Goal: Task Accomplishment & Management: Manage account settings

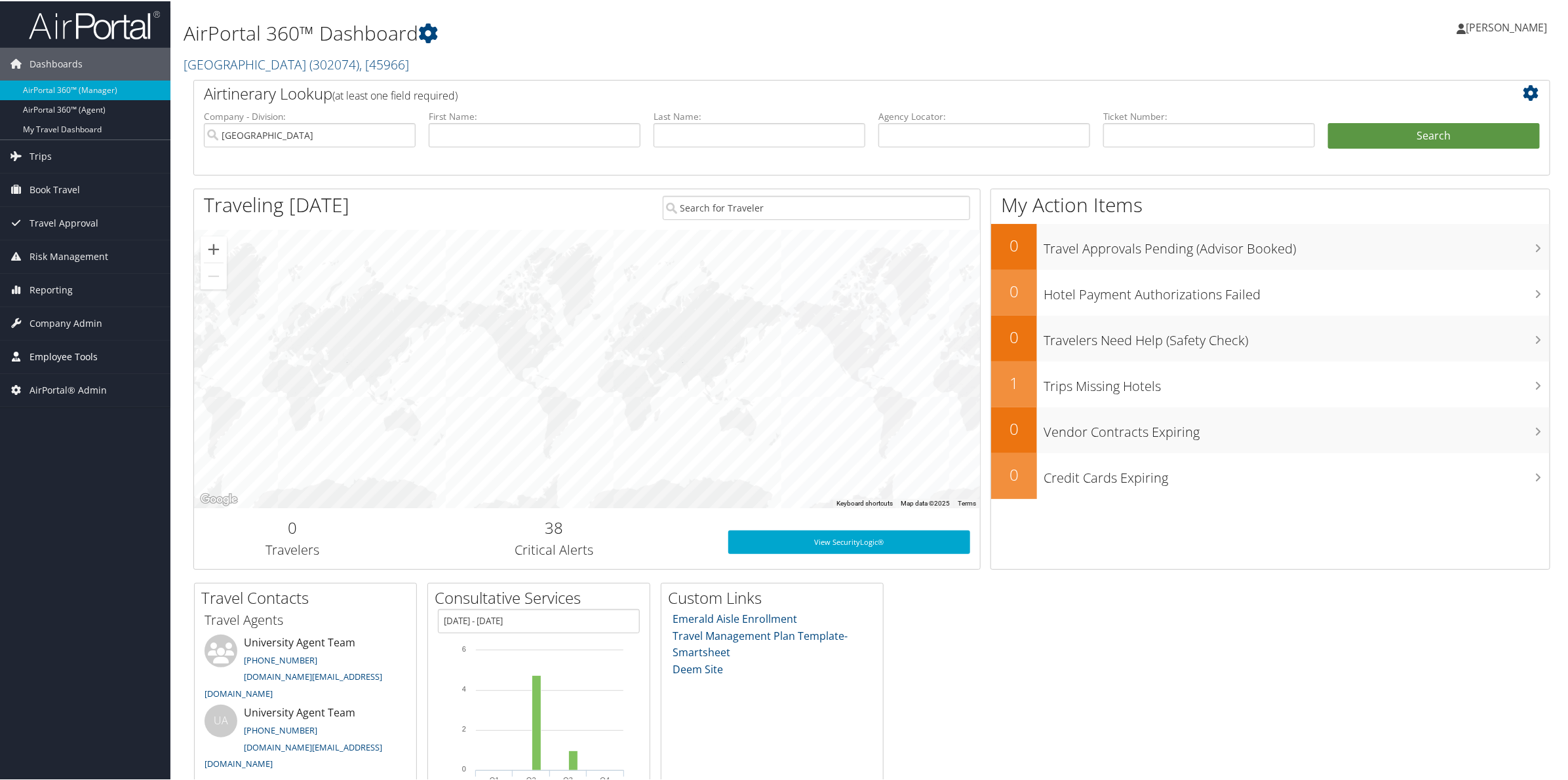
click at [56, 354] on span "Employee Tools" at bounding box center [64, 355] width 68 height 32
click at [53, 322] on span "Company Admin" at bounding box center [66, 321] width 73 height 32
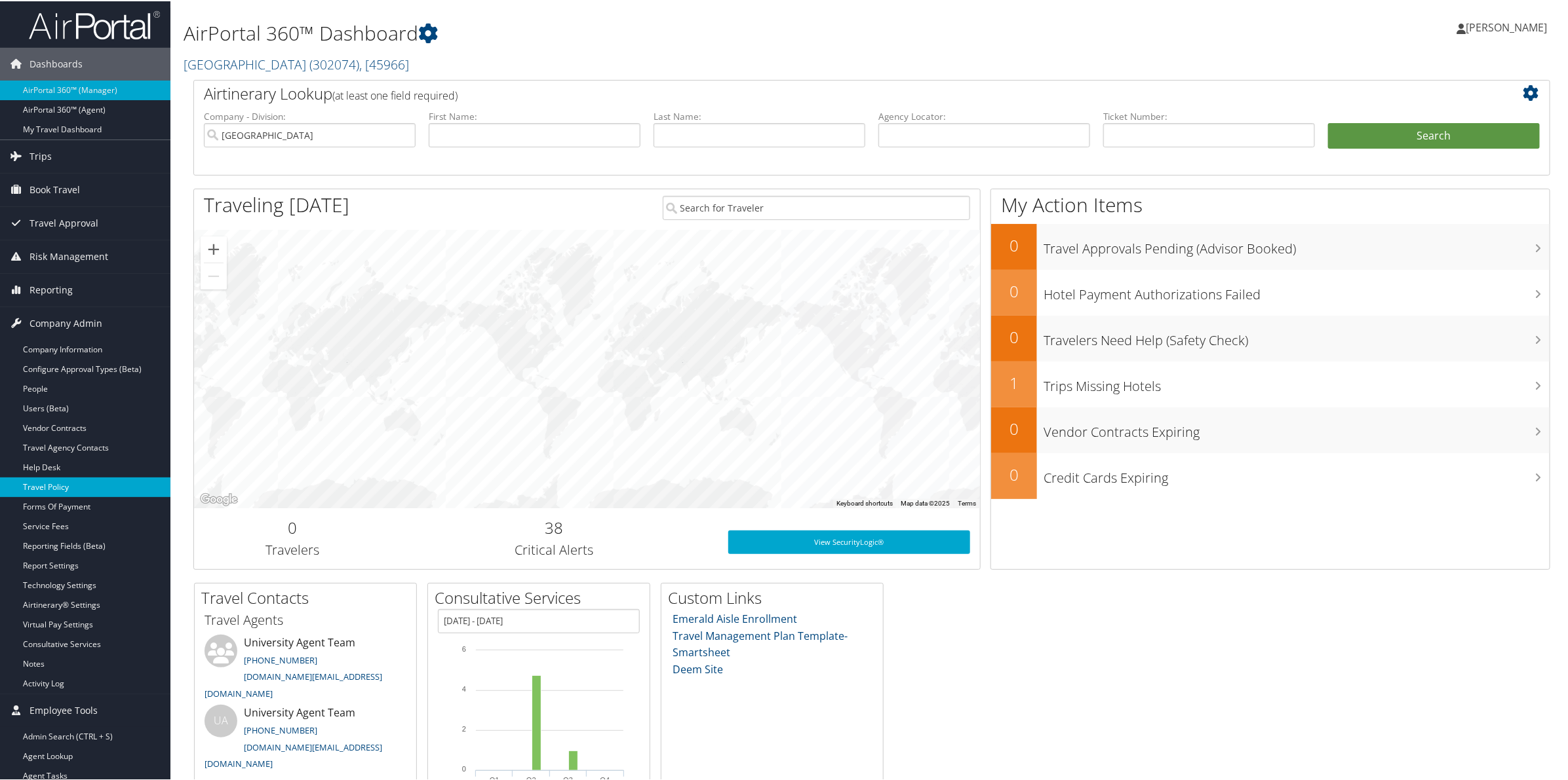
click at [57, 483] on link "Travel Policy" at bounding box center [85, 486] width 171 height 19
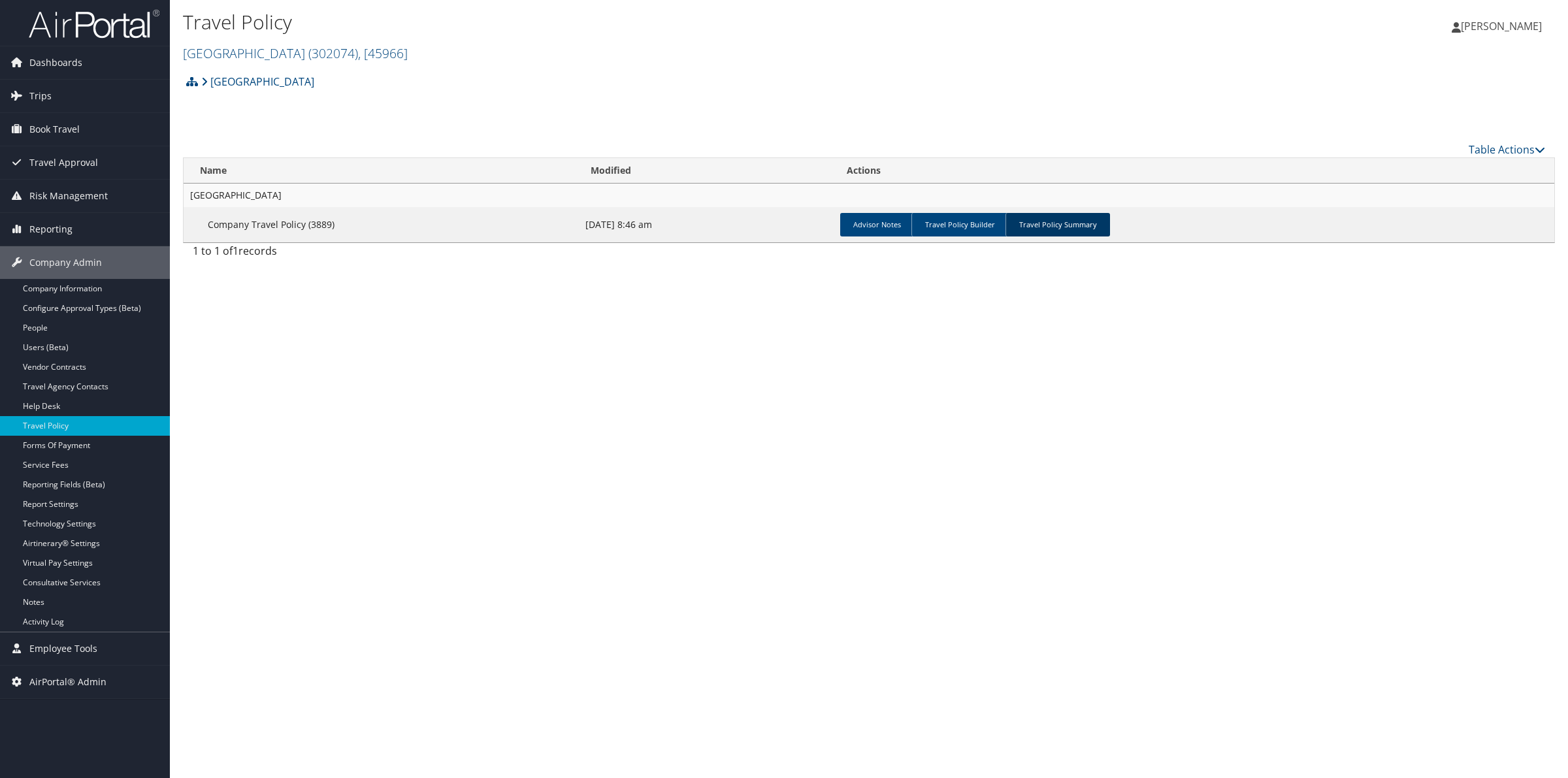
click at [1043, 221] on link "Travel Policy Summary" at bounding box center [1058, 224] width 105 height 24
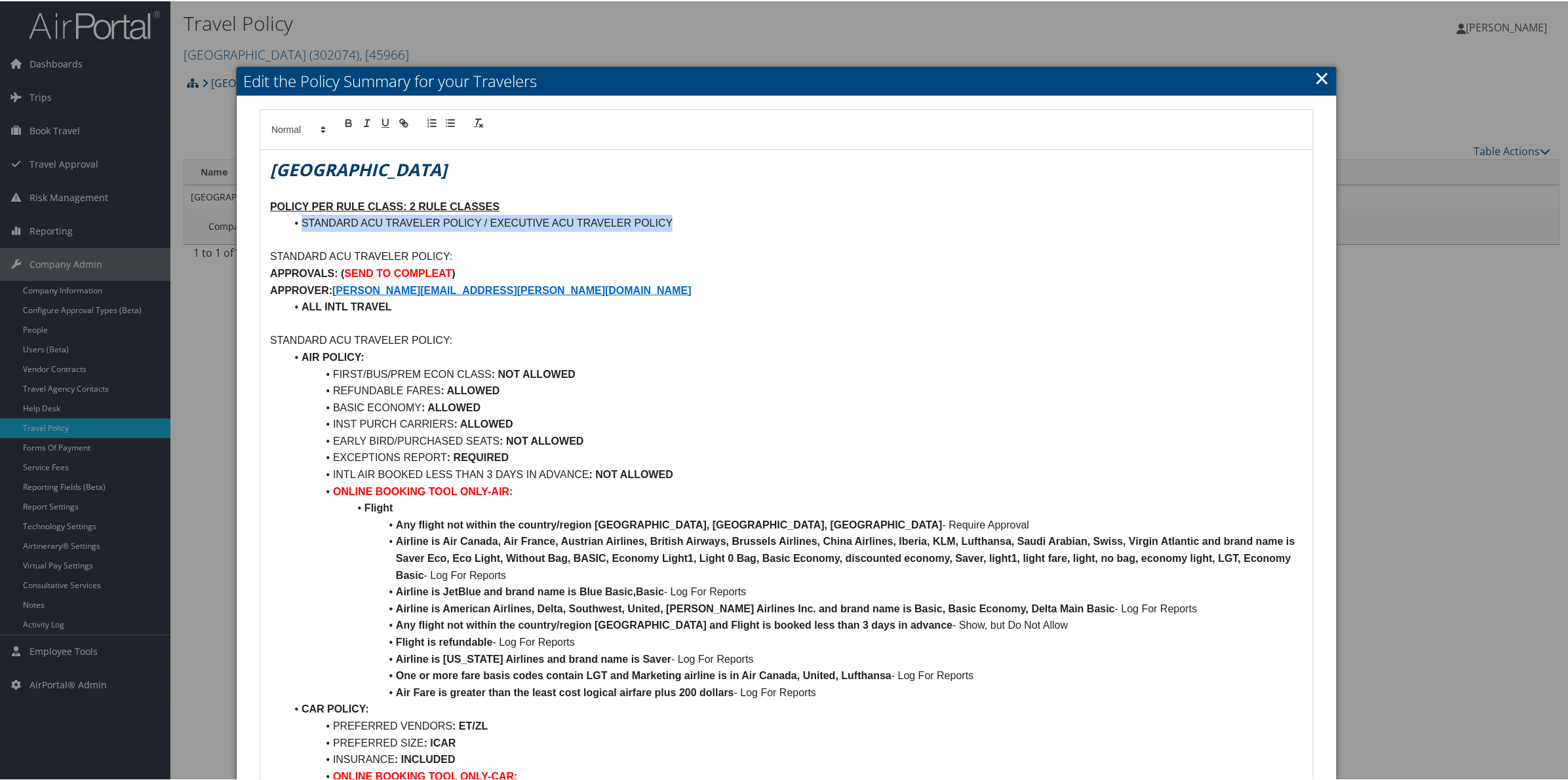
drag, startPoint x: 671, startPoint y: 218, endPoint x: 300, endPoint y: 227, distance: 371.1
click at [300, 227] on li "STANDARD ACU TRAVELER POLICY / EXECUTIVE ACU TRAVELER POLICY" at bounding box center [794, 221] width 1017 height 17
copy li "STANDARD ACU TRAVELER POLICY / EXECUTIVE ACU TRAVELER POLICY"
drag, startPoint x: 1316, startPoint y: 77, endPoint x: 1289, endPoint y: 88, distance: 29.2
click at [1316, 77] on link "×" at bounding box center [1321, 77] width 15 height 26
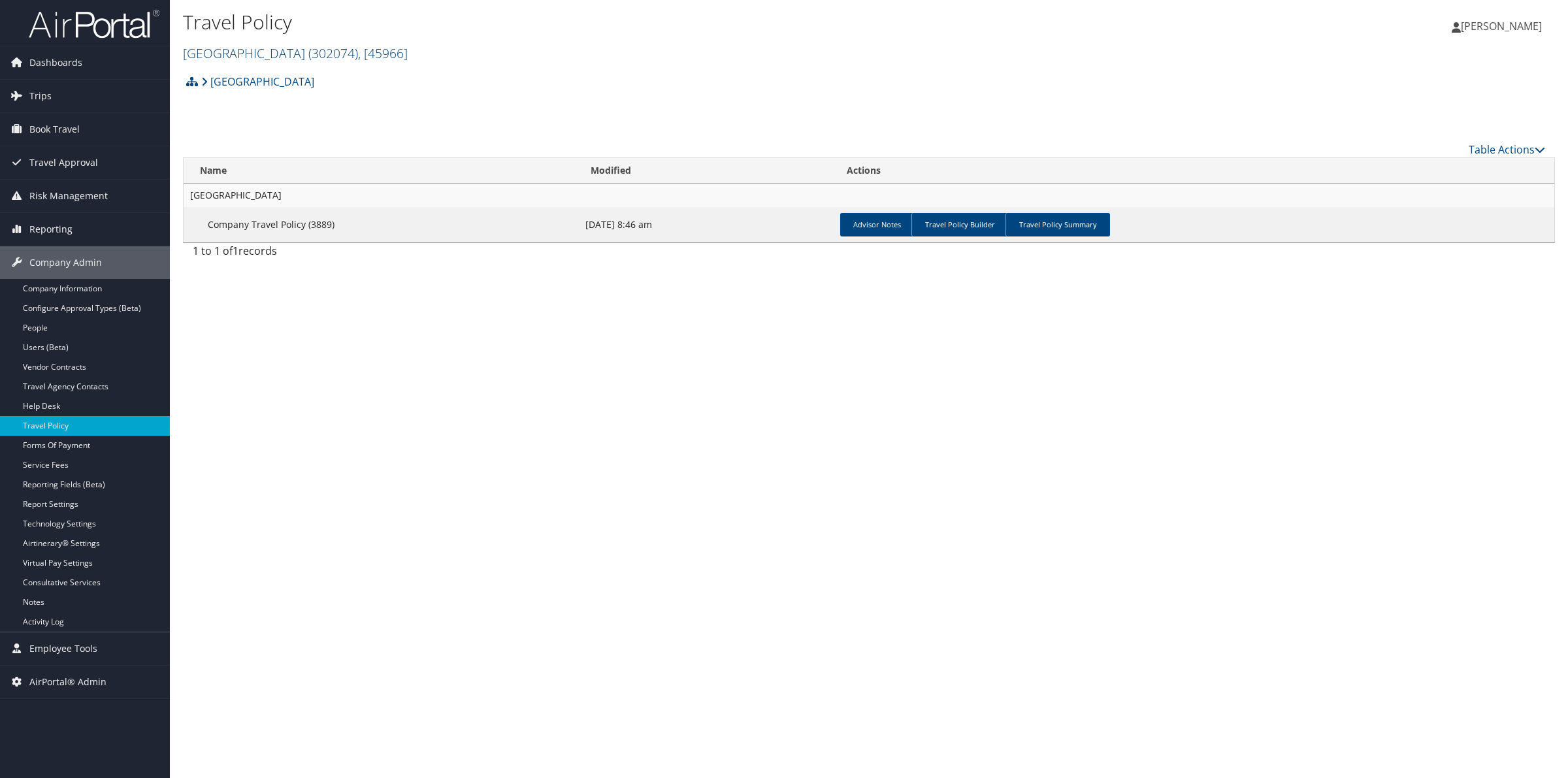
click at [310, 54] on link "Abilene Christian University ( 302074 ) , [ 45966 ]" at bounding box center [295, 53] width 224 height 17
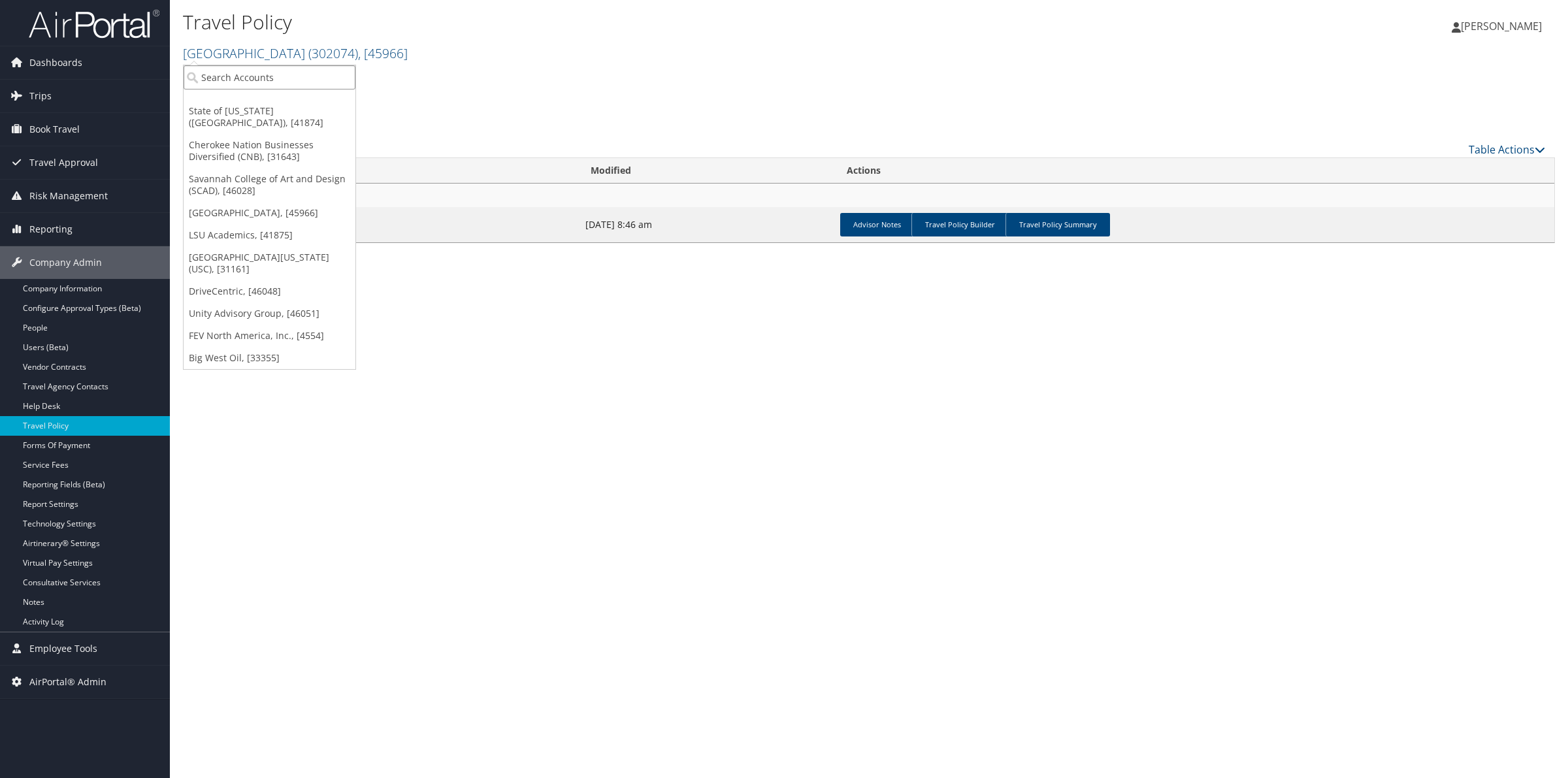
drag, startPoint x: 256, startPoint y: 82, endPoint x: 251, endPoint y: 87, distance: 7.1
click at [256, 83] on input "search" at bounding box center [269, 78] width 172 height 24
type input "drive"
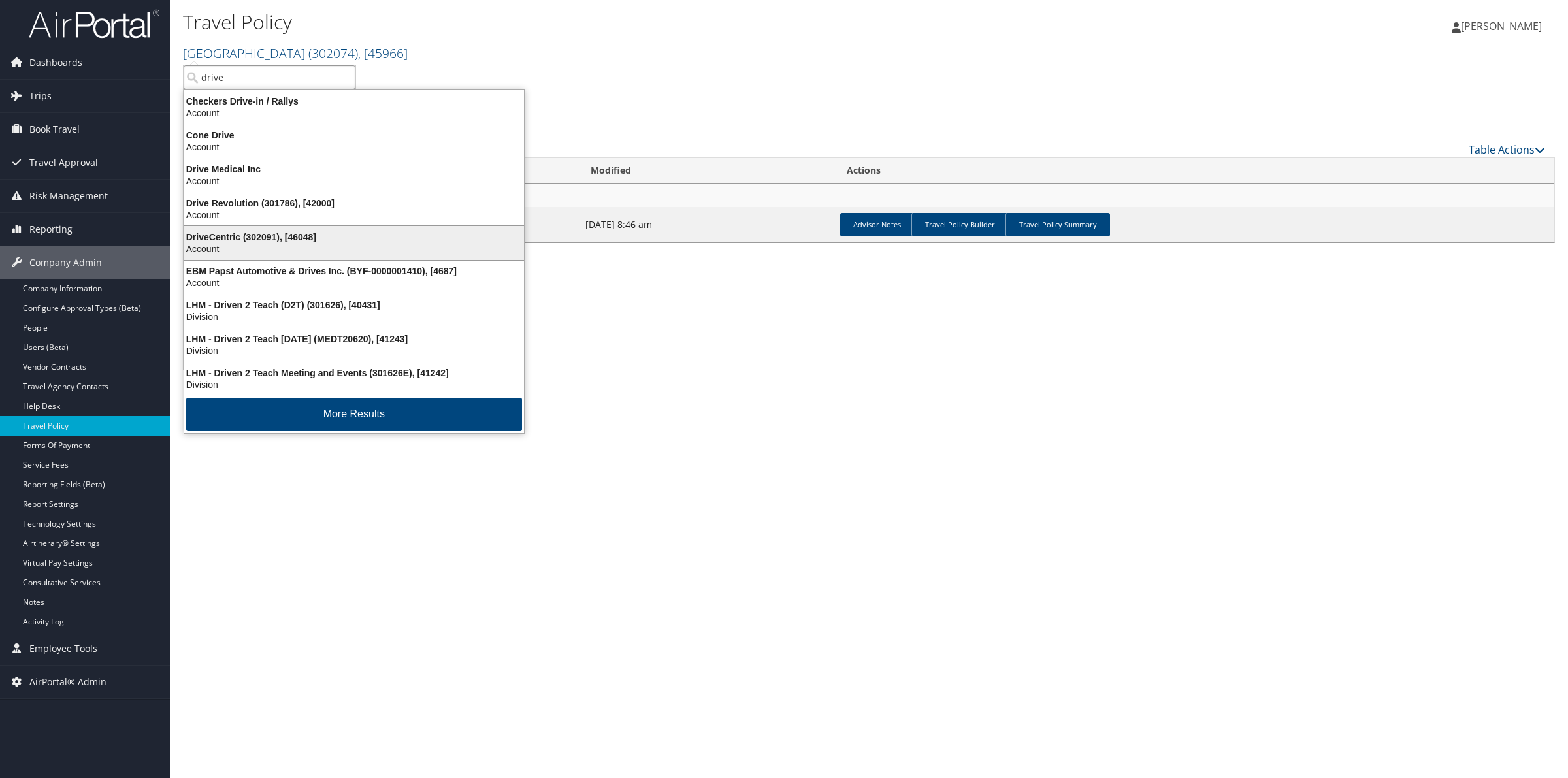
click at [264, 233] on div "DriveCentric (302091), [46048]" at bounding box center [354, 237] width 355 height 11
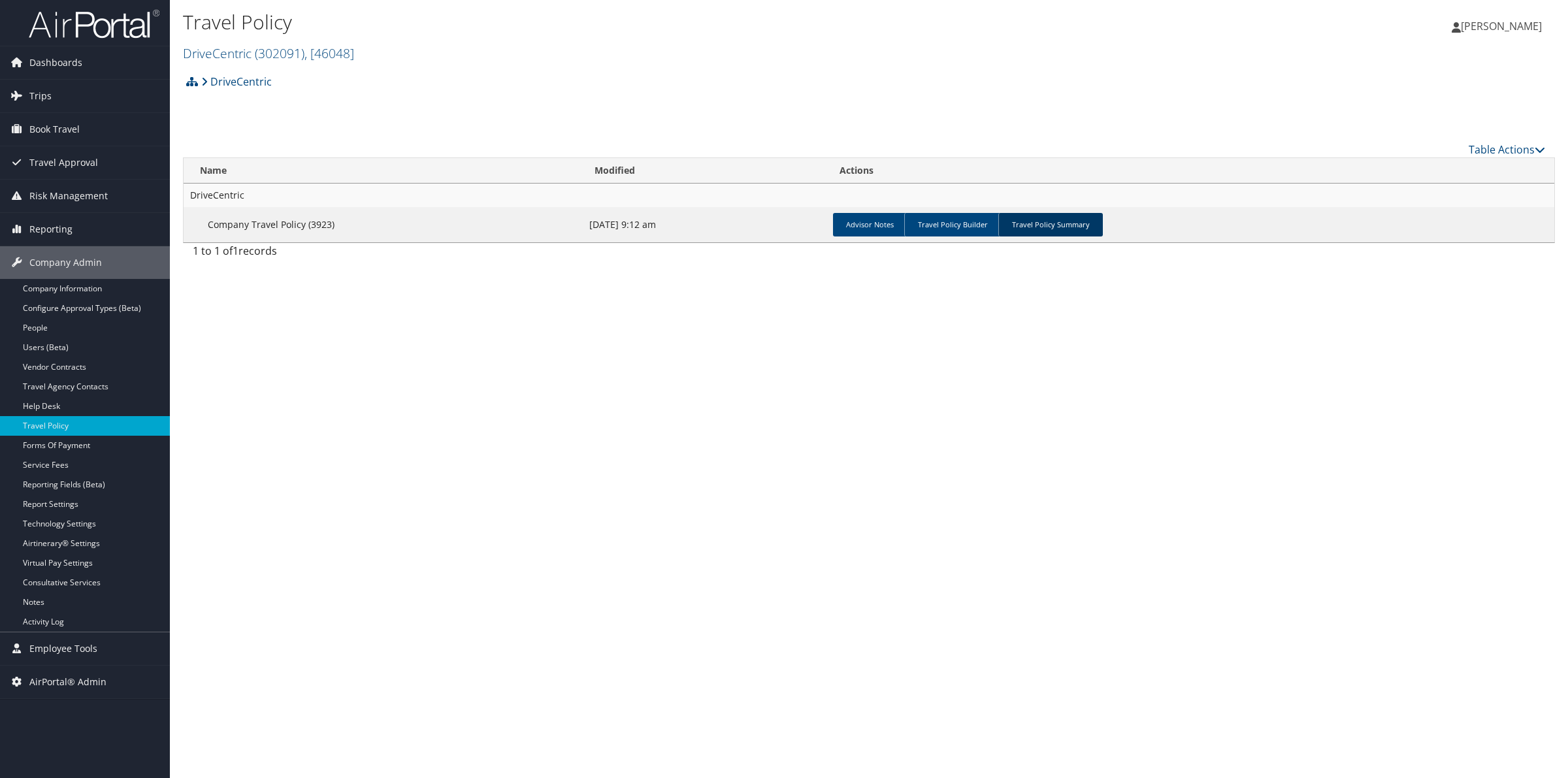
click at [1037, 222] on link "Travel Policy Summary" at bounding box center [1050, 224] width 105 height 24
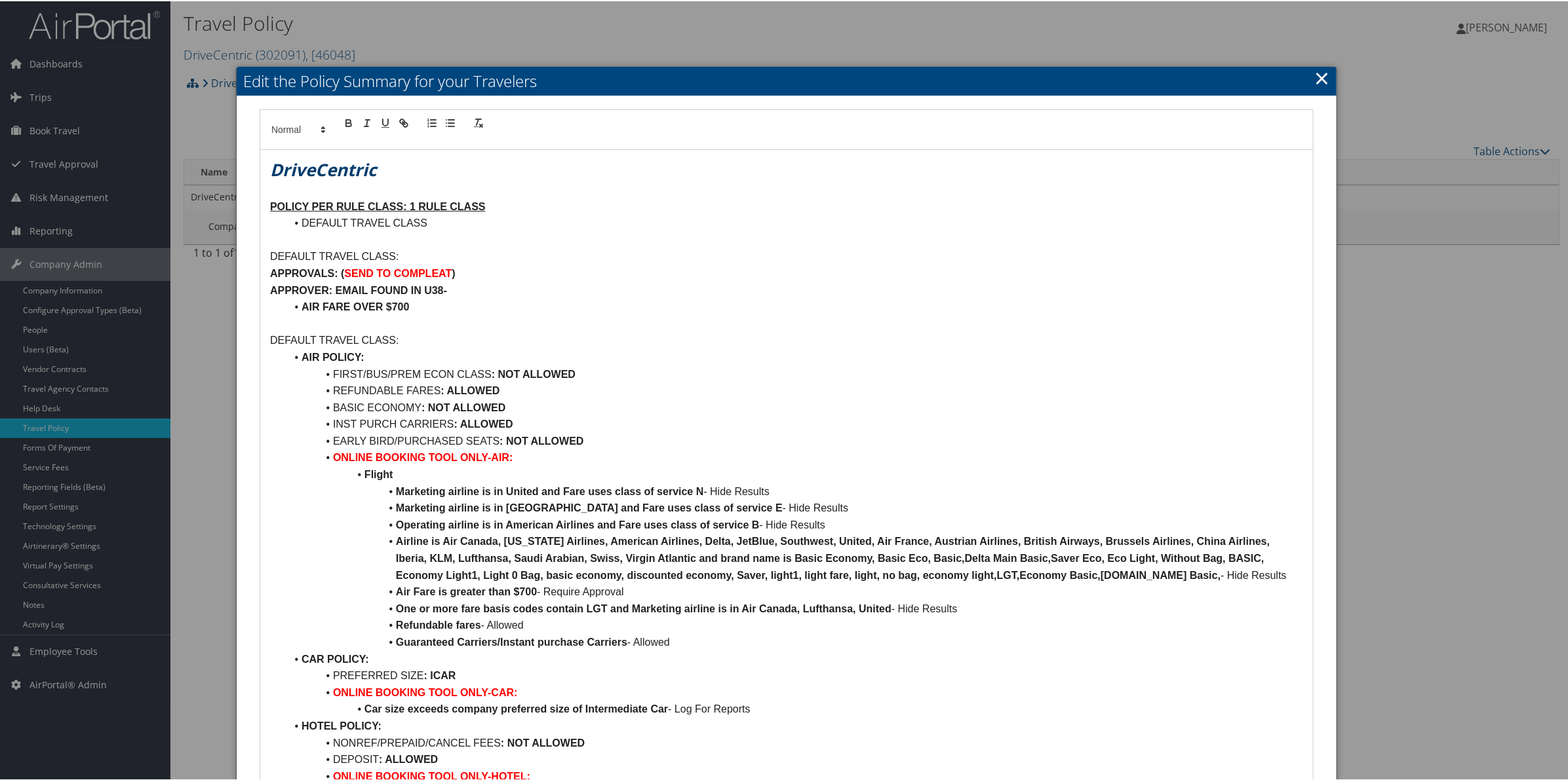
click at [1314, 77] on link "×" at bounding box center [1321, 77] width 15 height 26
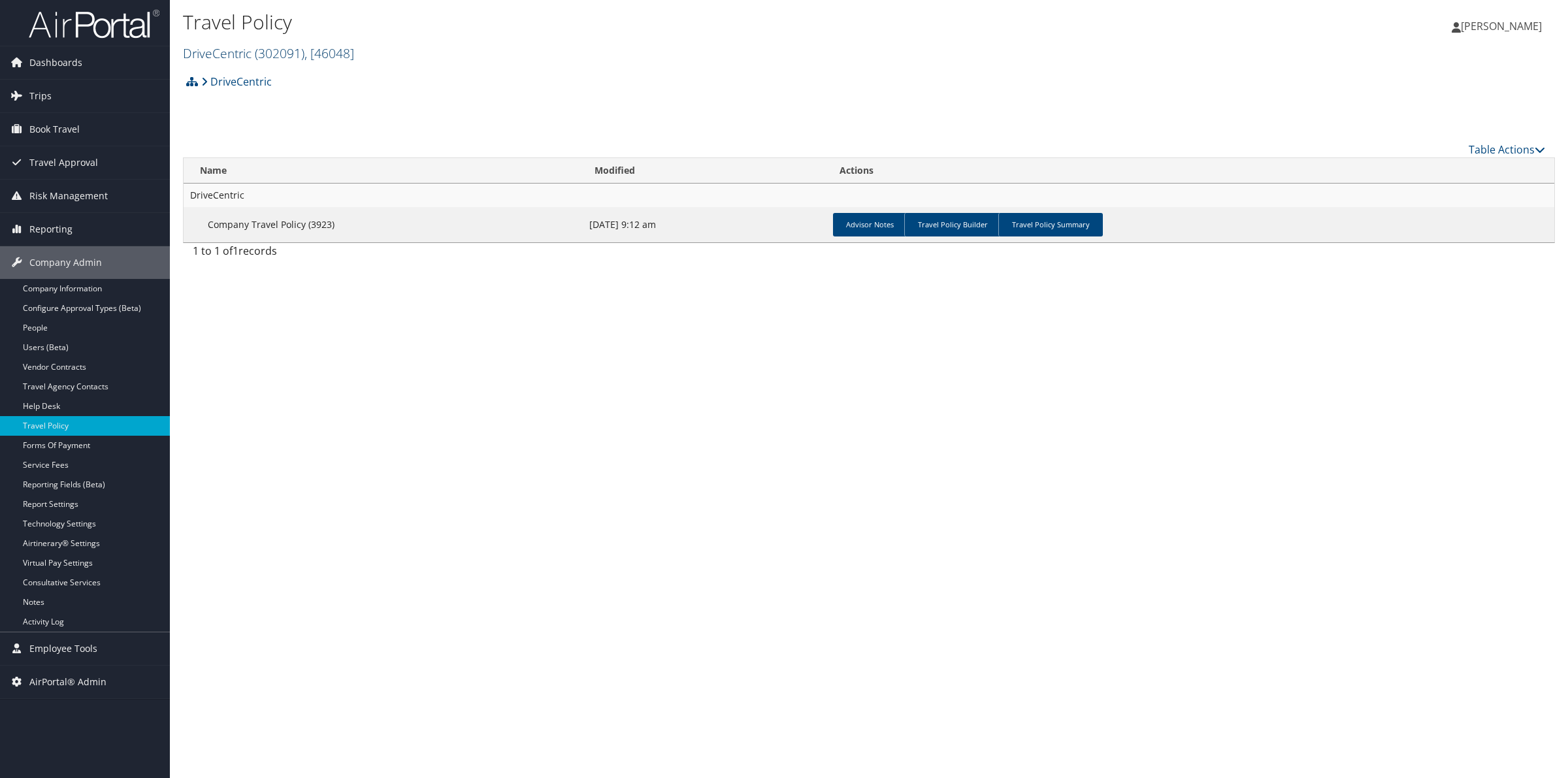
click at [263, 53] on span "( 302091 )" at bounding box center [279, 53] width 50 height 17
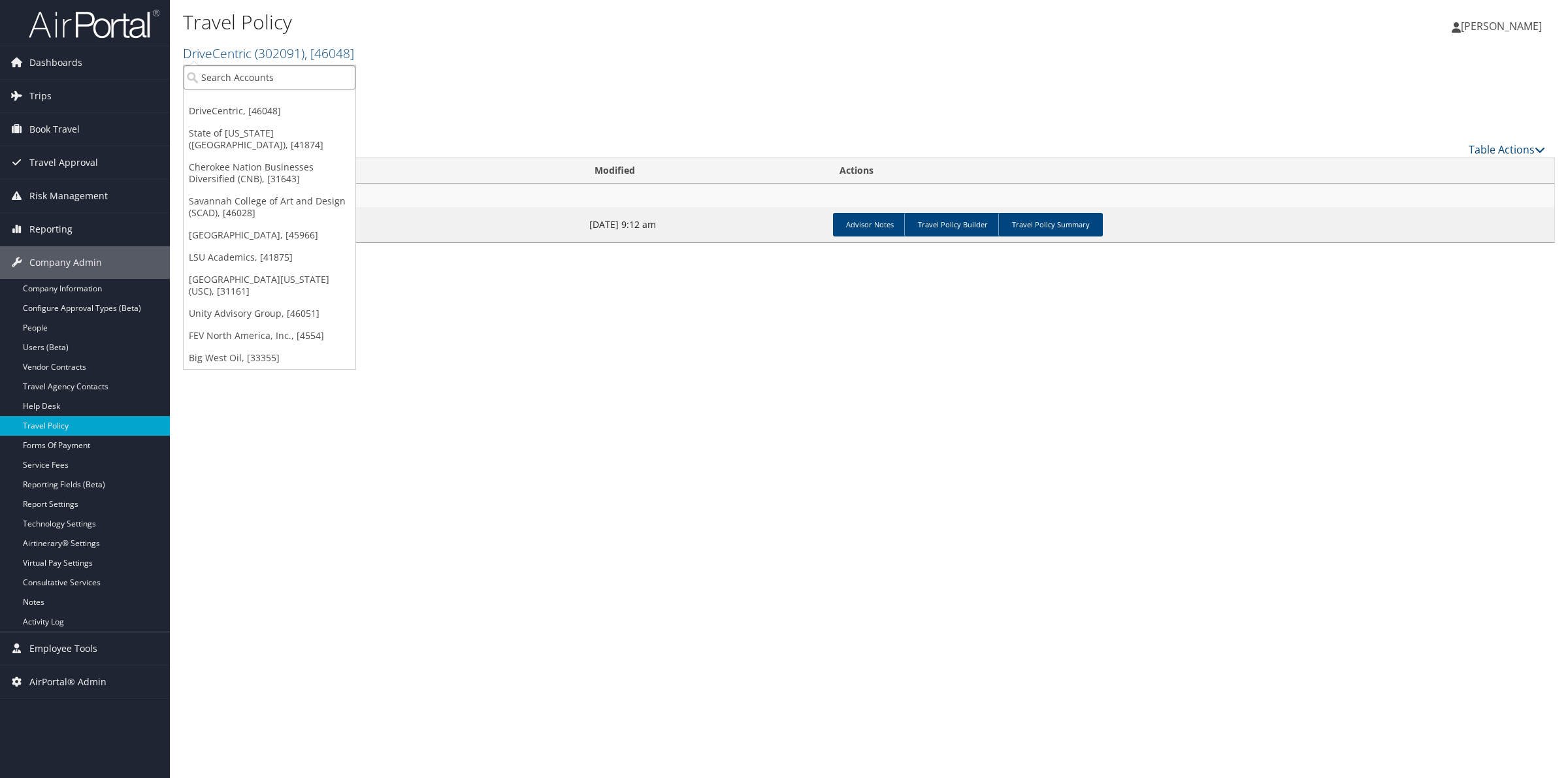
click at [258, 77] on input "search" at bounding box center [269, 78] width 172 height 24
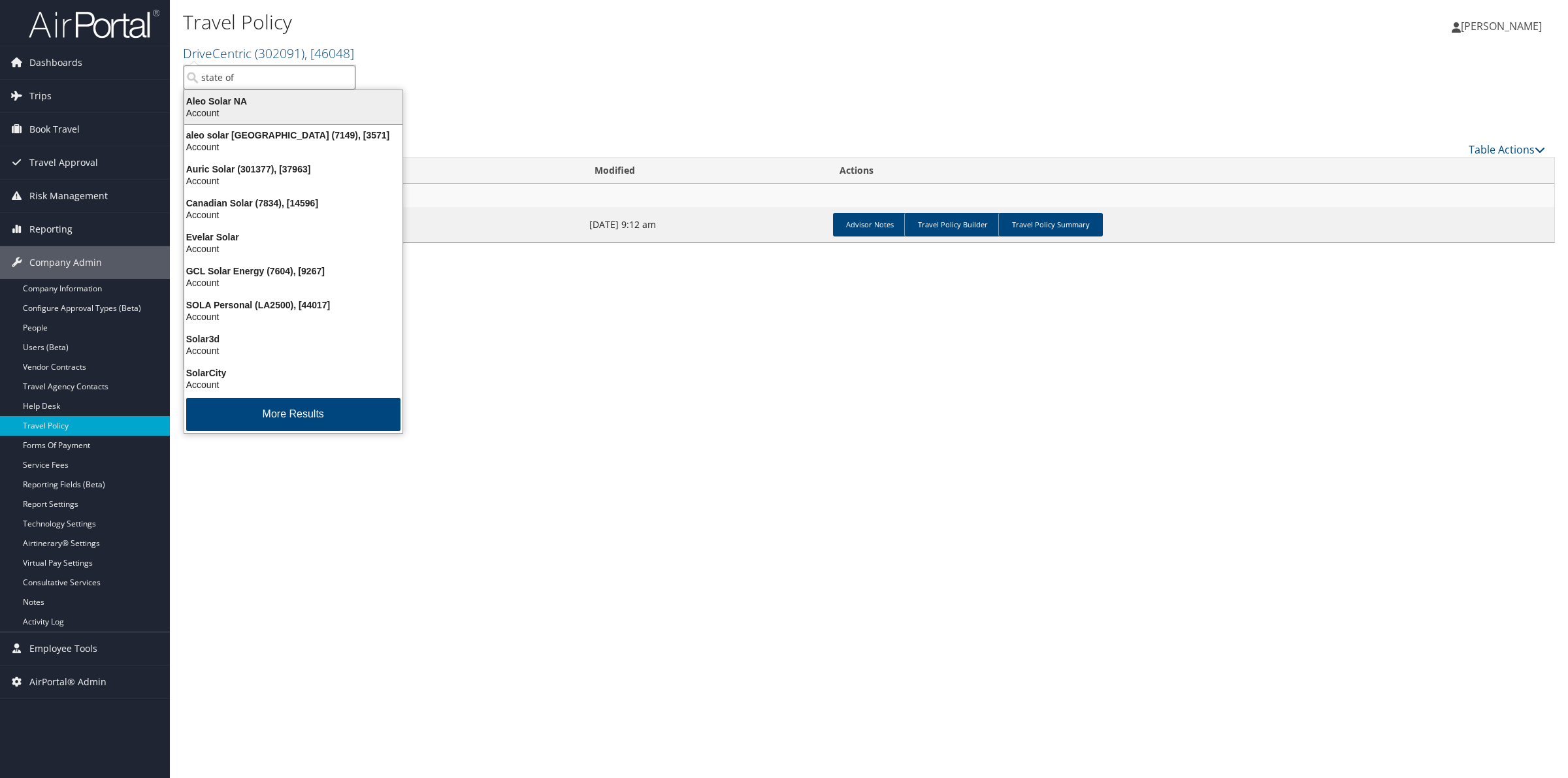
type input "state of"
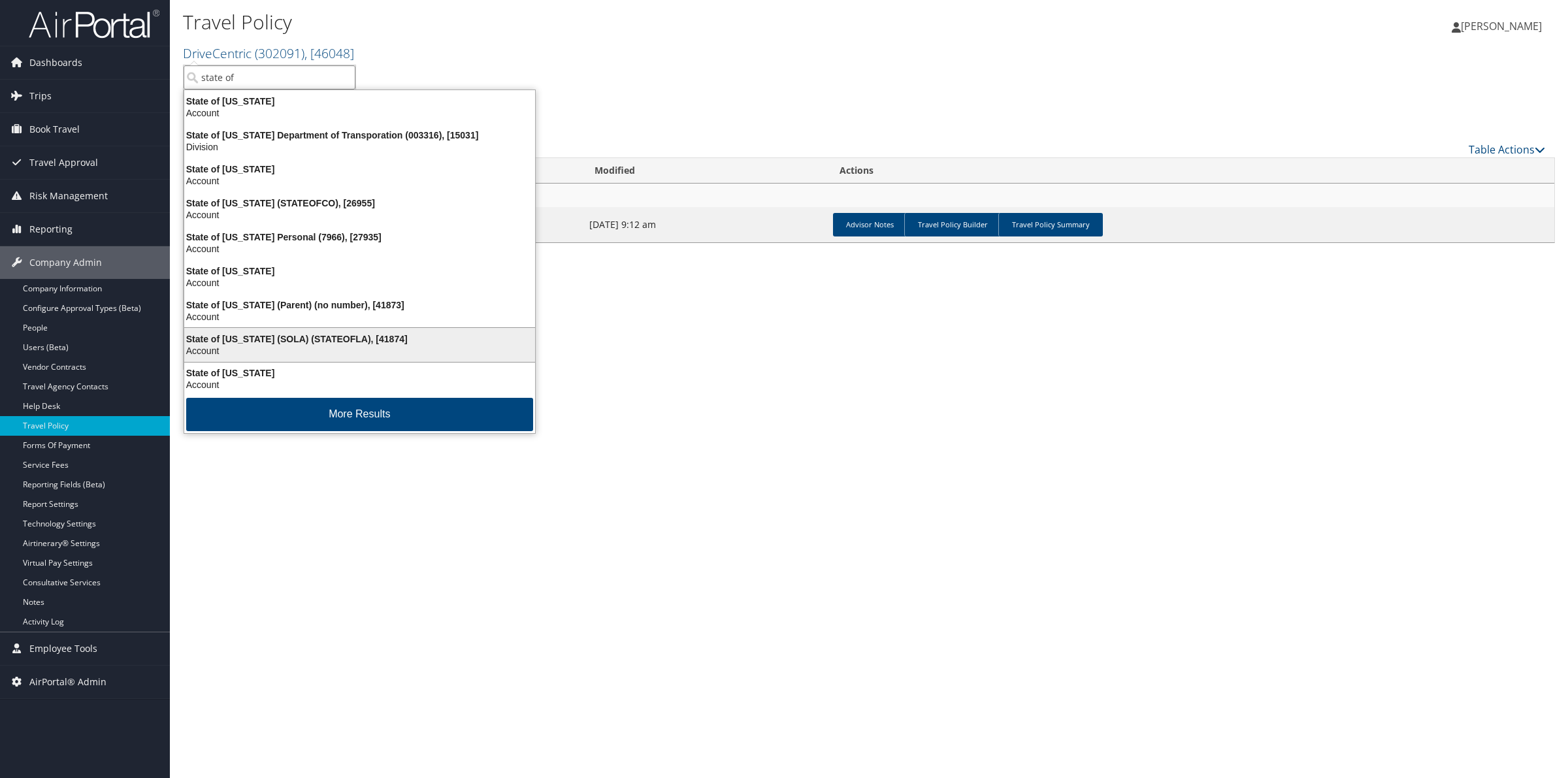
click at [327, 337] on div "State of Louisiana (SOLA) (STATEOFLA), [41874]" at bounding box center [360, 339] width 367 height 11
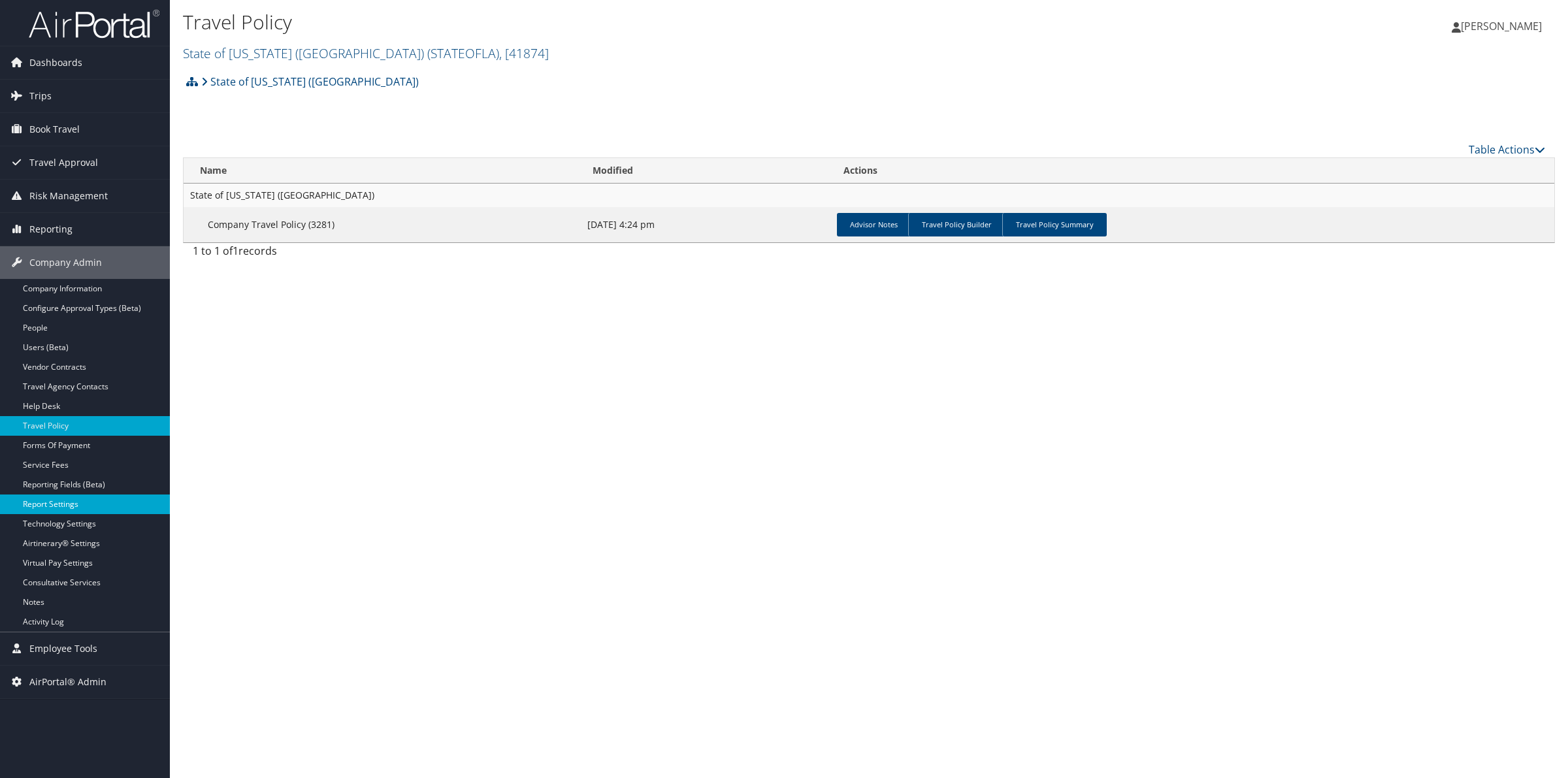
click at [59, 500] on link "Report Settings" at bounding box center [85, 505] width 170 height 19
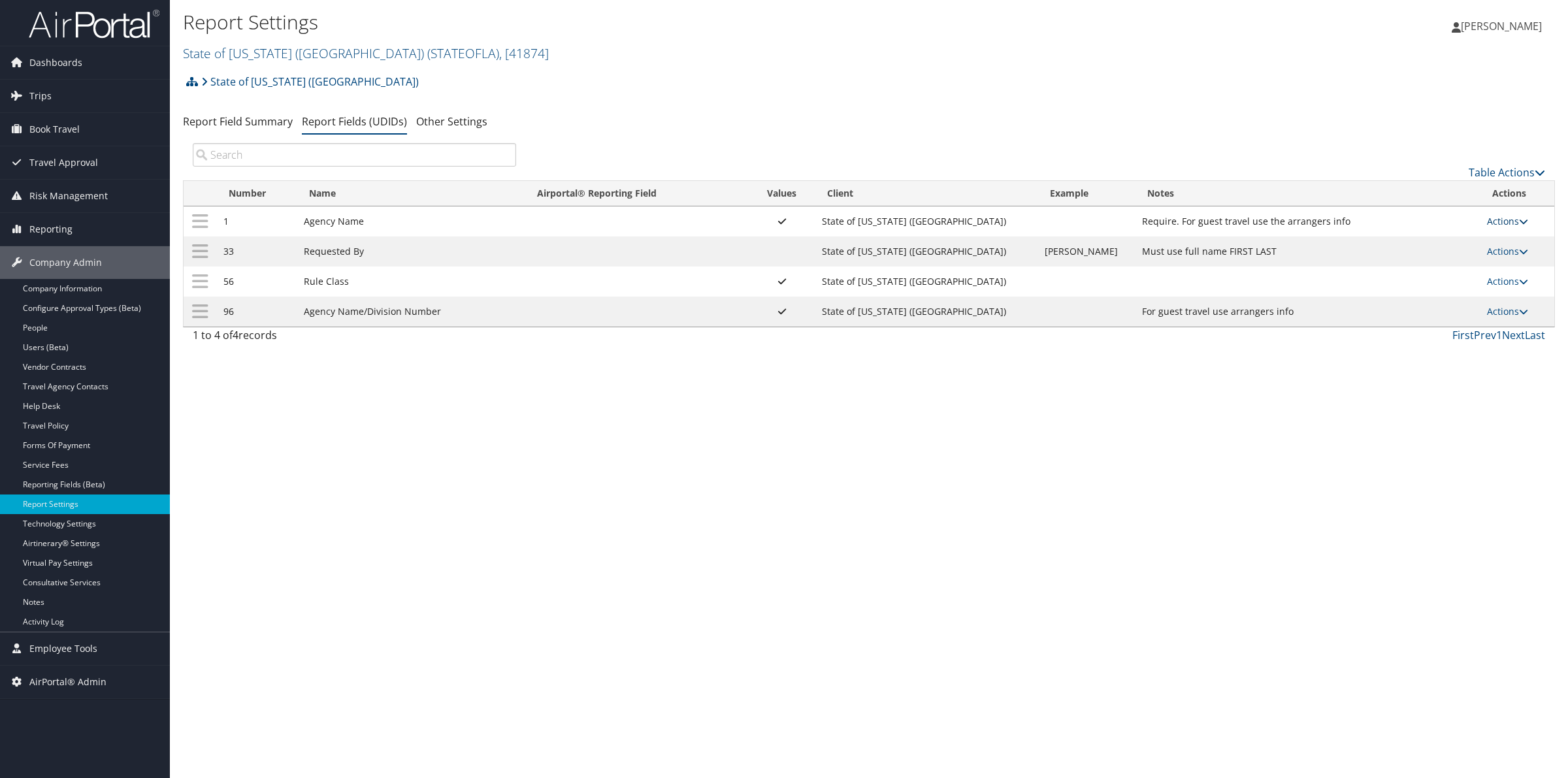
click at [1502, 217] on link "Actions" at bounding box center [1507, 221] width 41 height 12
click at [1442, 240] on link "Update Report Field Values" at bounding box center [1455, 241] width 141 height 22
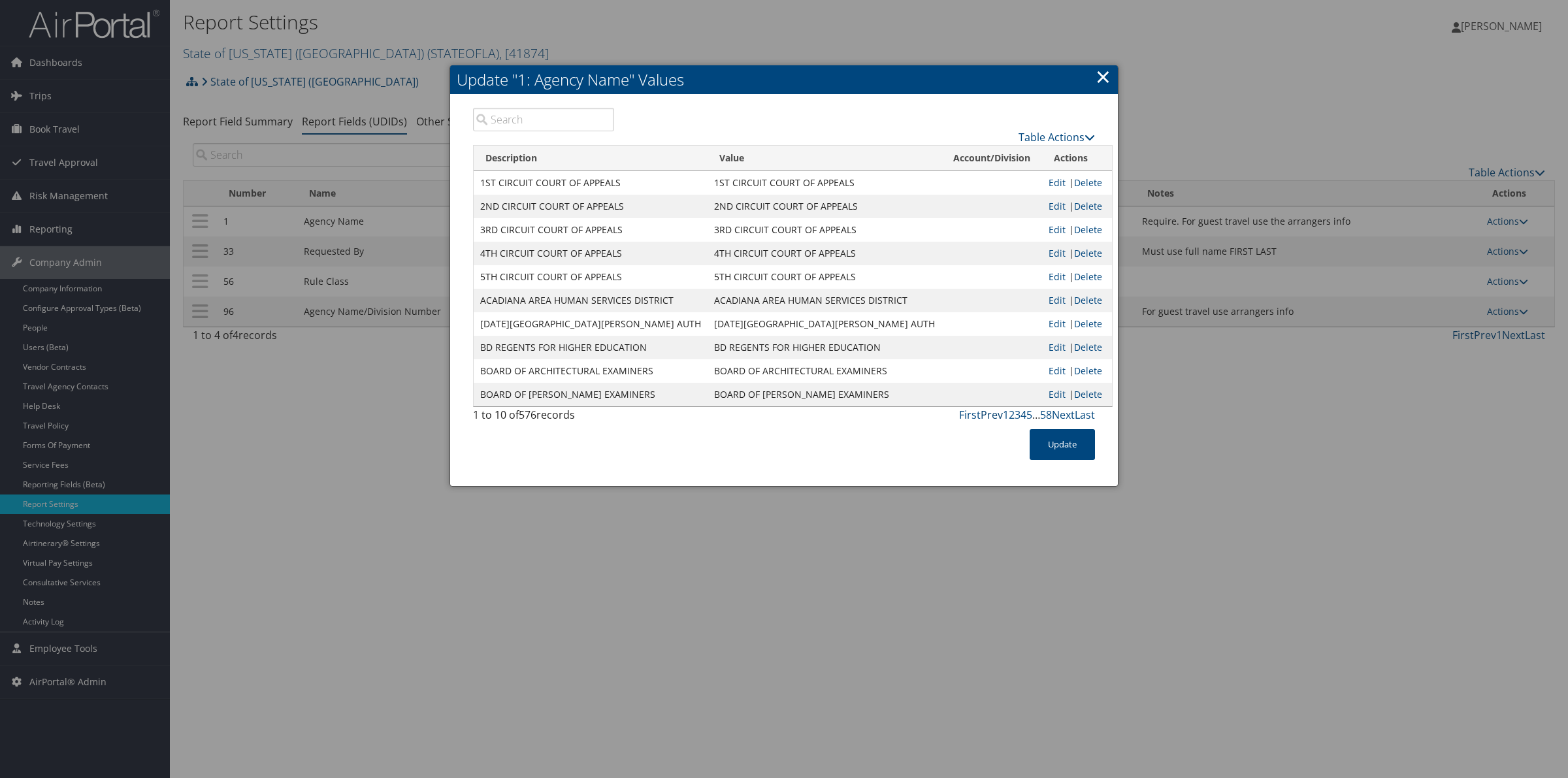
click at [987, 417] on link "Prev" at bounding box center [991, 415] width 22 height 14
click at [1060, 416] on link "Next" at bounding box center [1063, 415] width 23 height 14
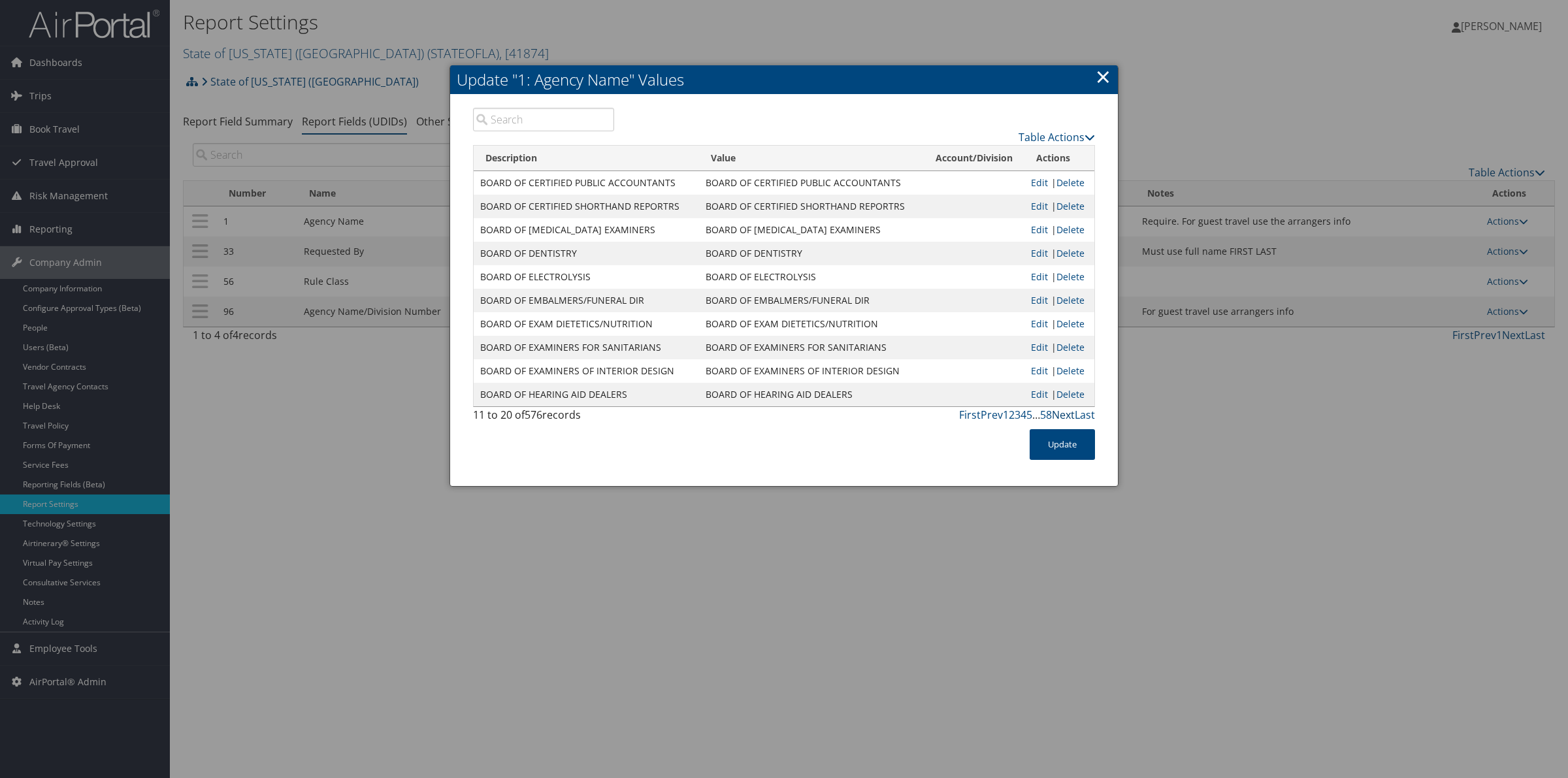
click at [1060, 416] on link "Next" at bounding box center [1063, 415] width 23 height 14
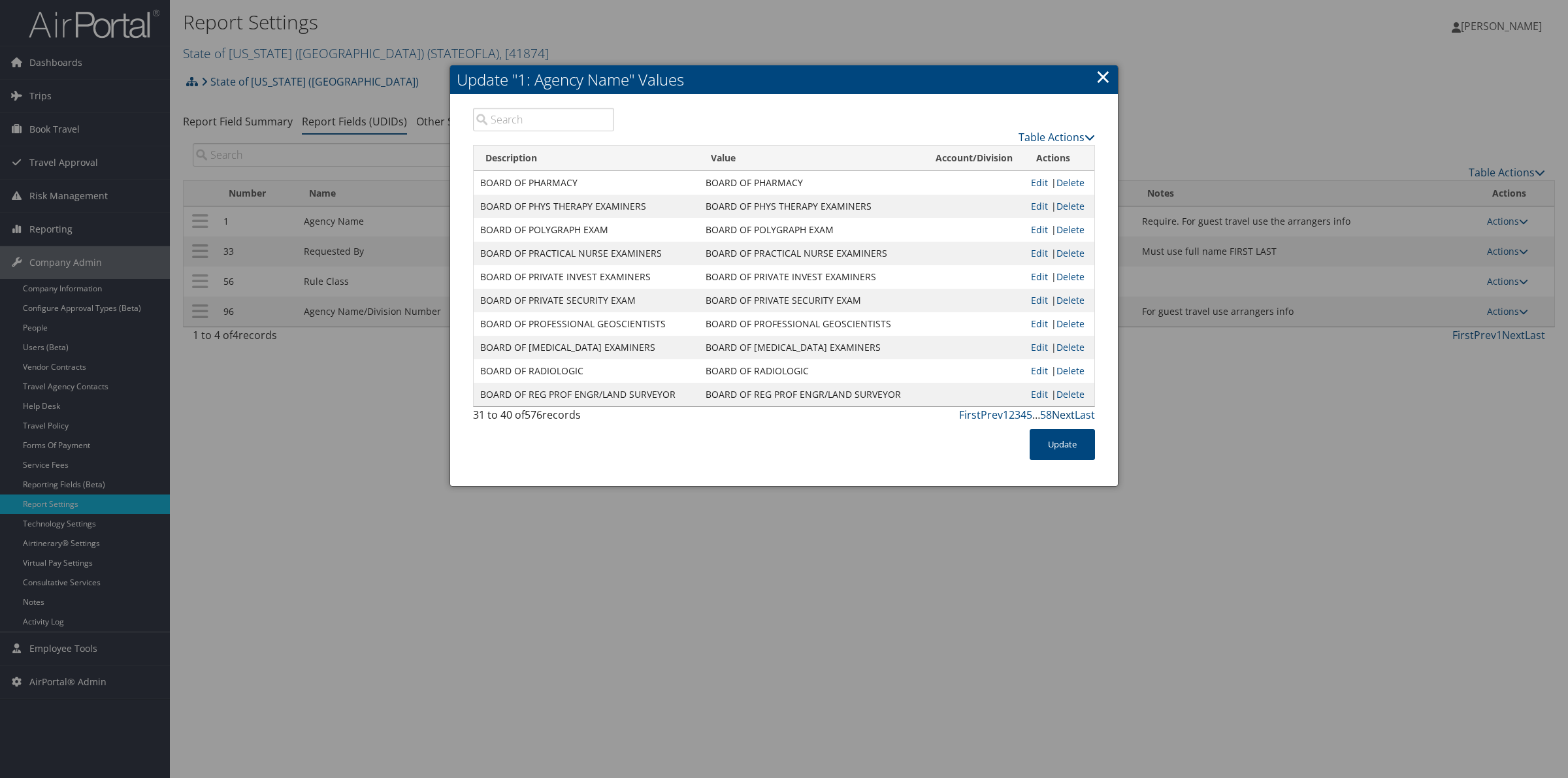
click at [1060, 416] on link "Next" at bounding box center [1063, 415] width 23 height 14
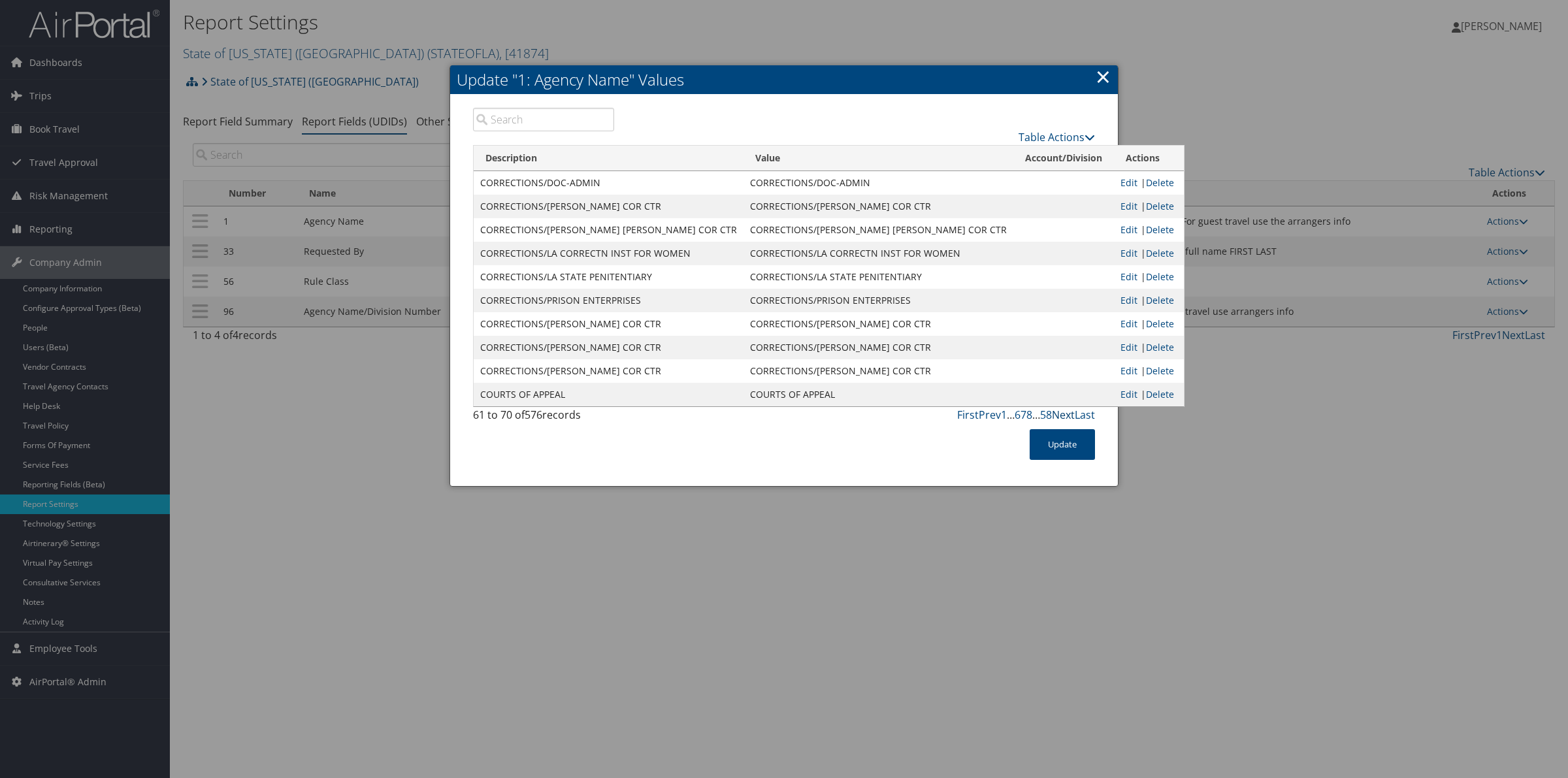
click at [1060, 416] on link "Next" at bounding box center [1063, 415] width 23 height 14
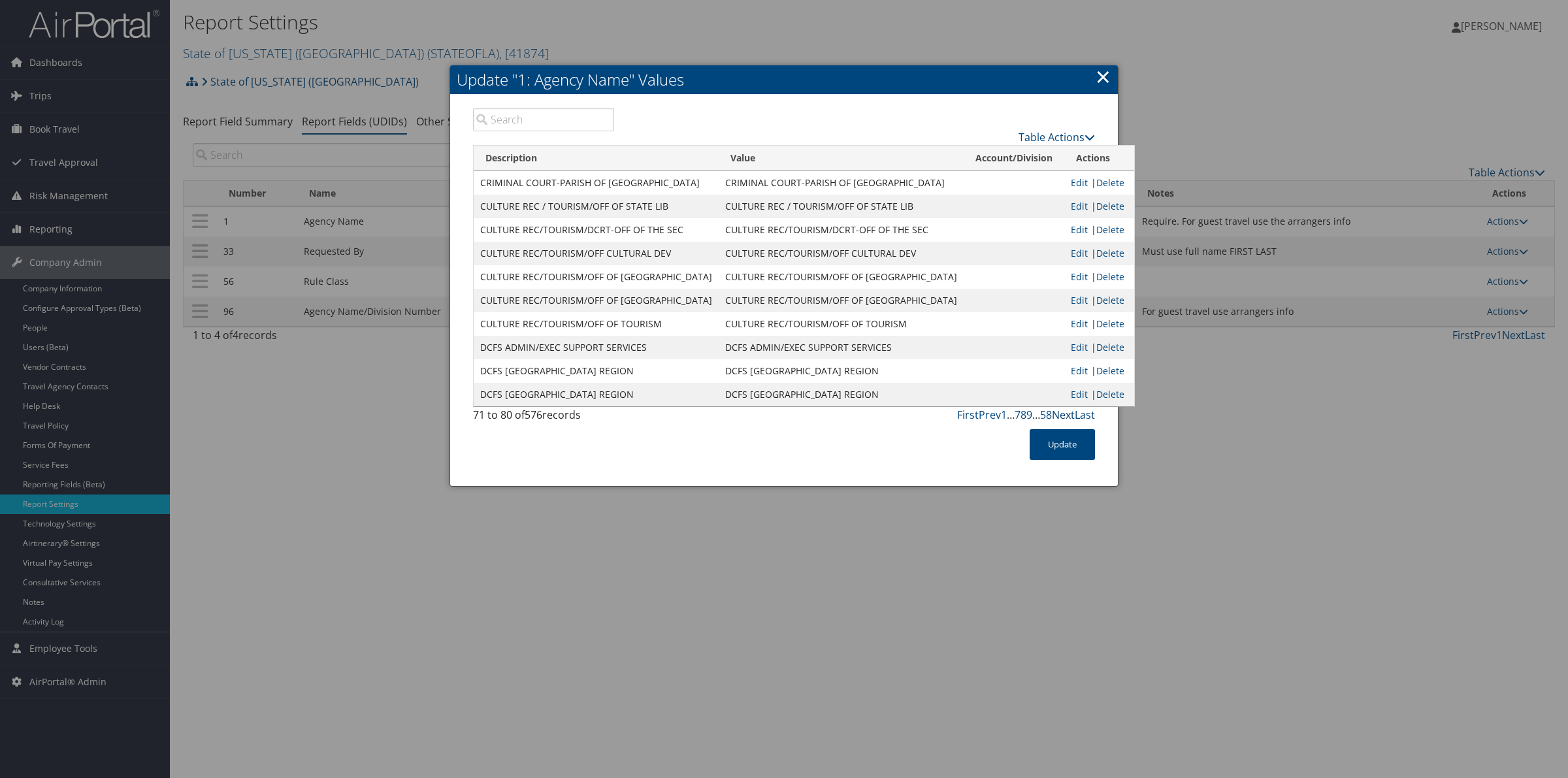
click at [1060, 416] on link "Next" at bounding box center [1063, 415] width 23 height 14
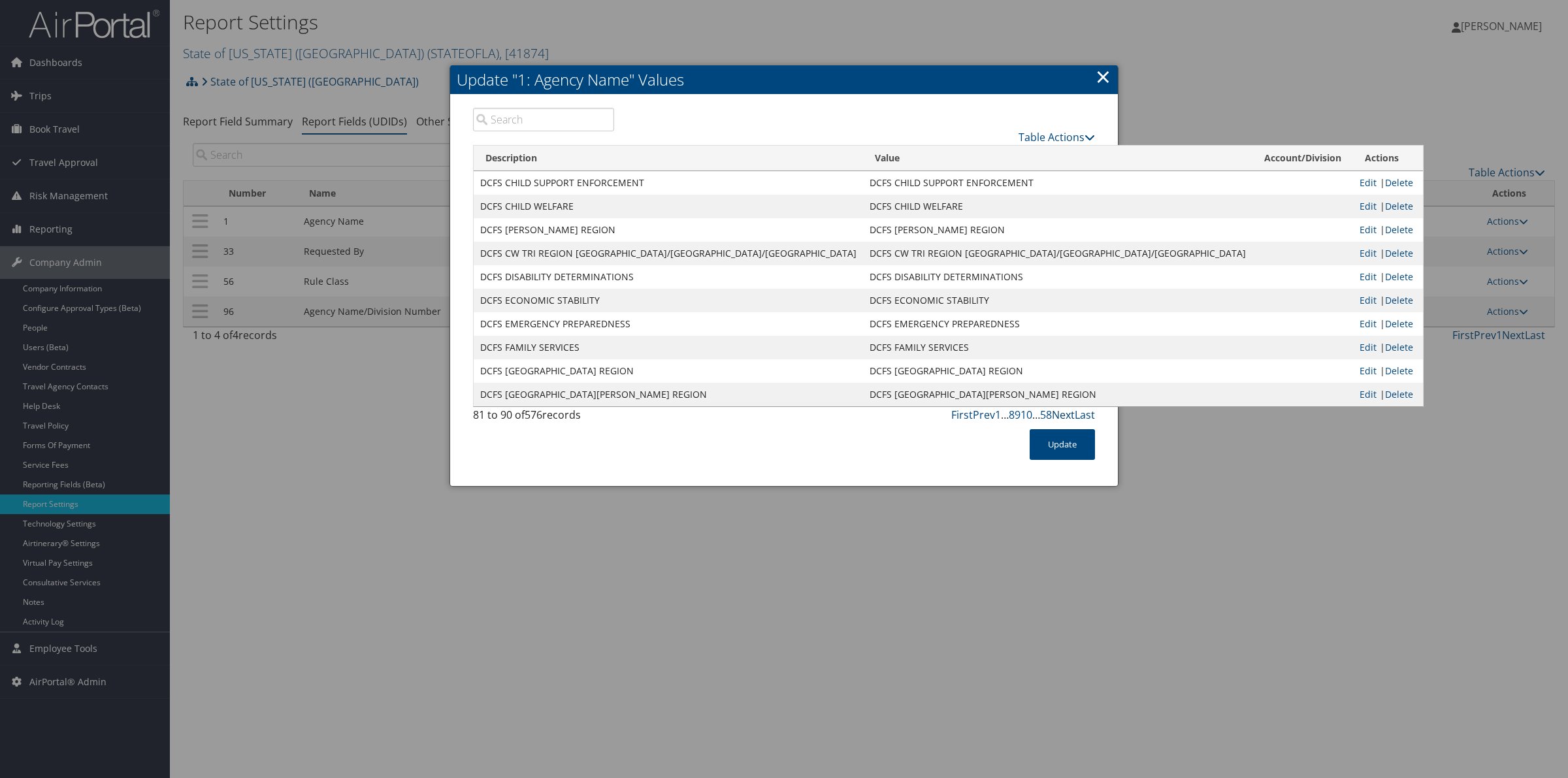
click at [1062, 416] on link "Next" at bounding box center [1063, 415] width 23 height 14
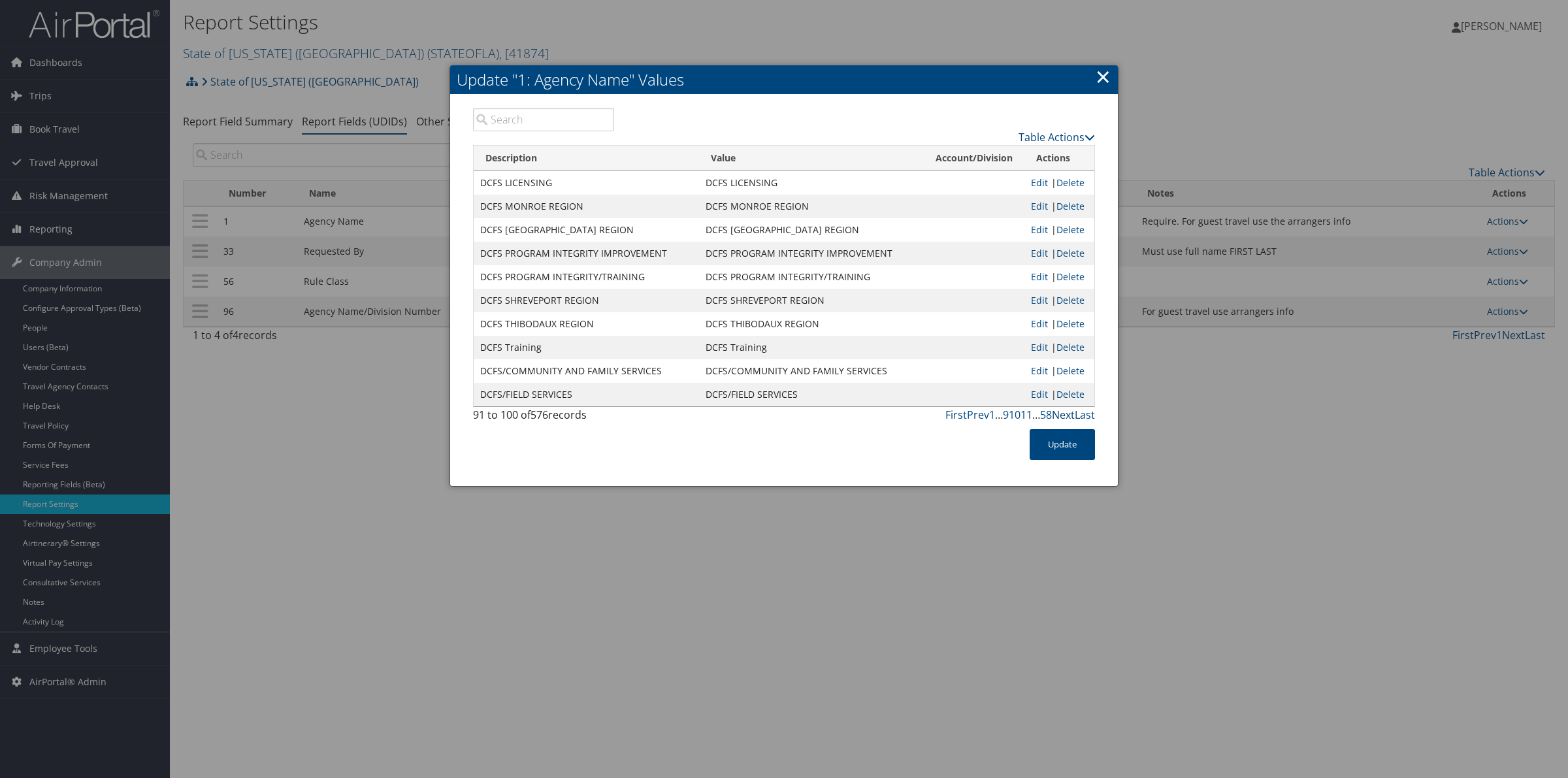
click at [1062, 416] on link "Next" at bounding box center [1063, 415] width 23 height 14
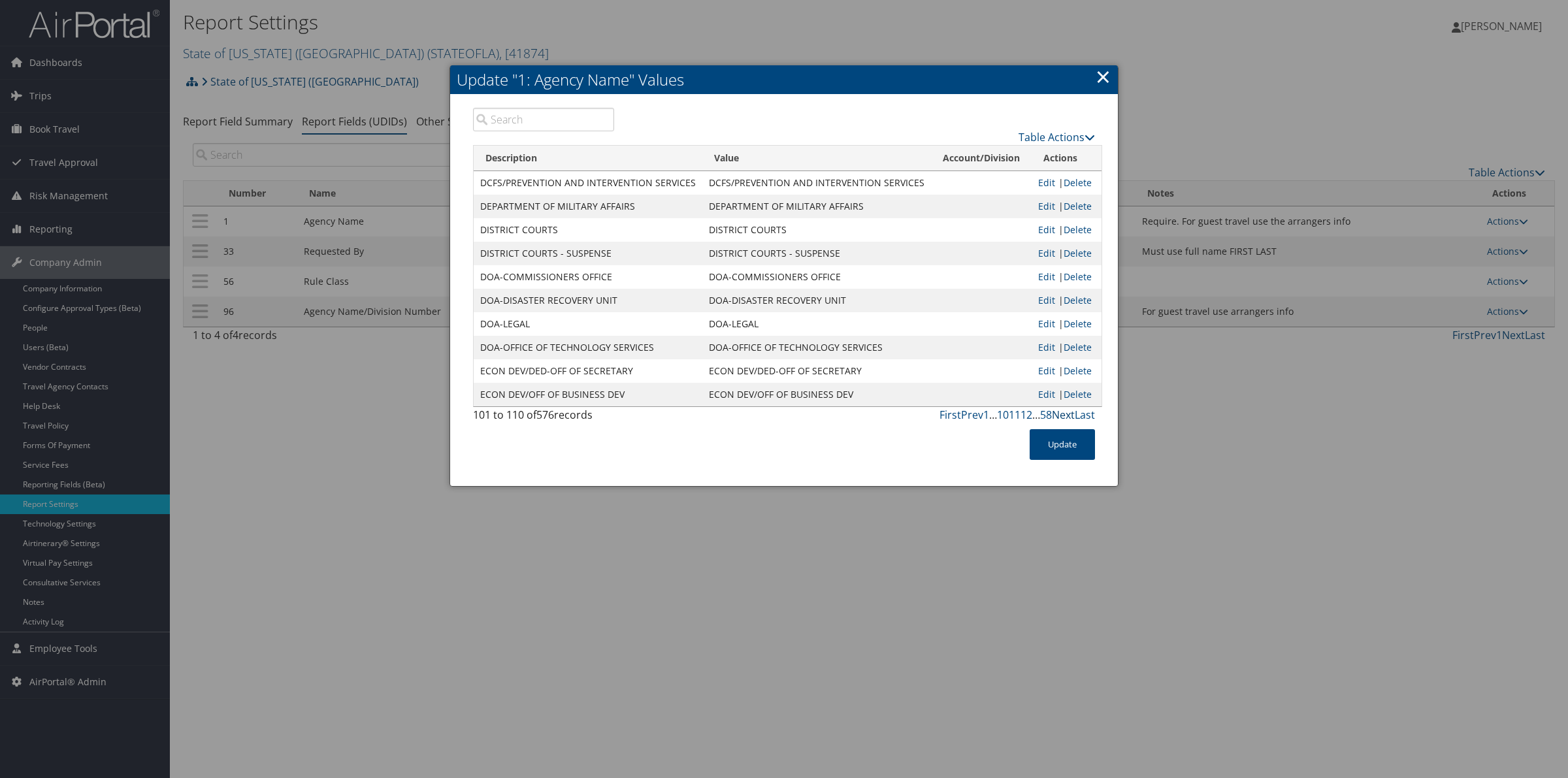
click at [1062, 416] on link "Next" at bounding box center [1063, 415] width 23 height 14
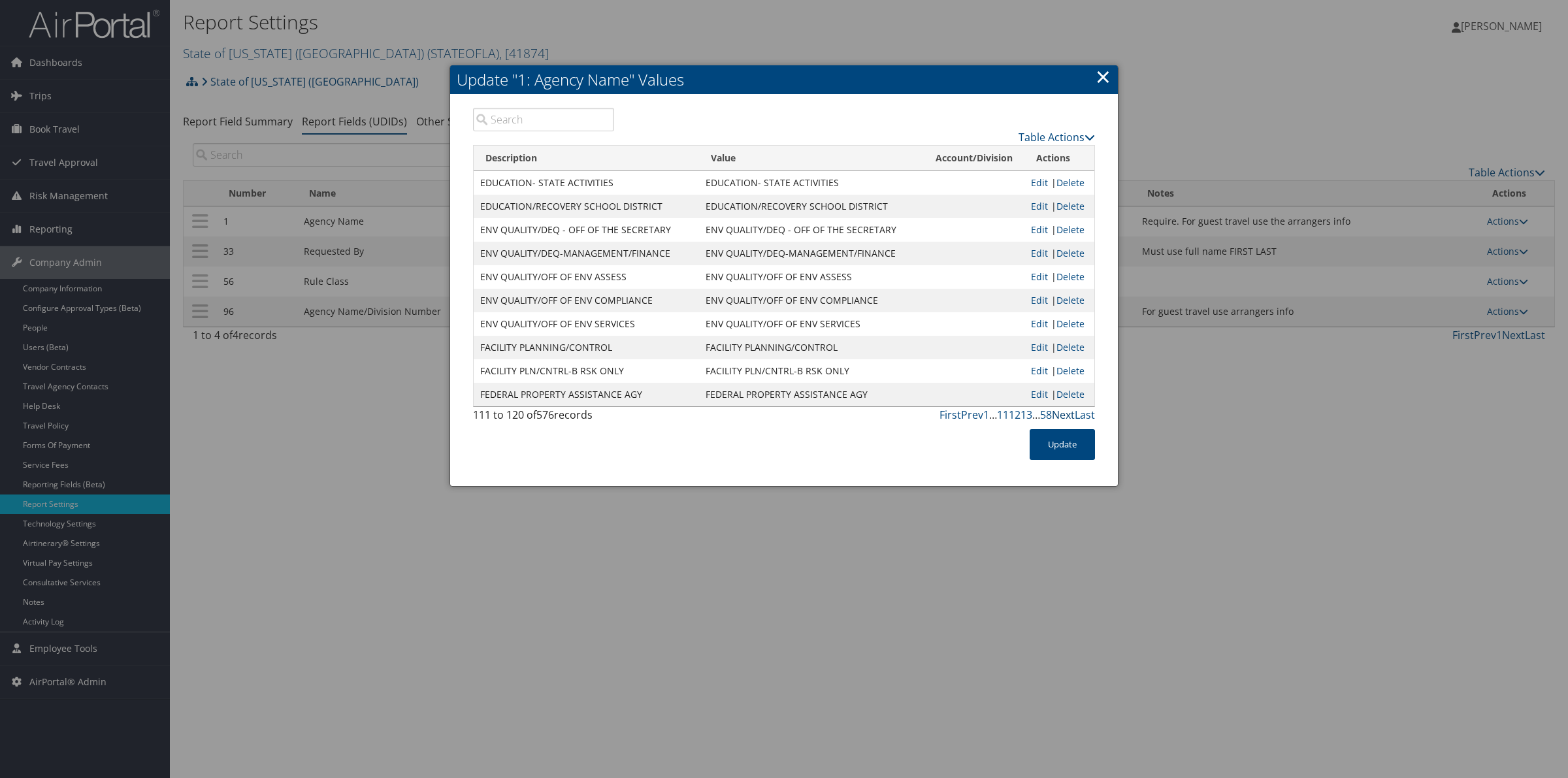
click at [1062, 416] on link "Next" at bounding box center [1063, 415] width 23 height 14
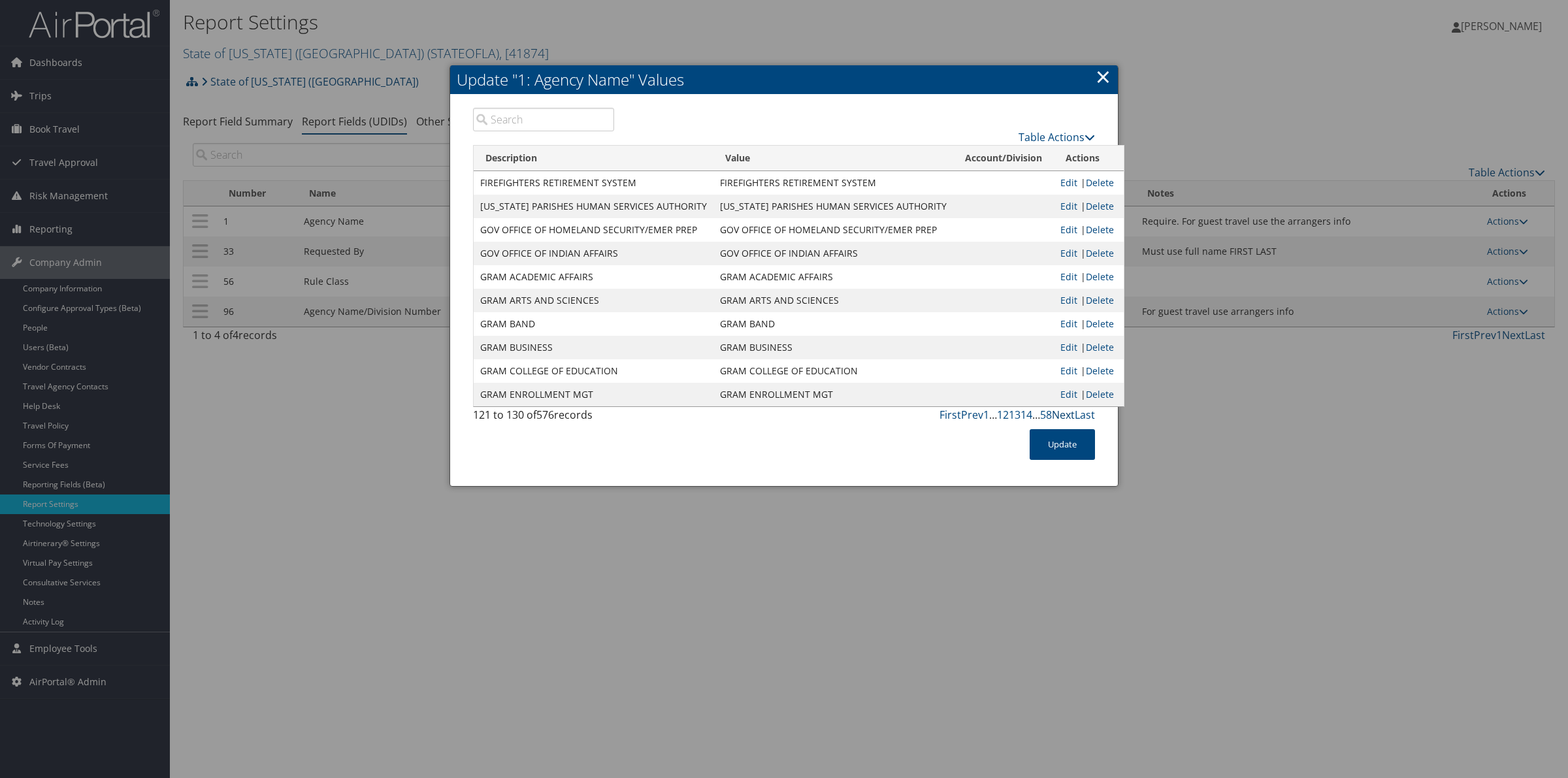
click at [1062, 416] on link "Next" at bounding box center [1063, 415] width 23 height 14
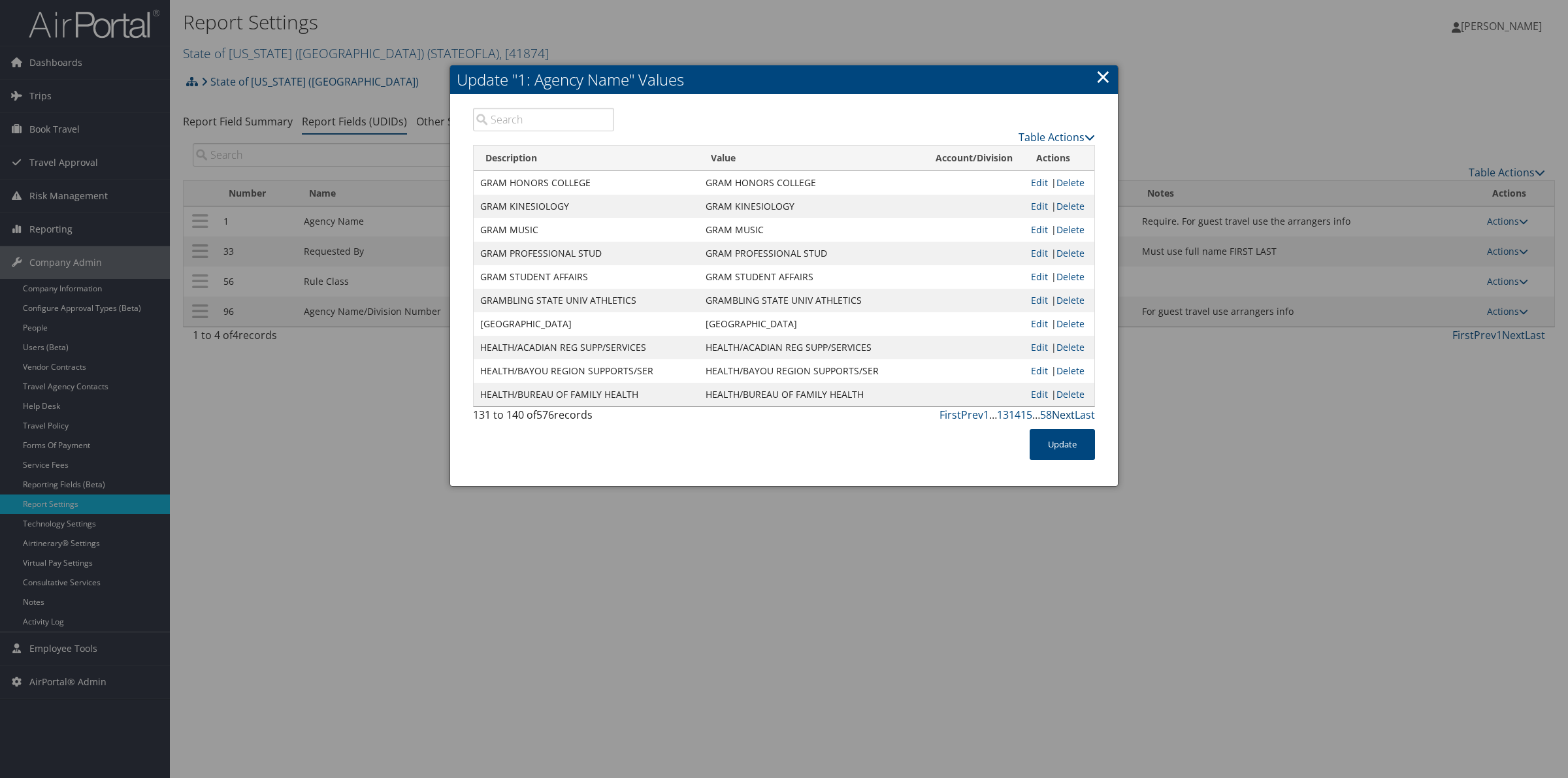
click at [1062, 416] on link "Next" at bounding box center [1063, 415] width 23 height 14
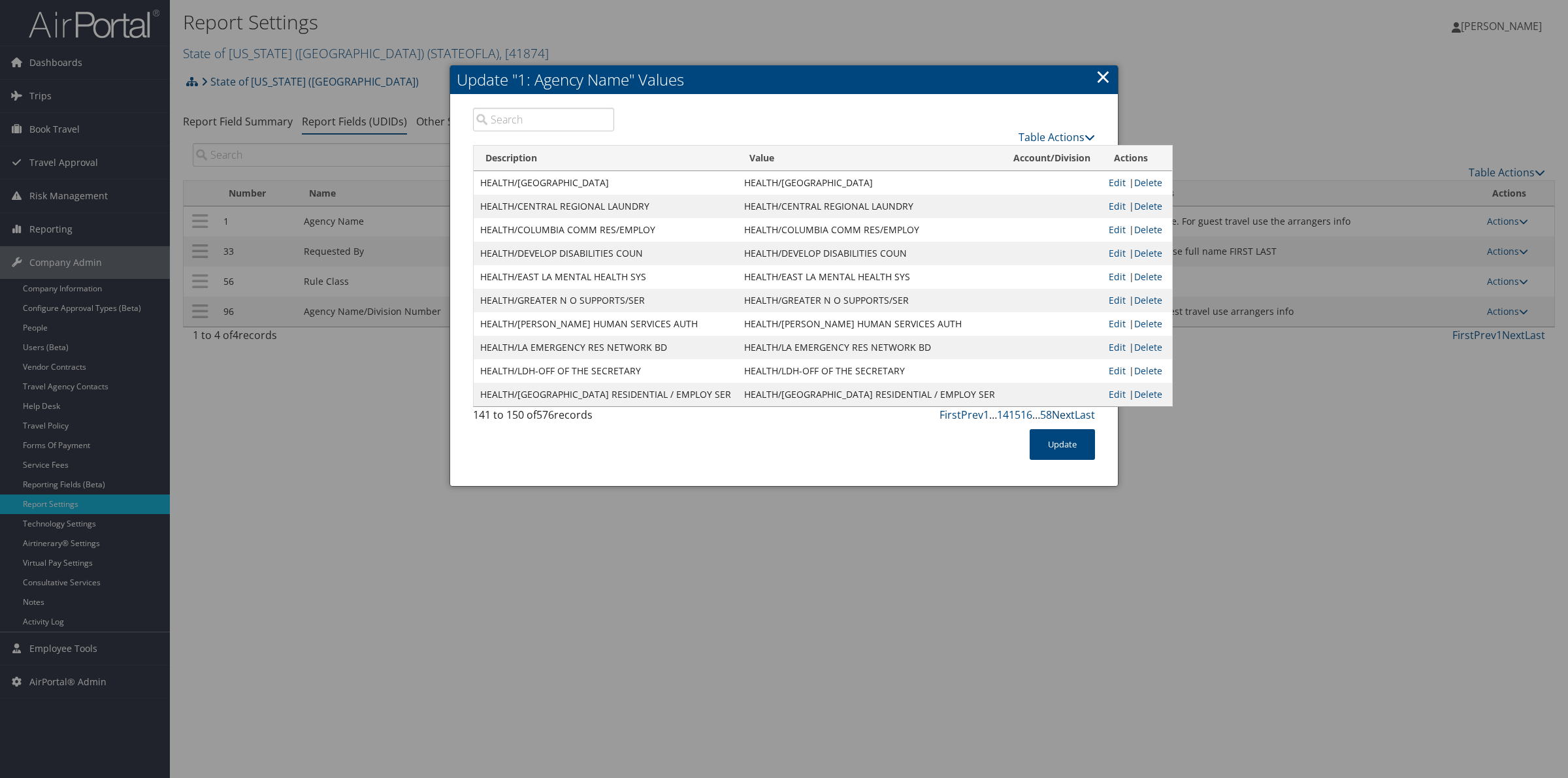
click at [1062, 416] on link "Next" at bounding box center [1063, 415] width 23 height 14
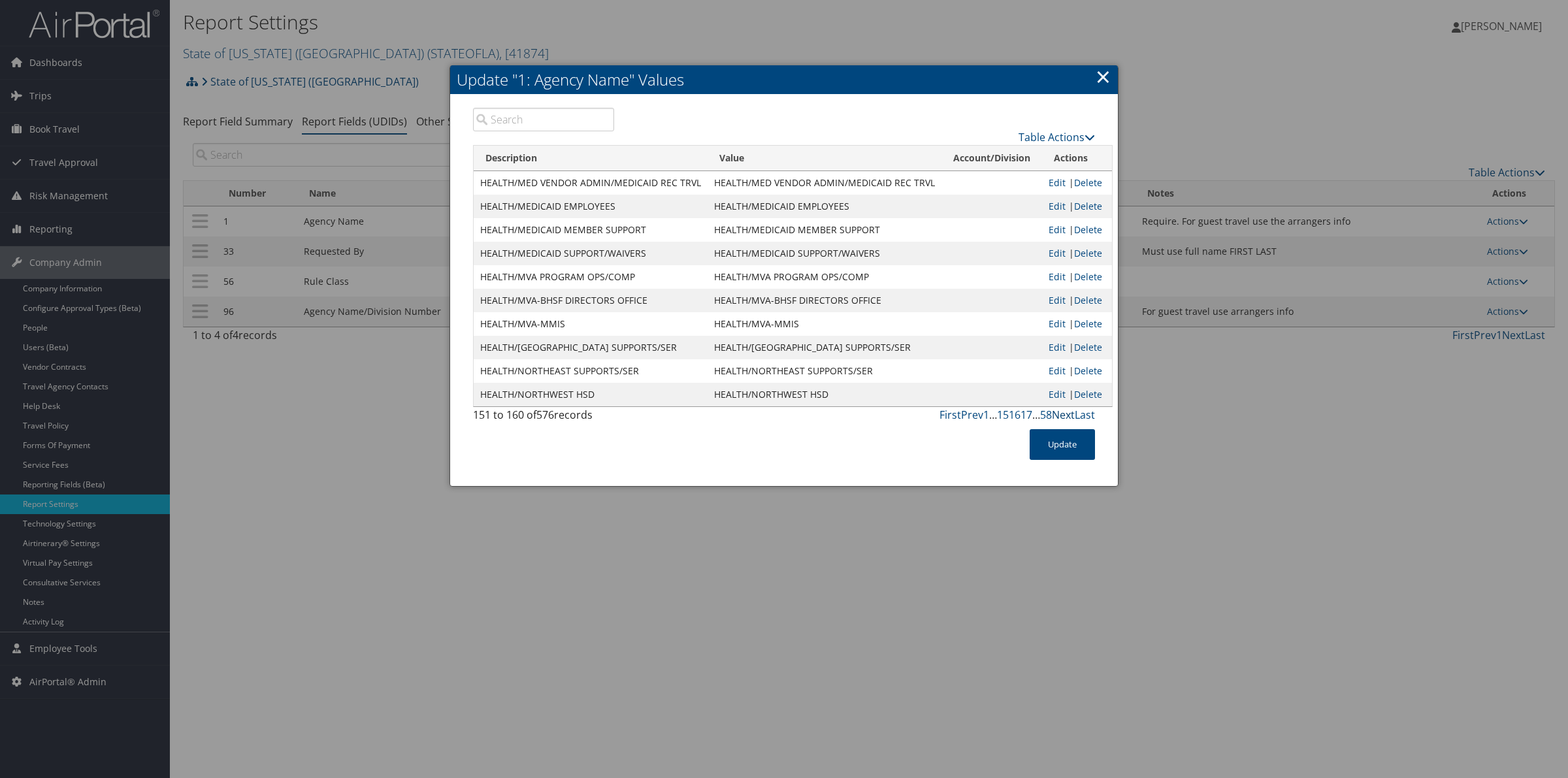
click at [1062, 416] on link "Next" at bounding box center [1063, 415] width 23 height 14
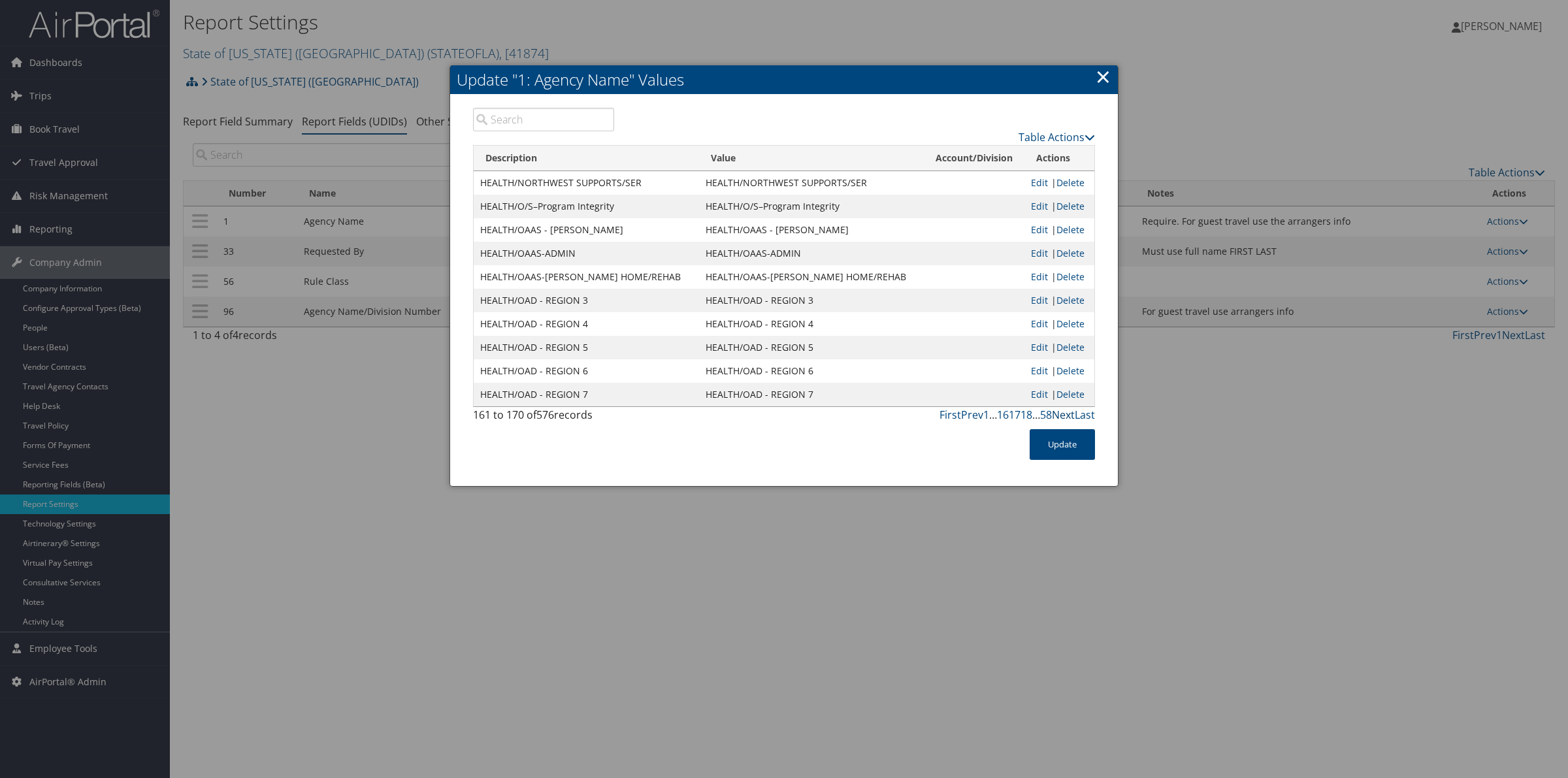
click at [1062, 416] on link "Next" at bounding box center [1063, 415] width 23 height 14
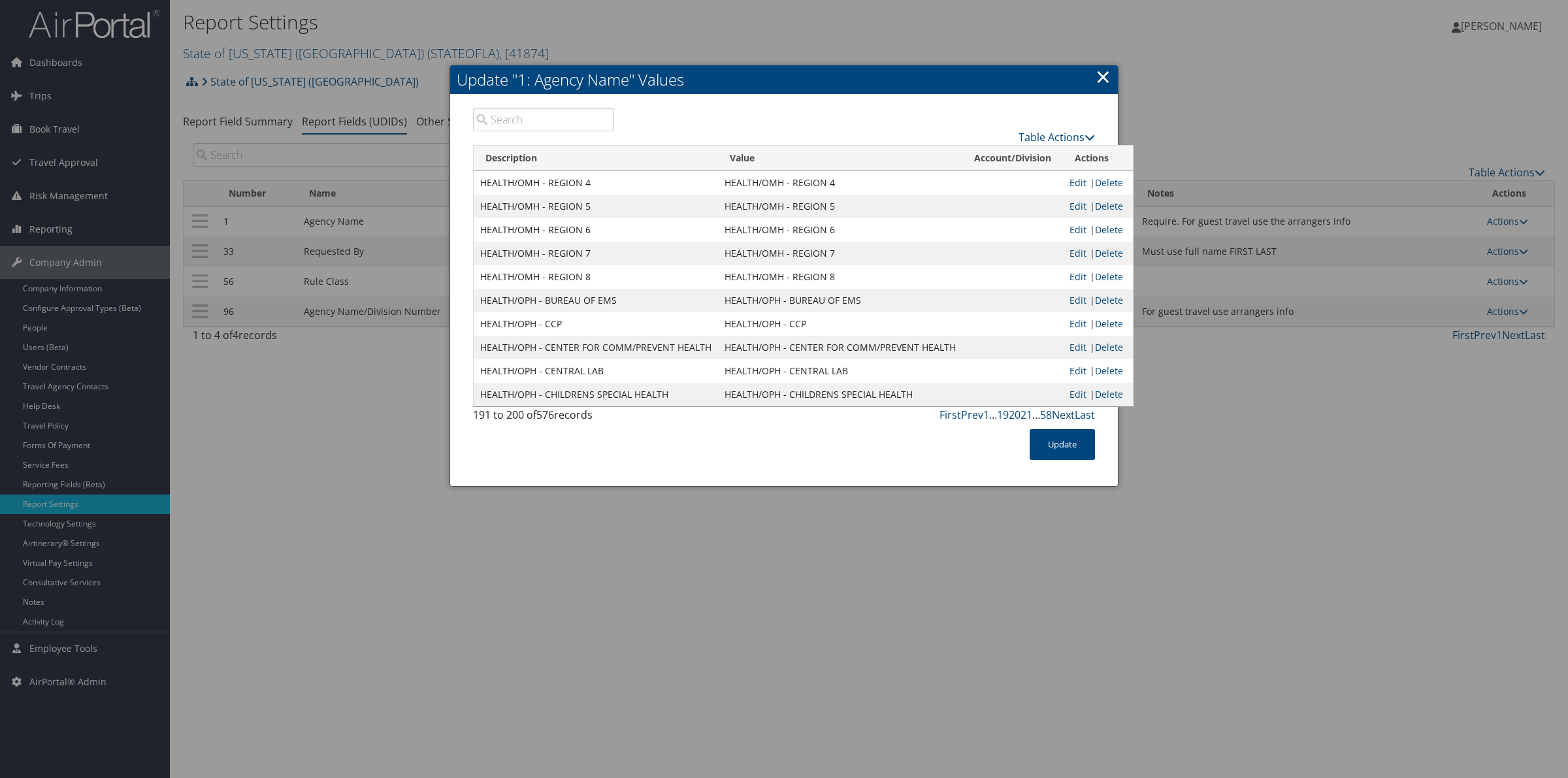
click at [1062, 416] on link "Next" at bounding box center [1063, 415] width 23 height 14
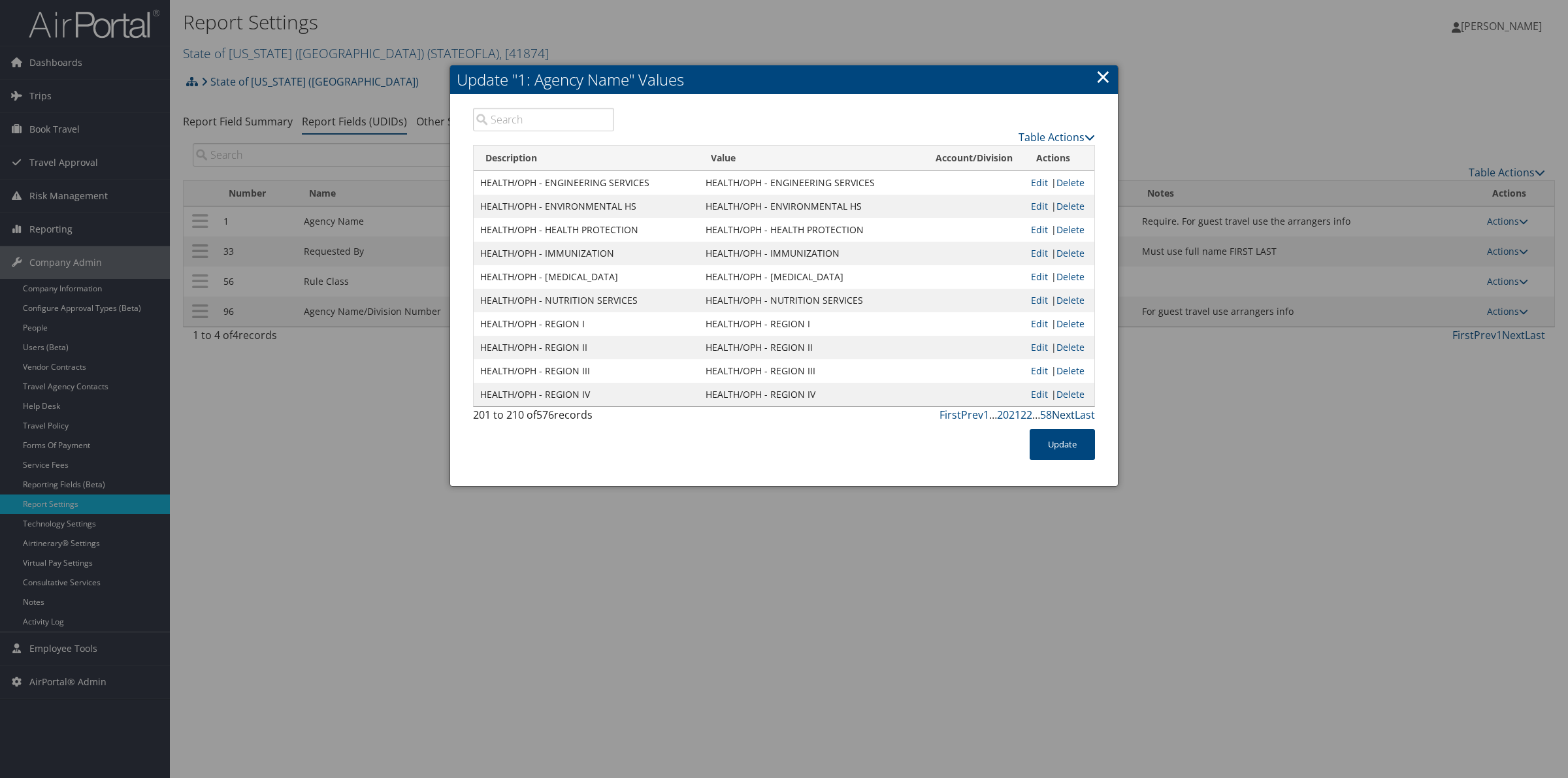
click at [1061, 417] on link "Next" at bounding box center [1063, 415] width 23 height 14
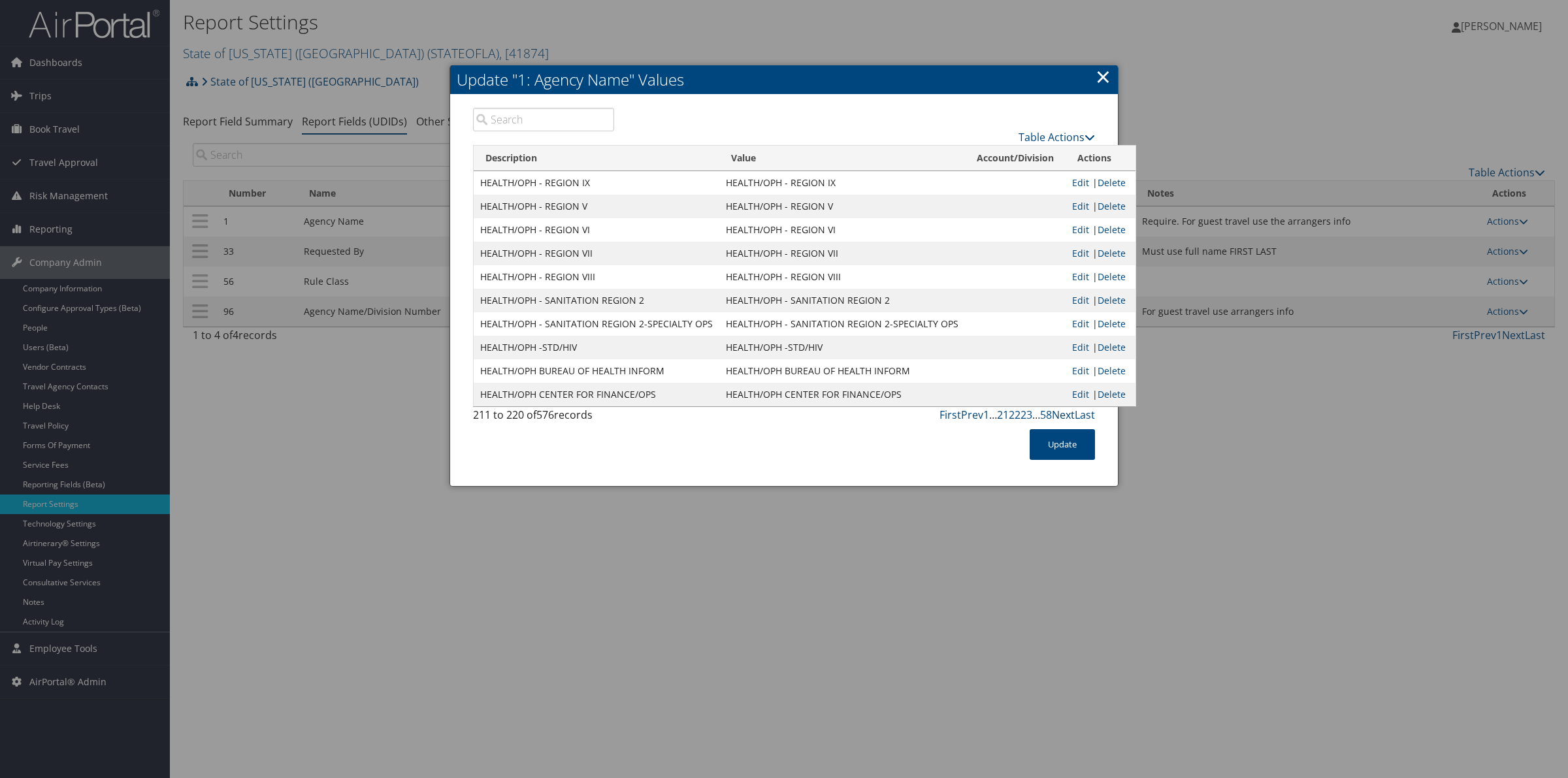
click at [1061, 417] on link "Next" at bounding box center [1063, 415] width 23 height 14
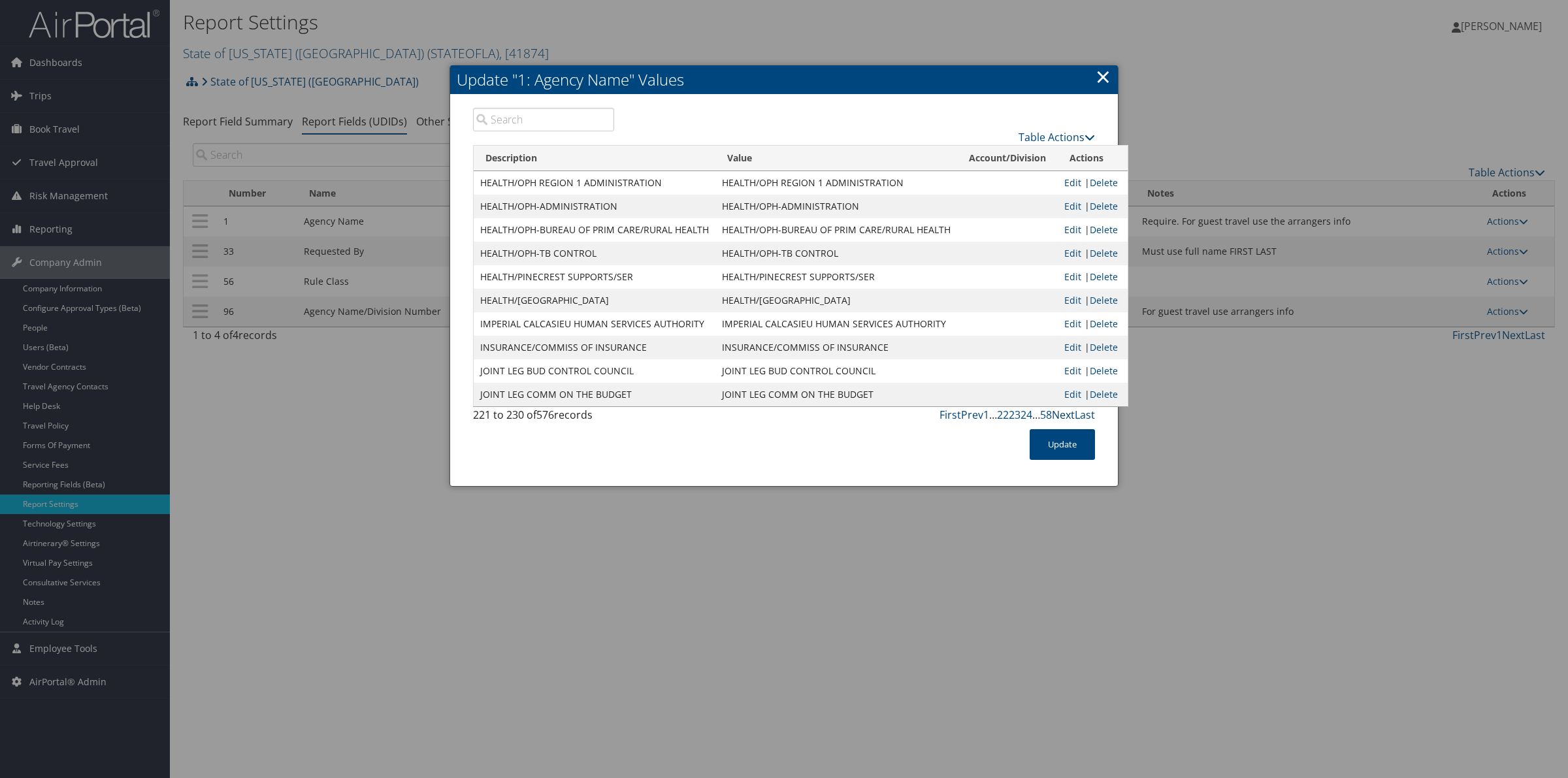
click at [1061, 417] on link "Next" at bounding box center [1063, 415] width 23 height 14
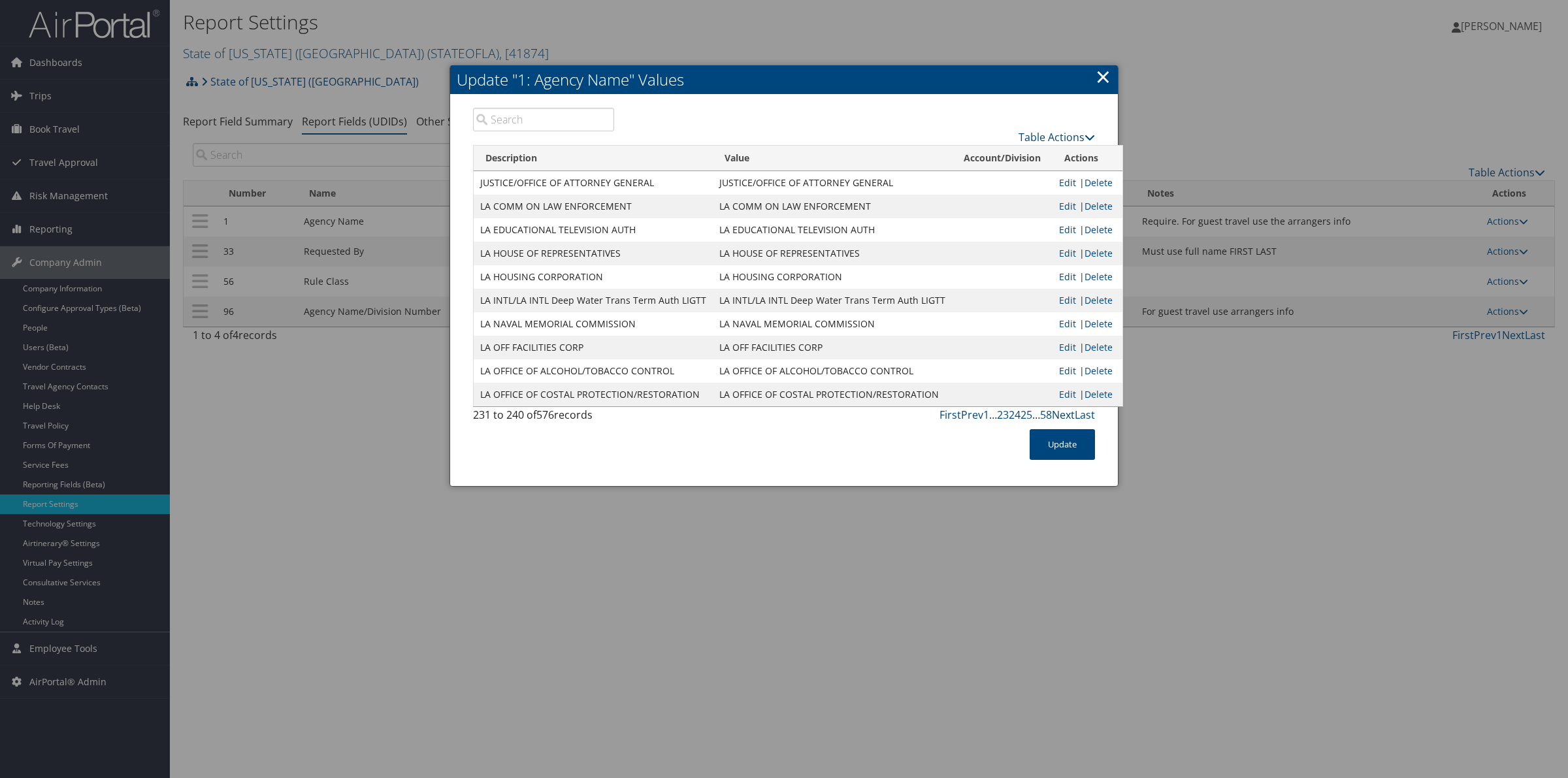
click at [1061, 417] on link "Next" at bounding box center [1063, 415] width 23 height 14
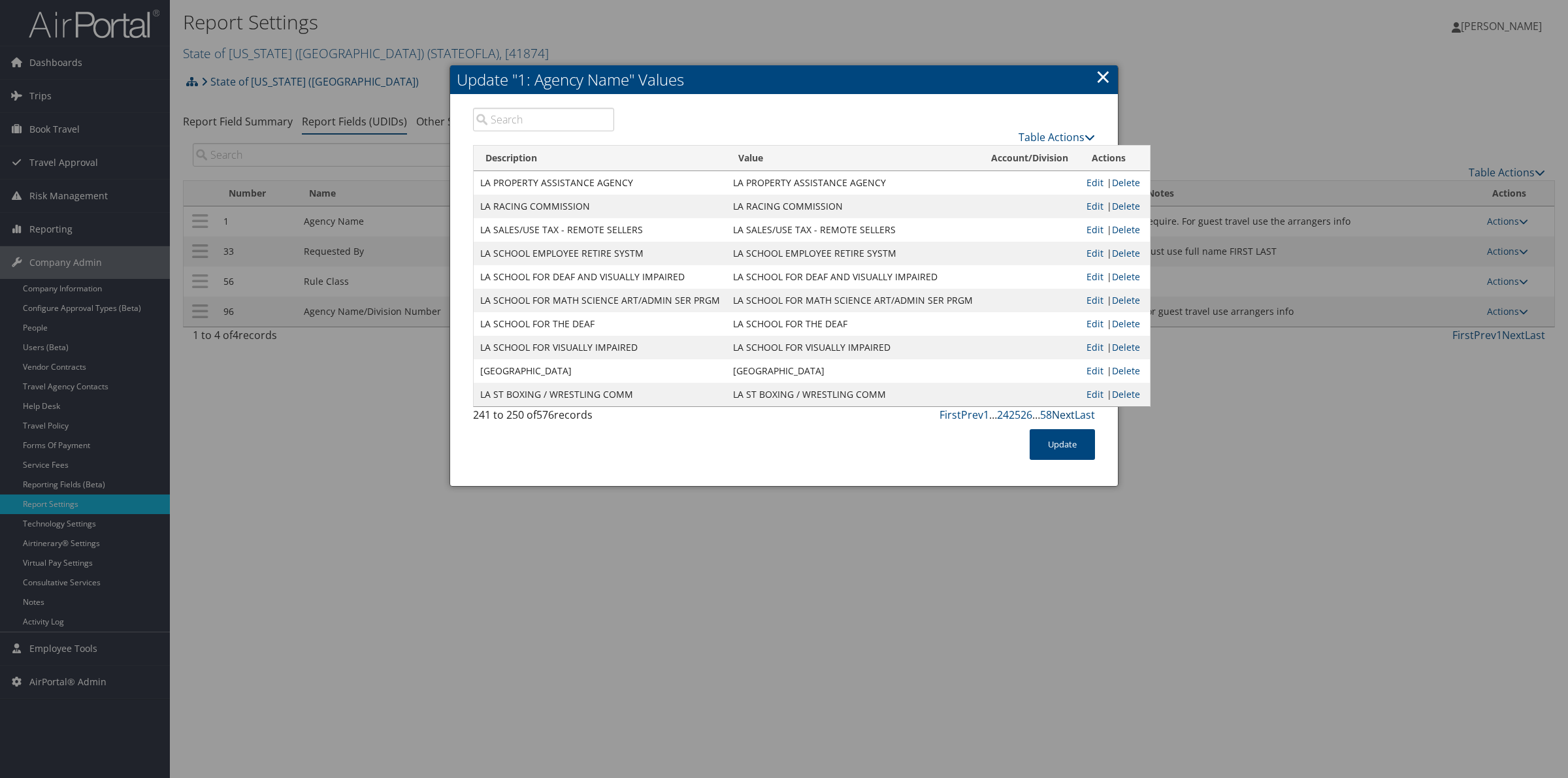
click at [1060, 415] on link "Next" at bounding box center [1063, 415] width 23 height 14
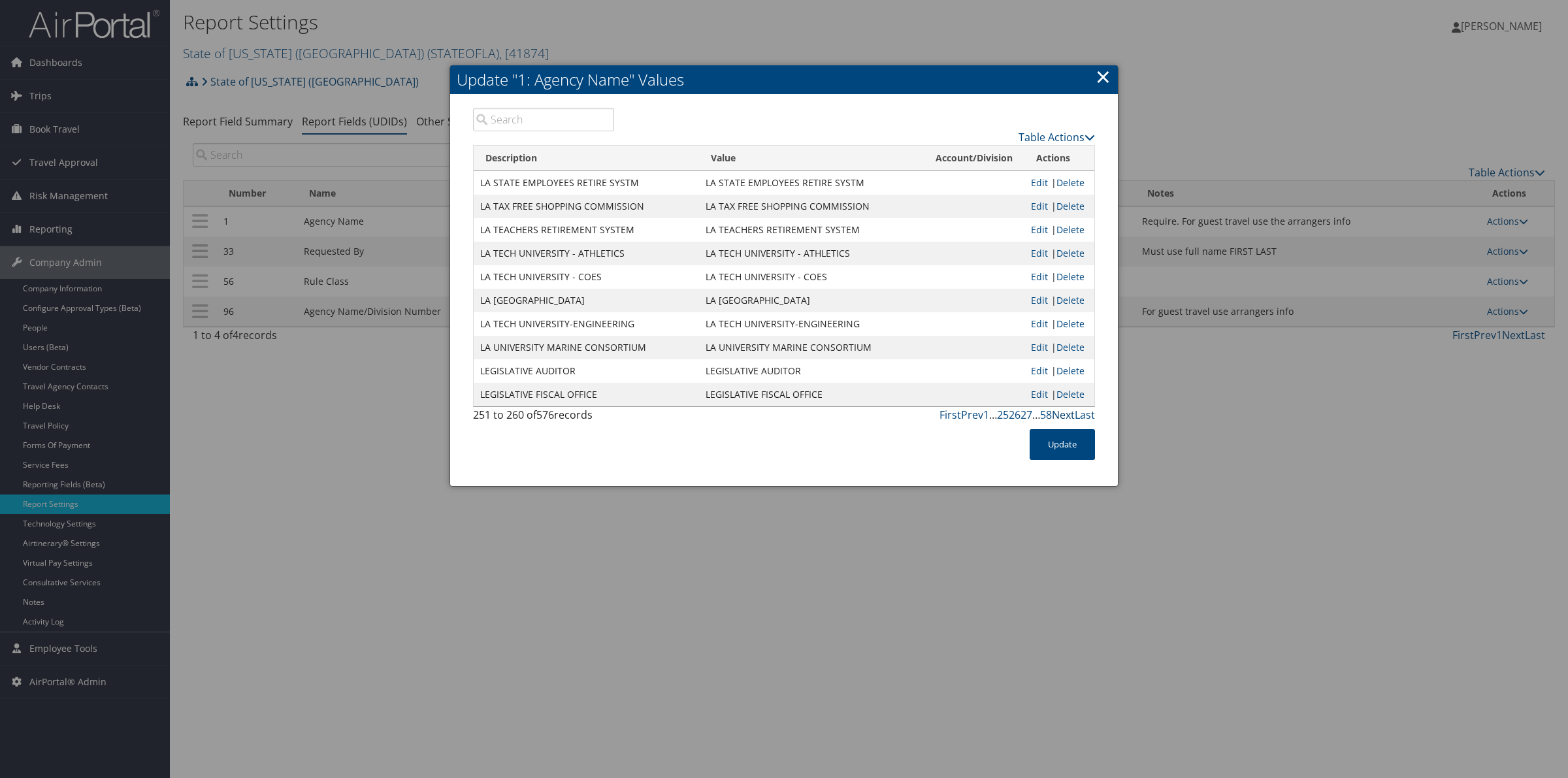
click at [1060, 415] on link "Next" at bounding box center [1063, 415] width 23 height 14
click at [1101, 72] on link "×" at bounding box center [1103, 77] width 15 height 26
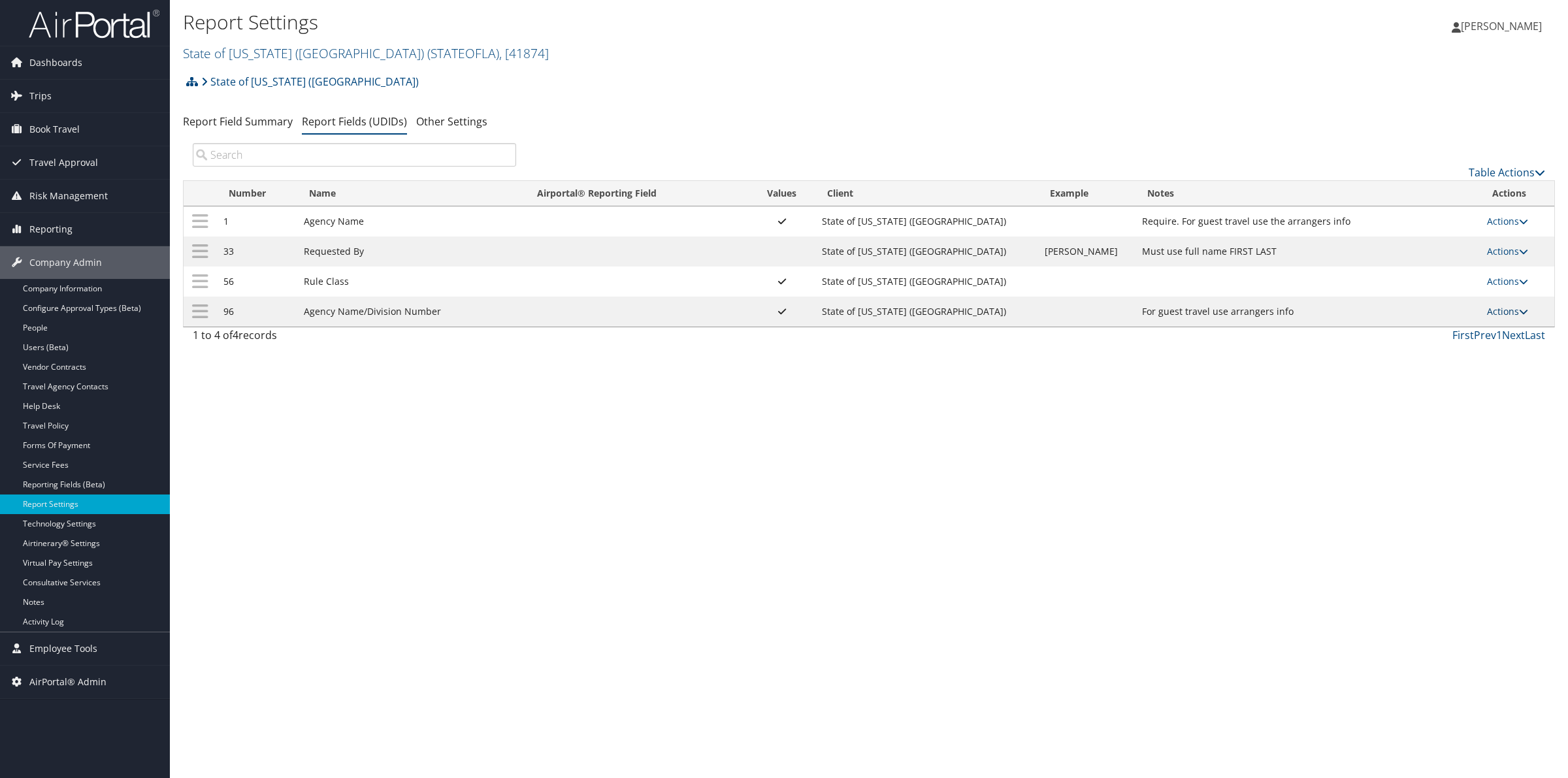
click at [1501, 314] on link "Actions" at bounding box center [1507, 311] width 41 height 12
click at [1470, 327] on link "Update Report Field Values" at bounding box center [1455, 331] width 141 height 22
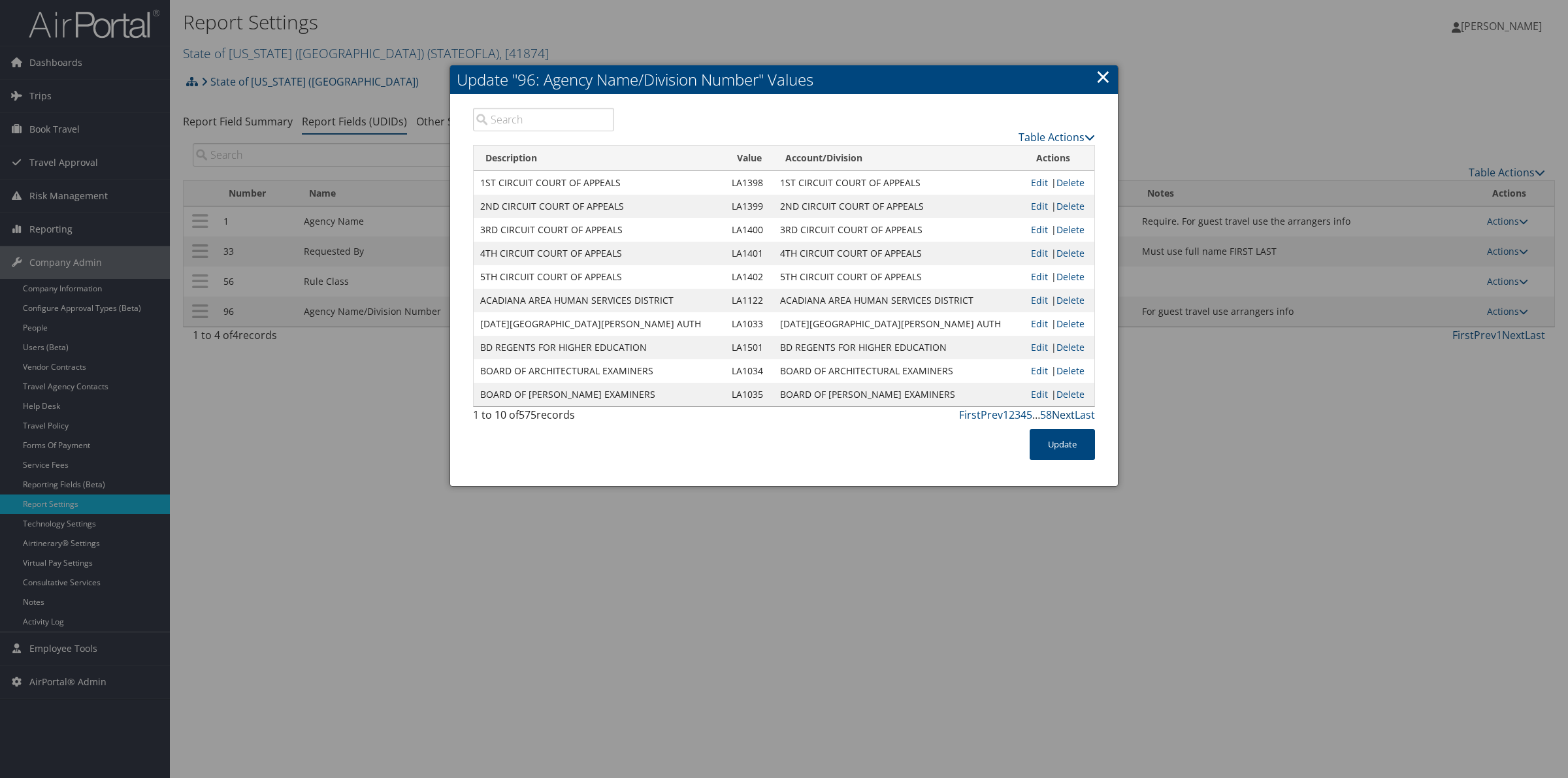
click at [1067, 416] on link "Next" at bounding box center [1063, 415] width 23 height 14
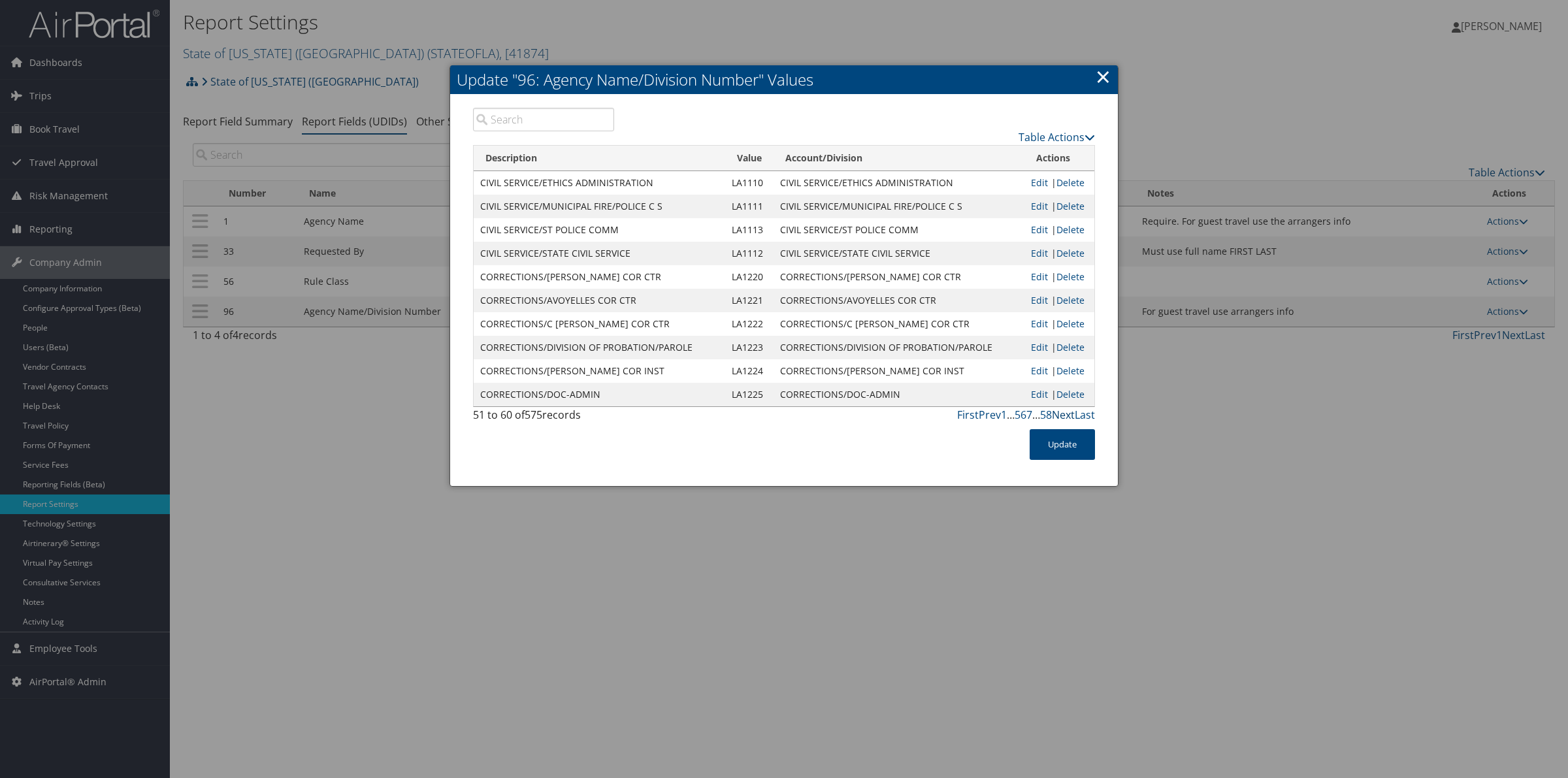
click at [1063, 416] on link "Next" at bounding box center [1063, 415] width 23 height 14
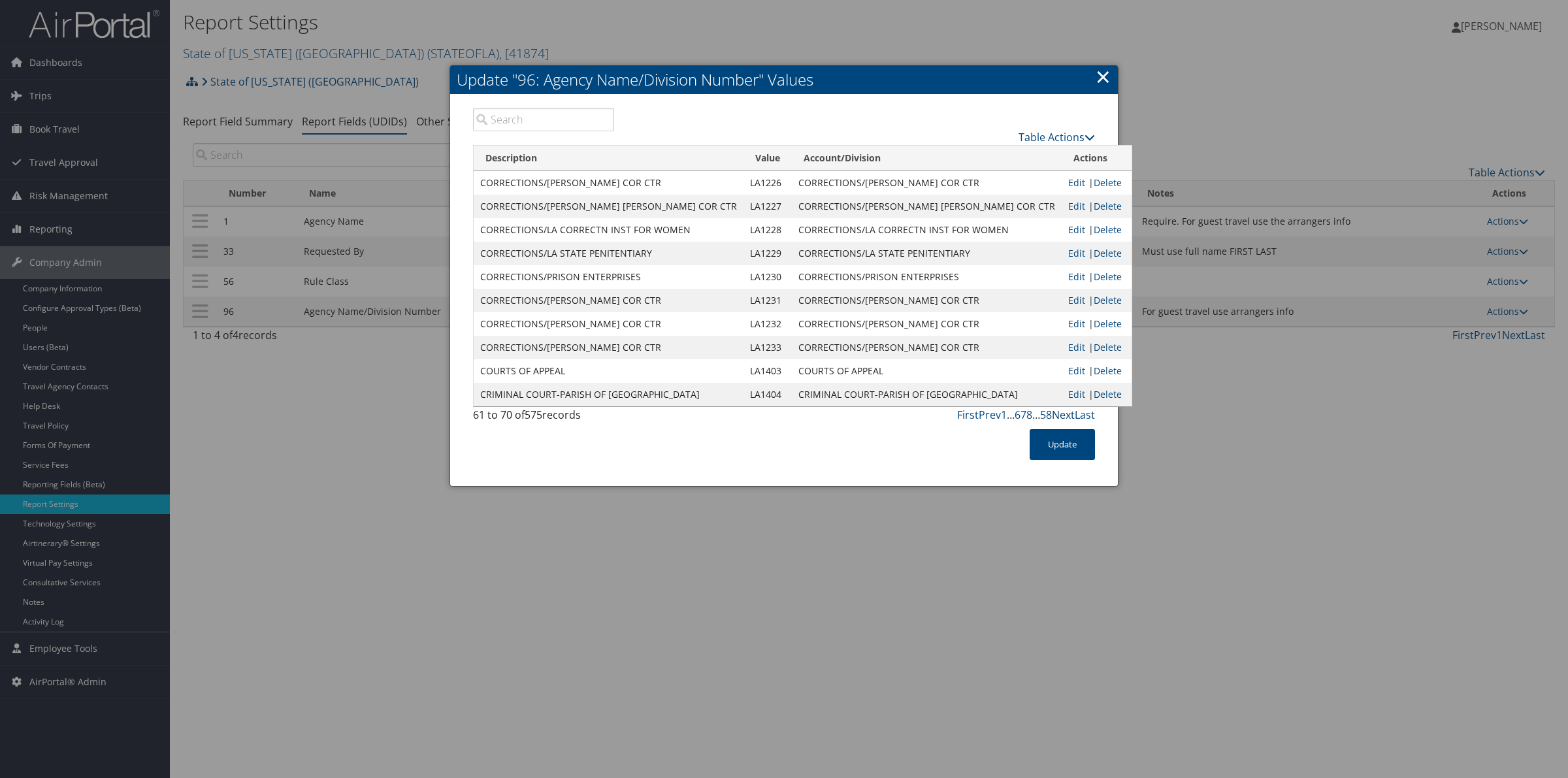
click at [1063, 416] on link "Next" at bounding box center [1063, 415] width 23 height 14
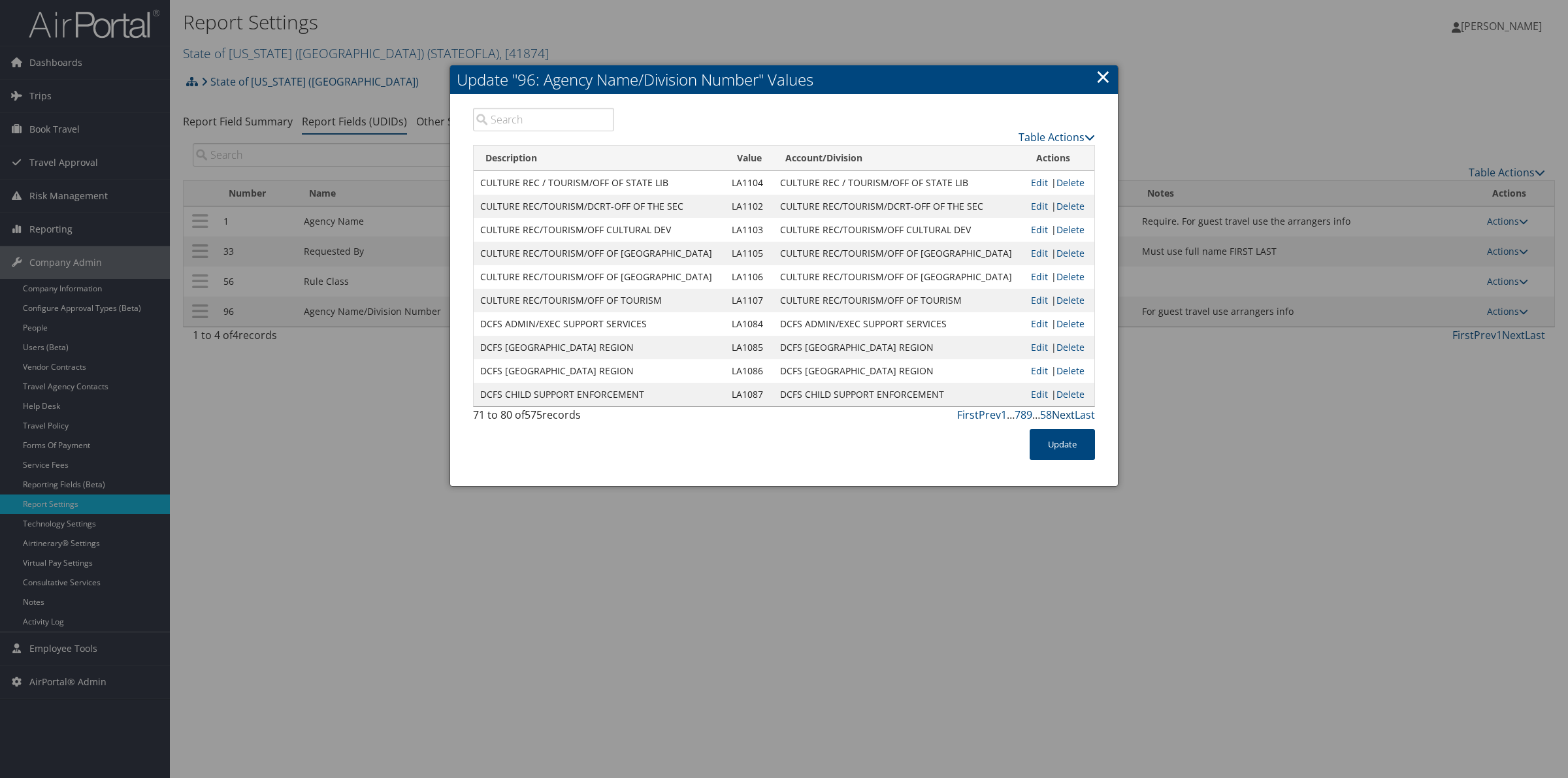
click at [1063, 416] on link "Next" at bounding box center [1063, 415] width 23 height 14
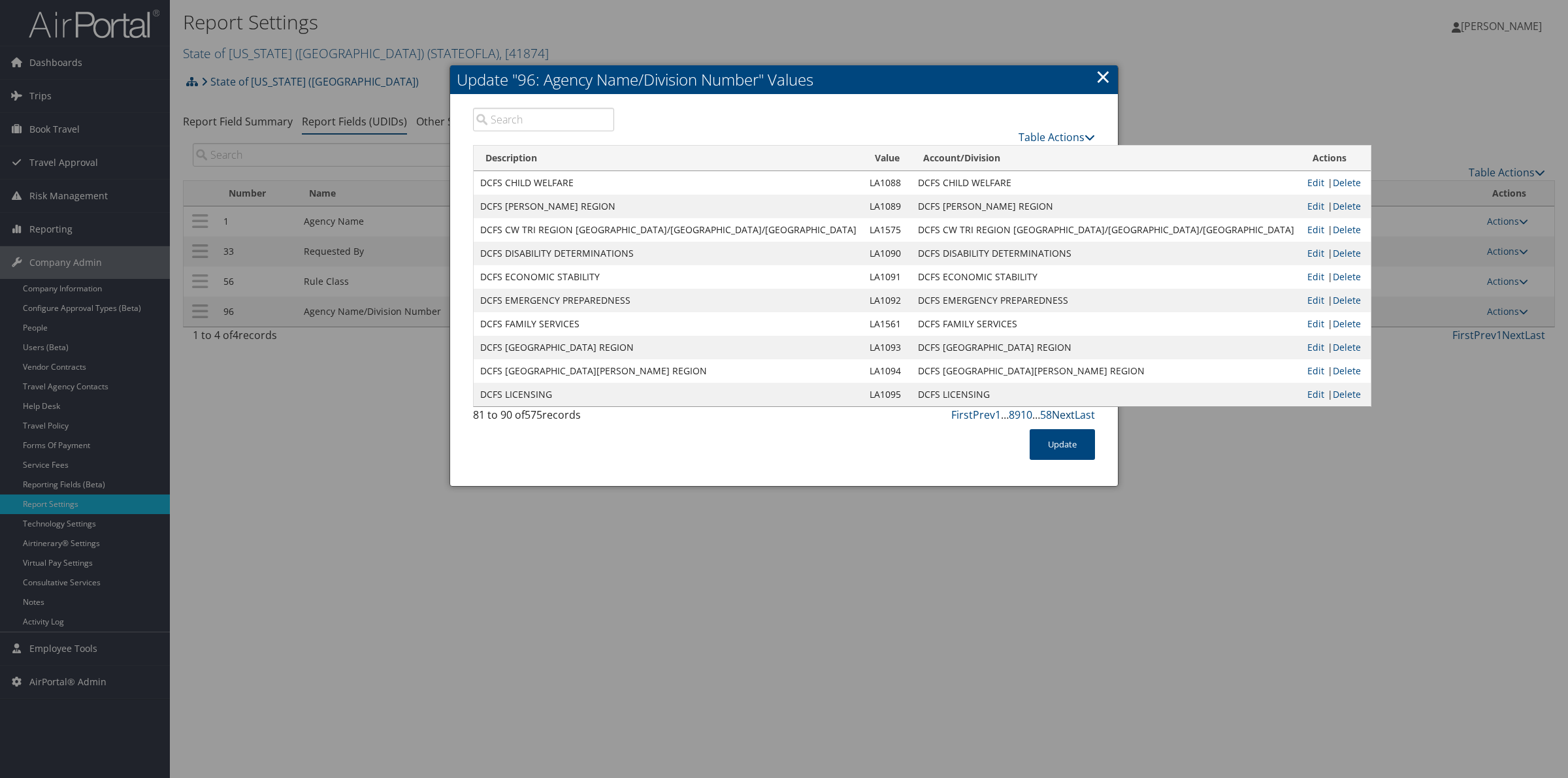
click at [1063, 416] on link "Next" at bounding box center [1063, 415] width 23 height 14
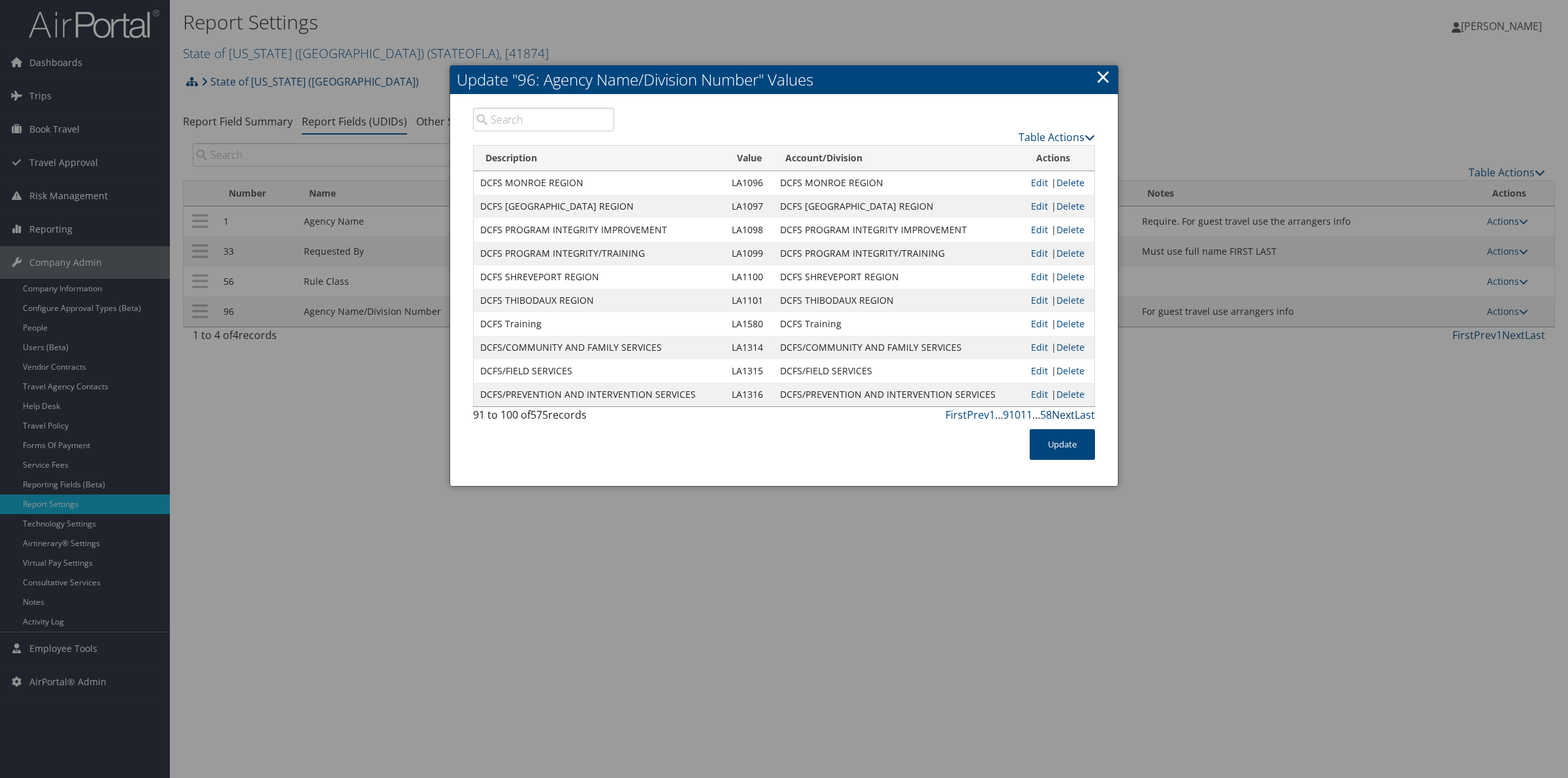
click at [1063, 416] on link "Next" at bounding box center [1063, 415] width 23 height 14
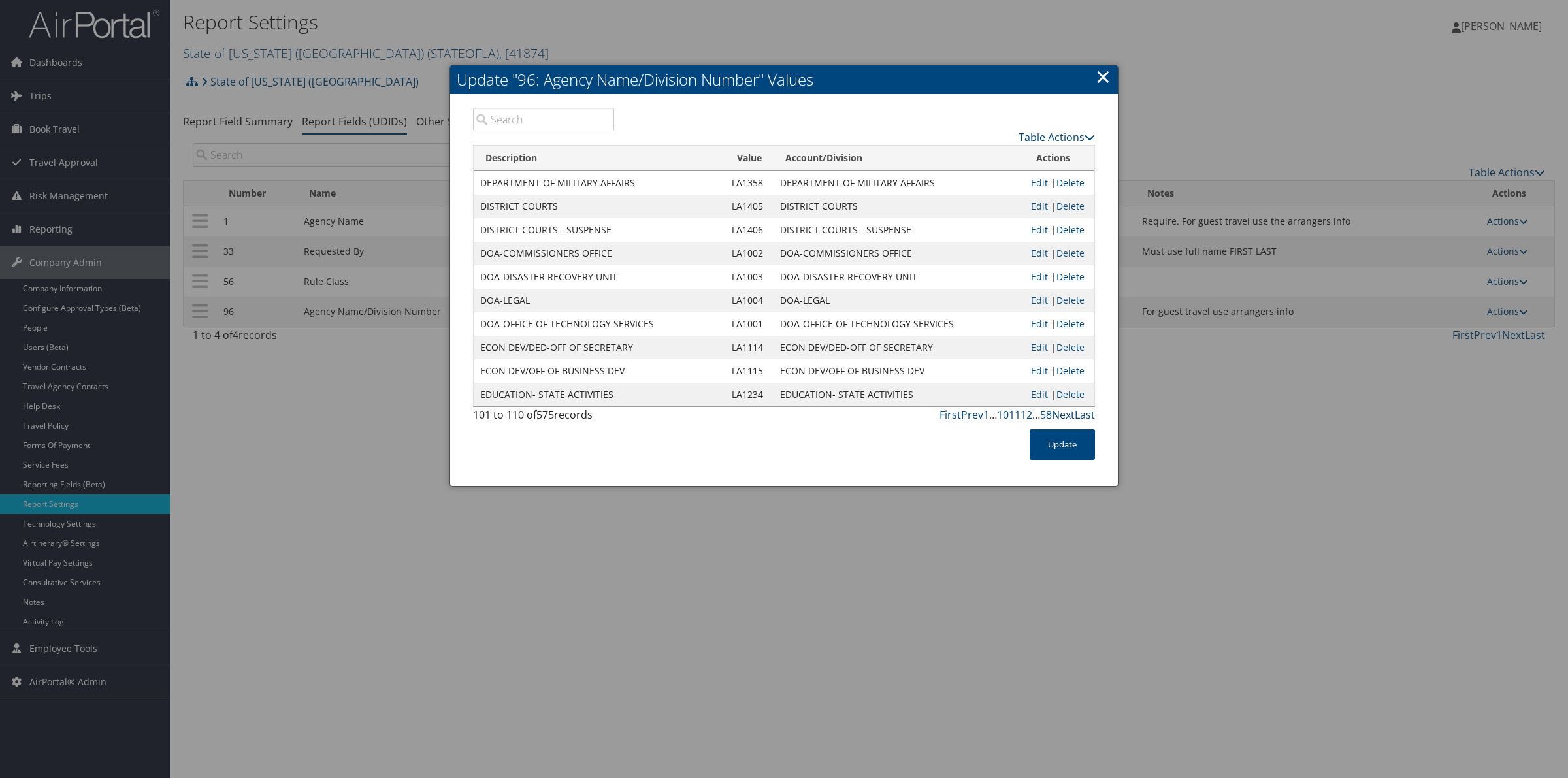
click at [1063, 416] on link "Next" at bounding box center [1063, 415] width 23 height 14
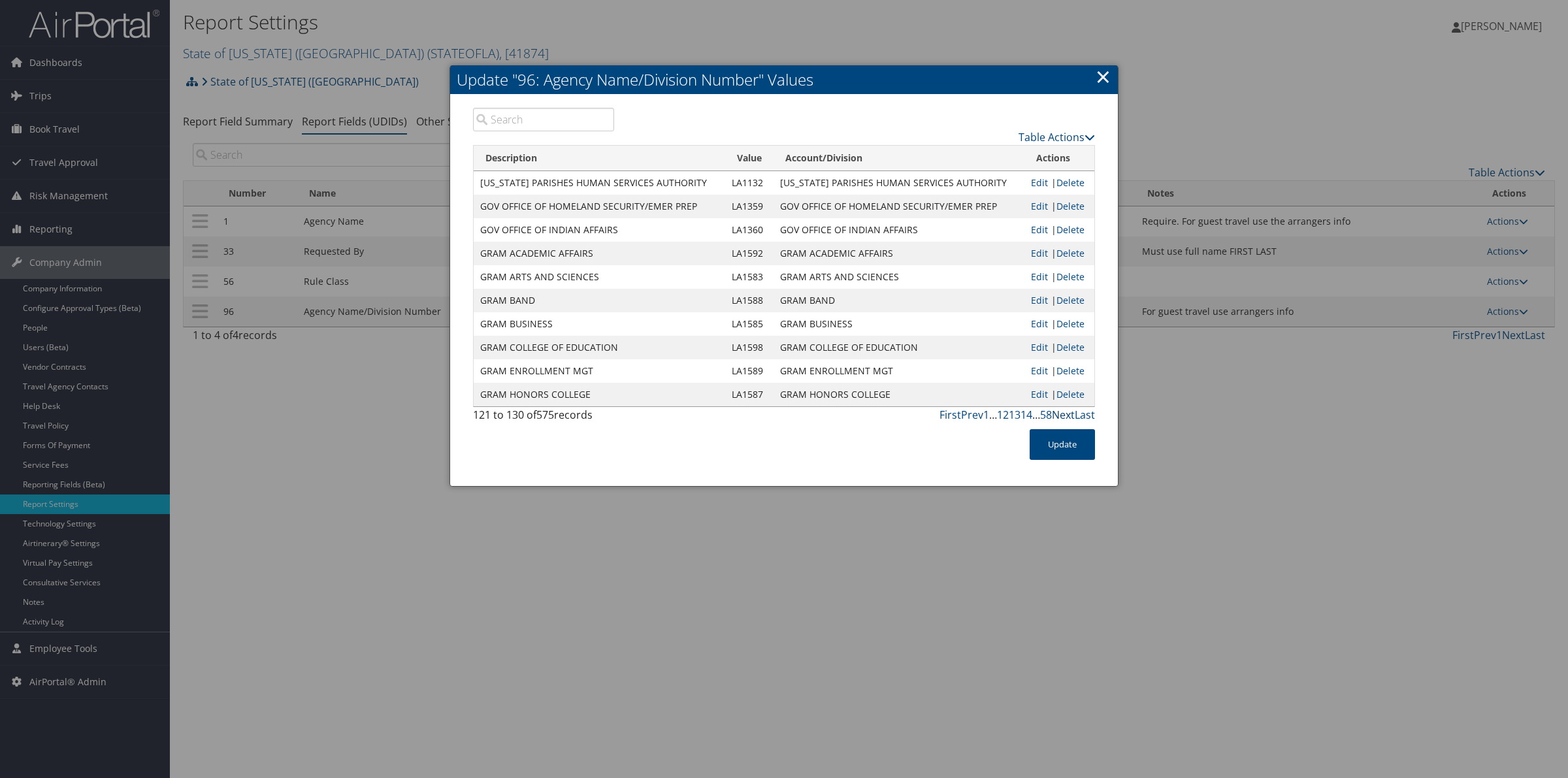
click at [1063, 416] on link "Next" at bounding box center [1063, 415] width 23 height 14
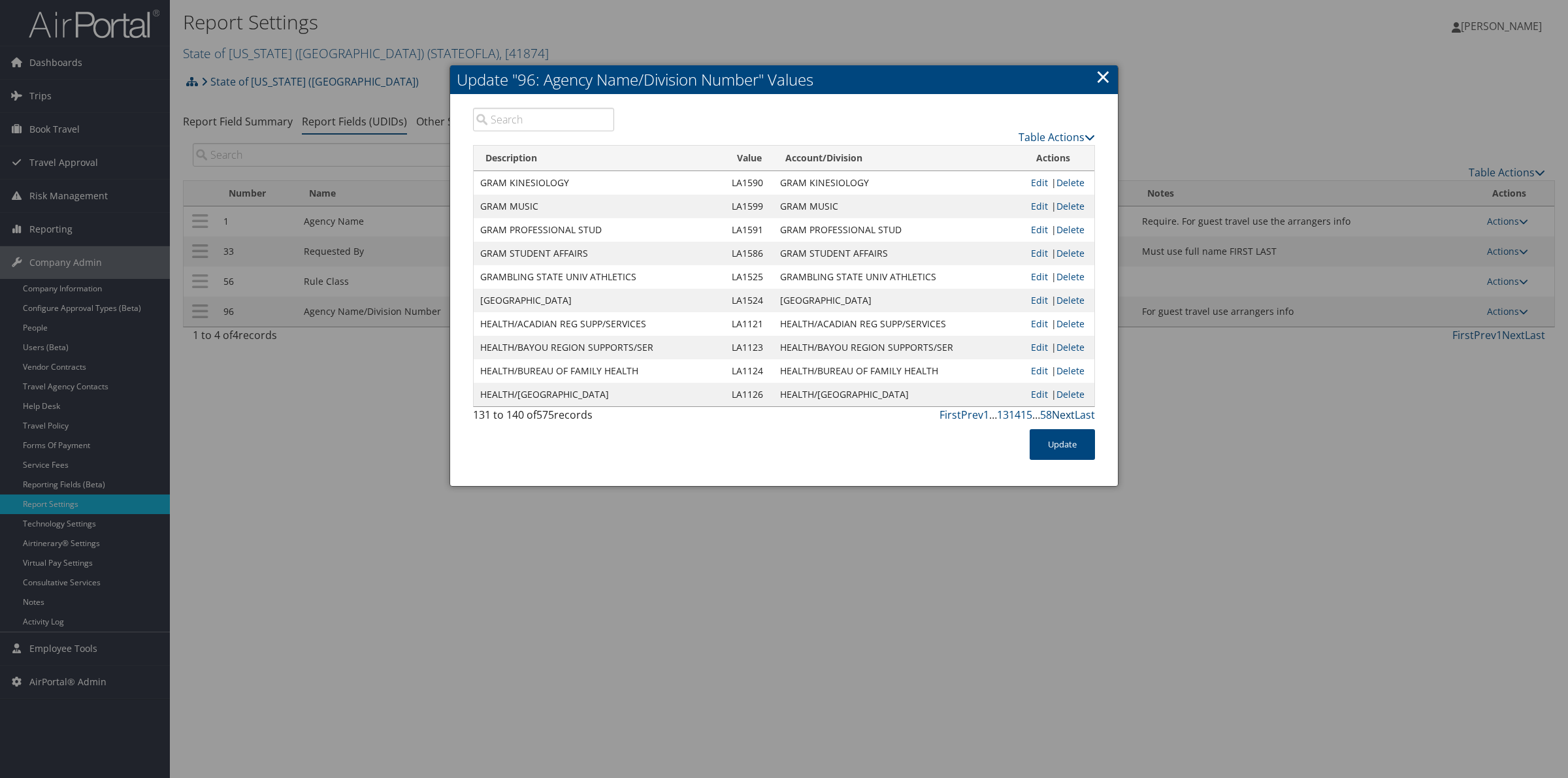
click at [1063, 416] on link "Next" at bounding box center [1063, 415] width 23 height 14
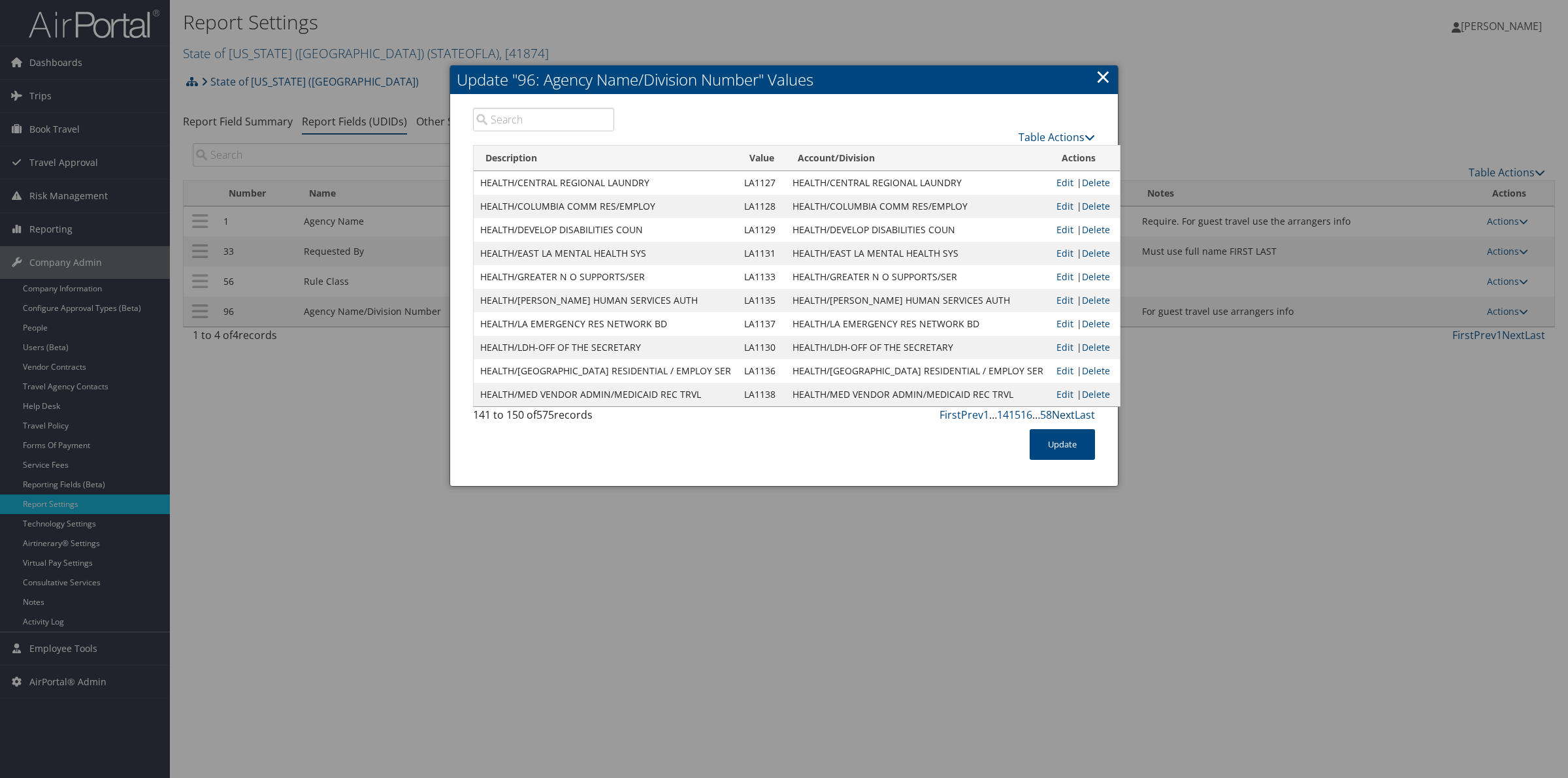
click at [1063, 416] on link "Next" at bounding box center [1063, 415] width 23 height 14
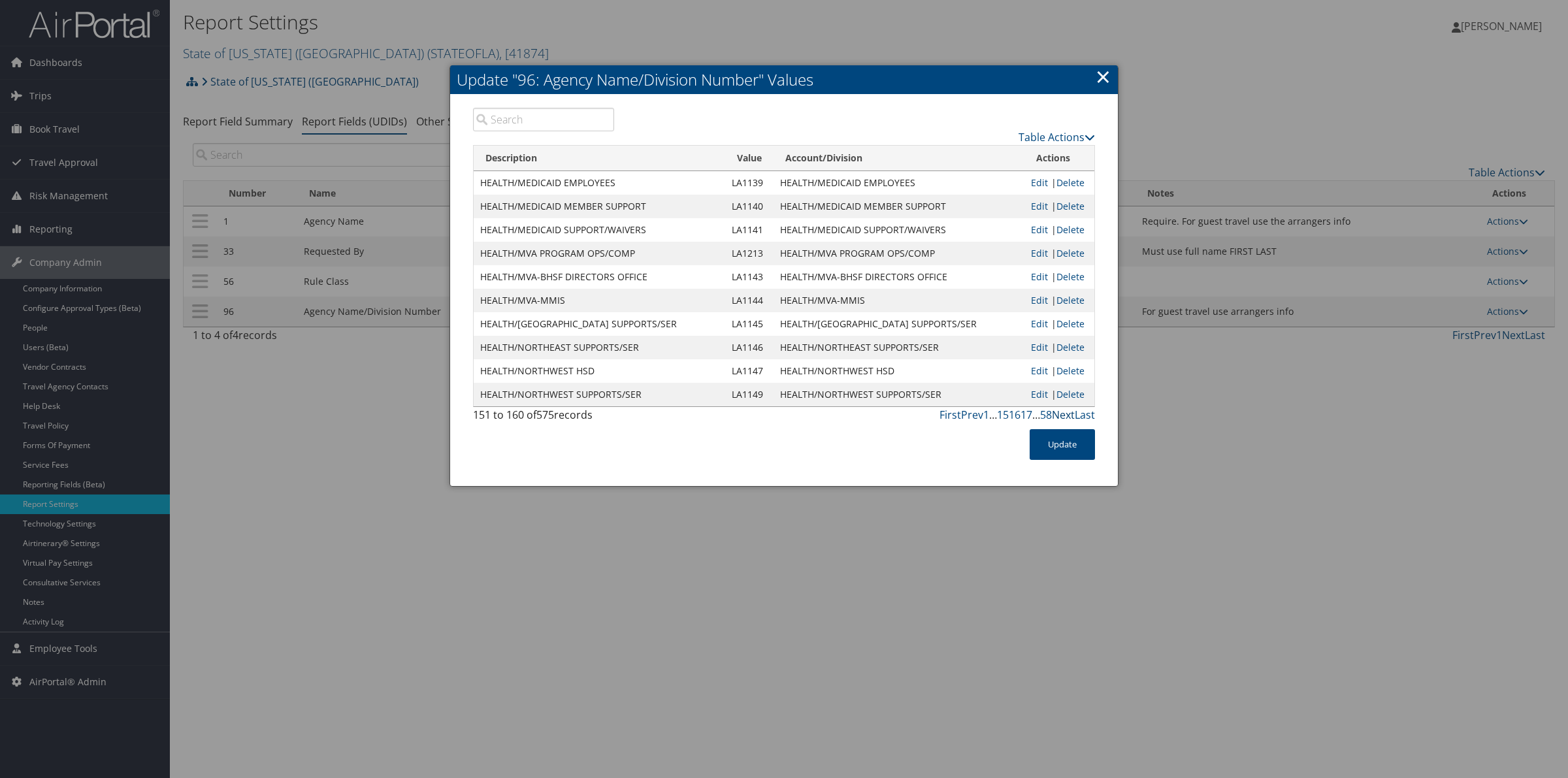
click at [1063, 416] on link "Next" at bounding box center [1063, 415] width 23 height 14
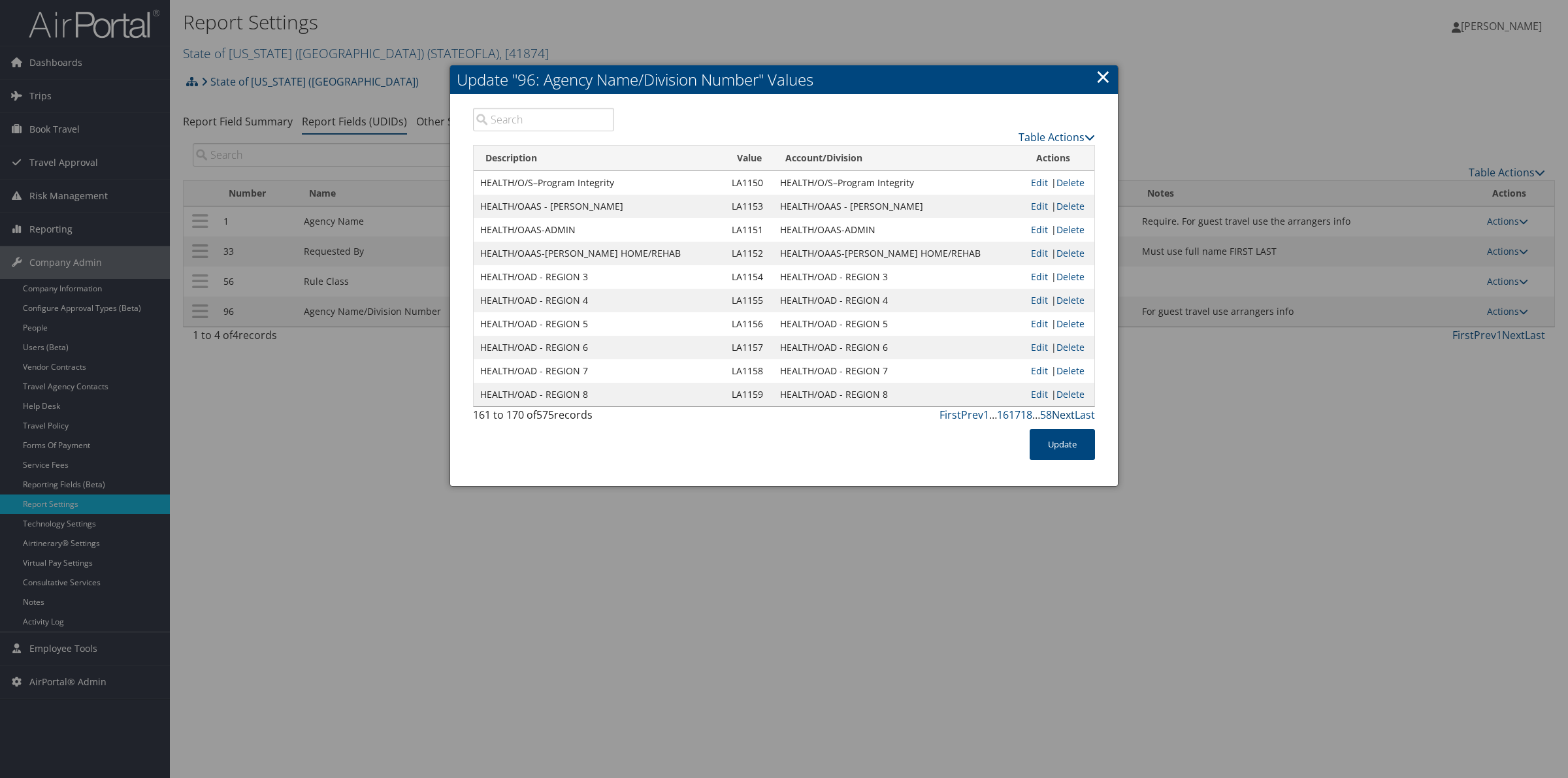
click at [1063, 416] on link "Next" at bounding box center [1063, 415] width 23 height 14
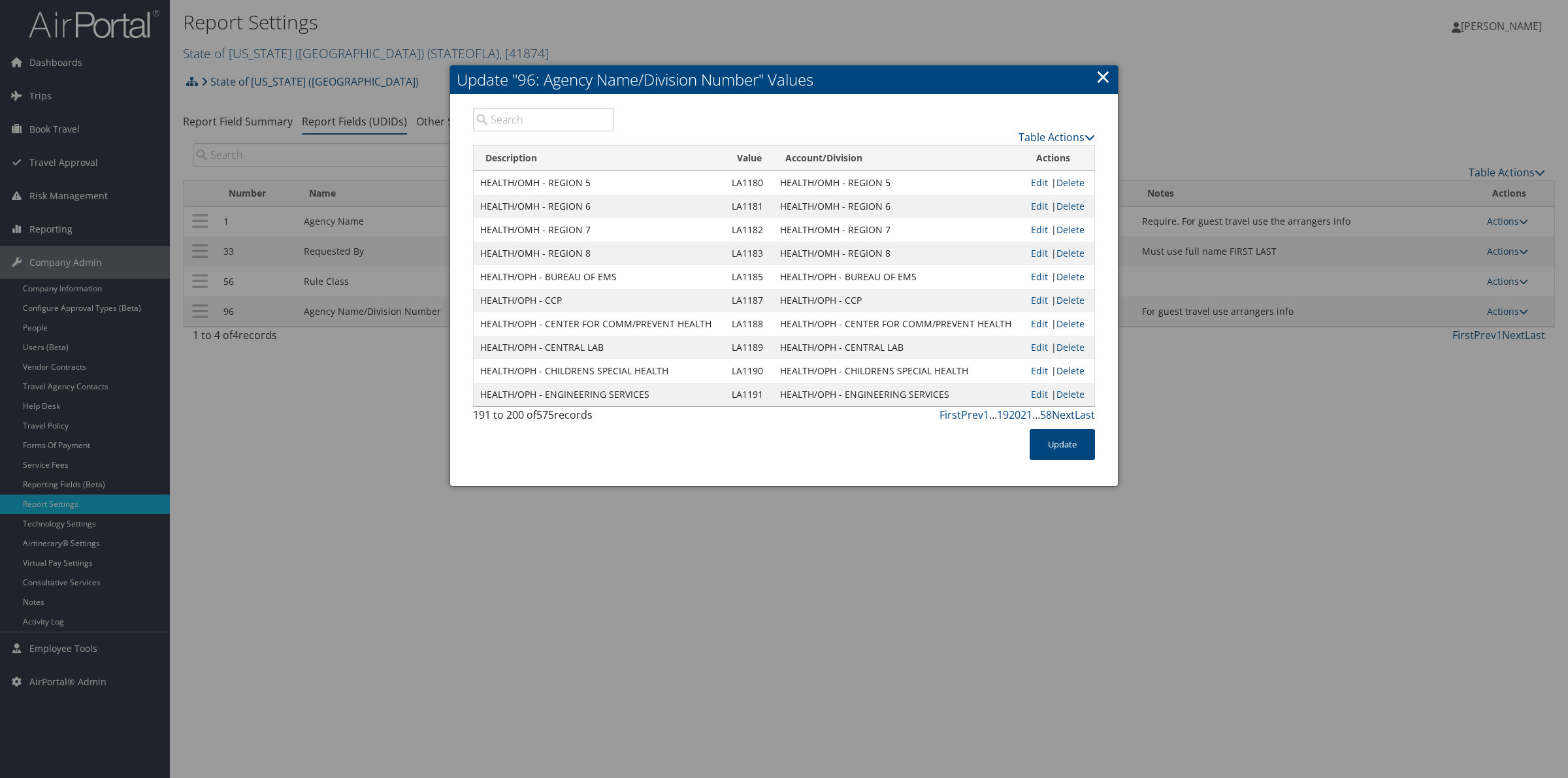
click at [1063, 416] on link "Next" at bounding box center [1063, 415] width 23 height 14
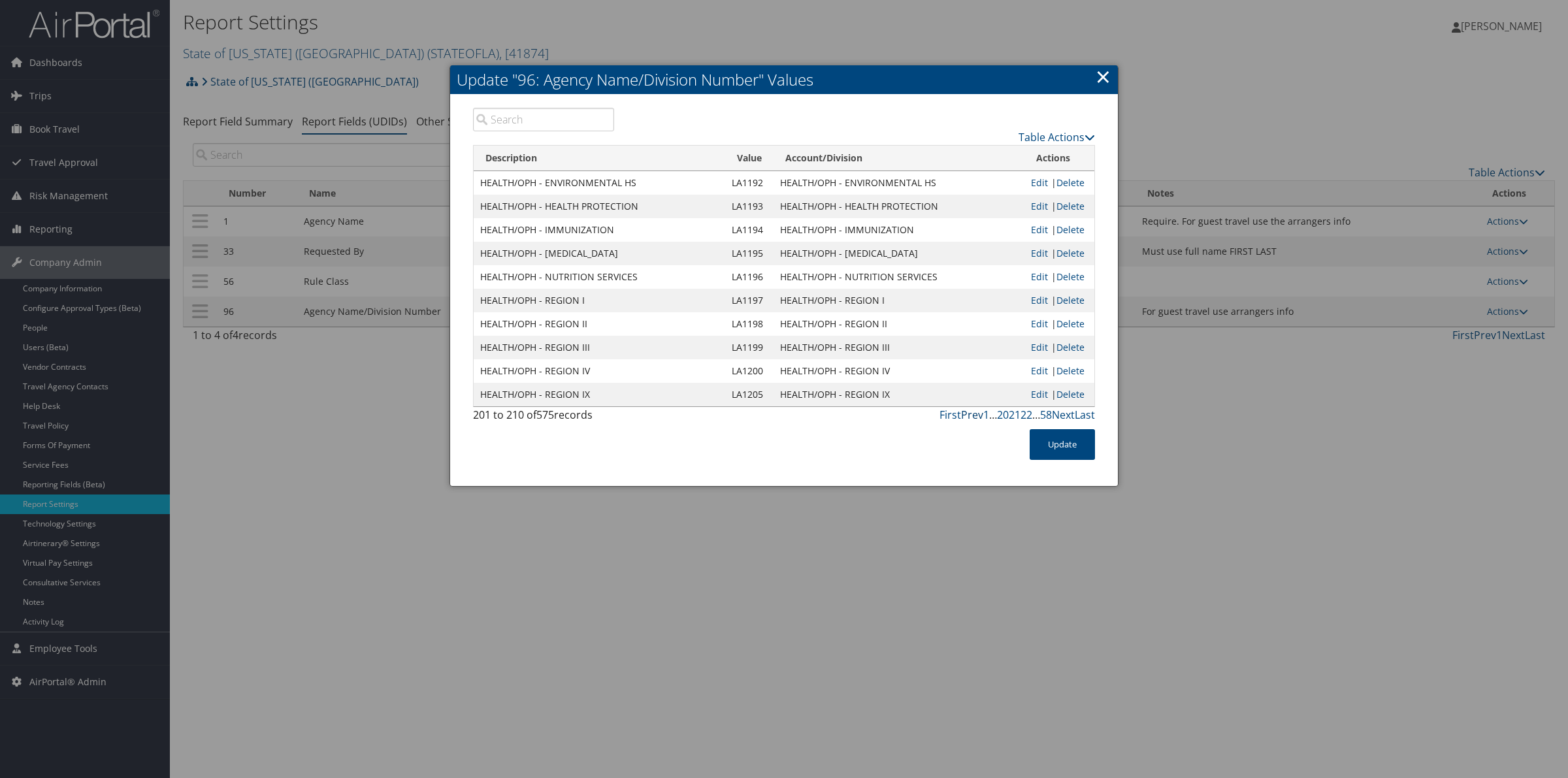
click at [967, 417] on link "Prev" at bounding box center [972, 415] width 22 height 14
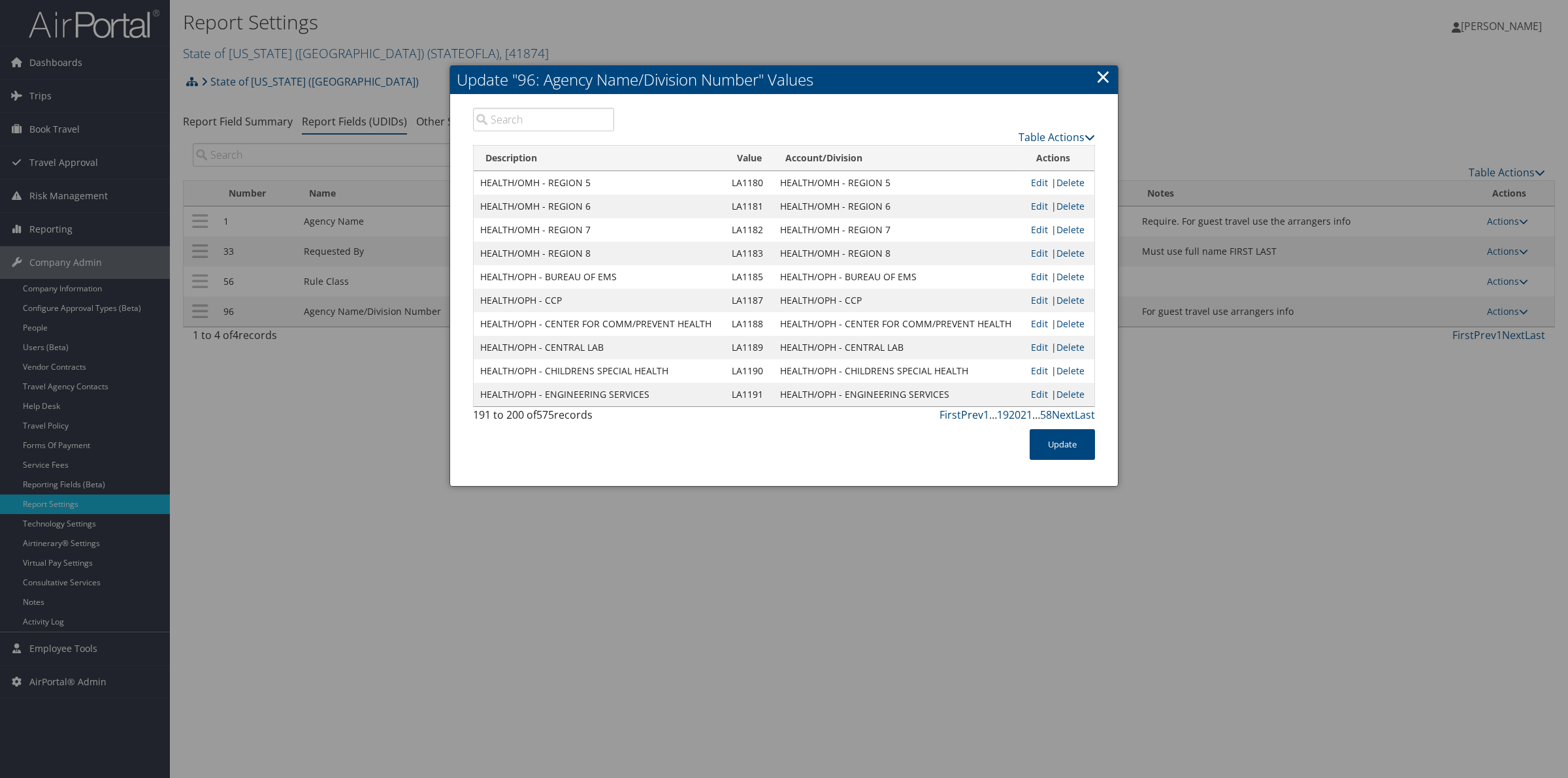
click at [967, 417] on link "Prev" at bounding box center [972, 415] width 22 height 14
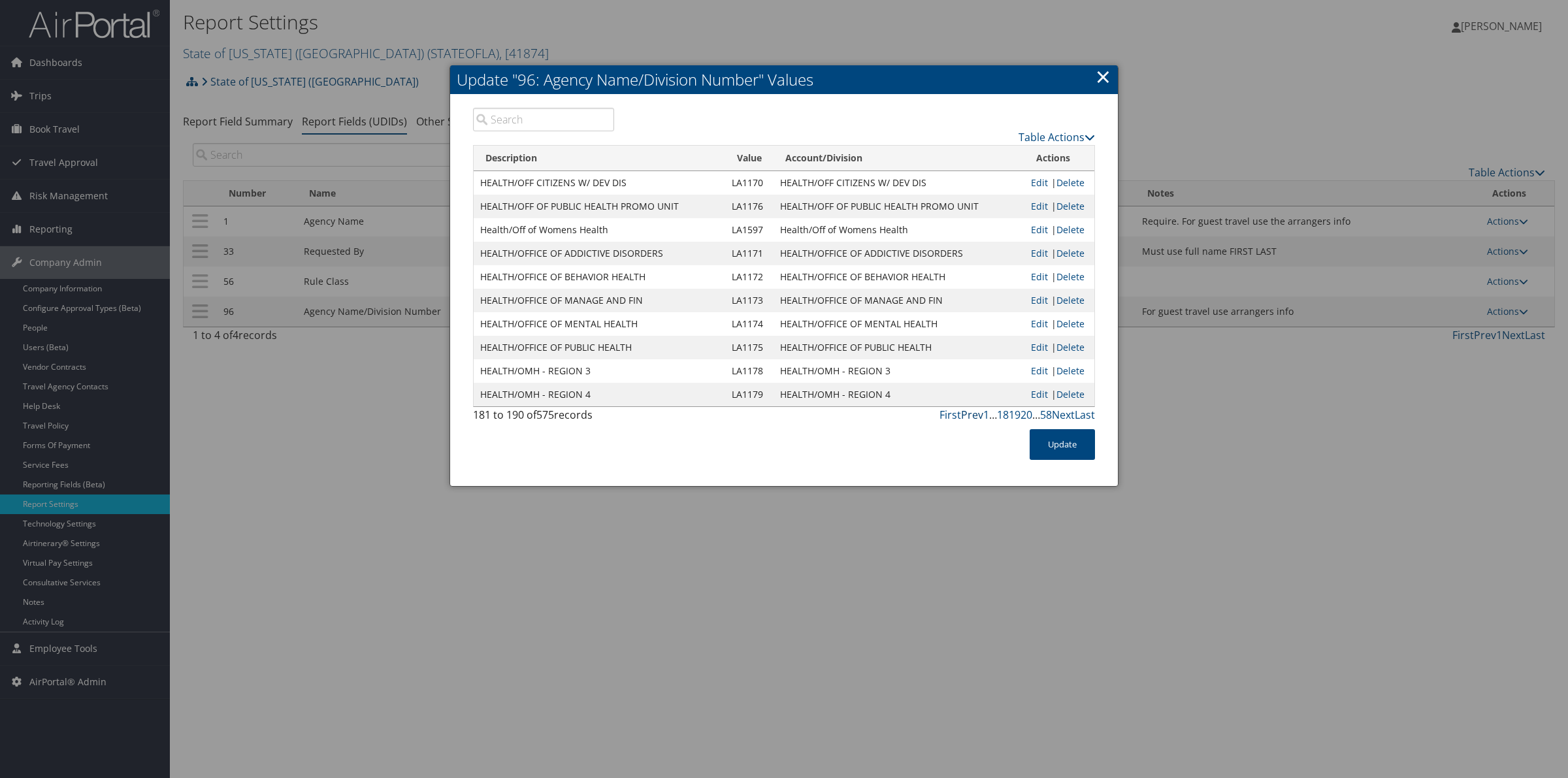
click at [967, 417] on link "Prev" at bounding box center [972, 415] width 22 height 14
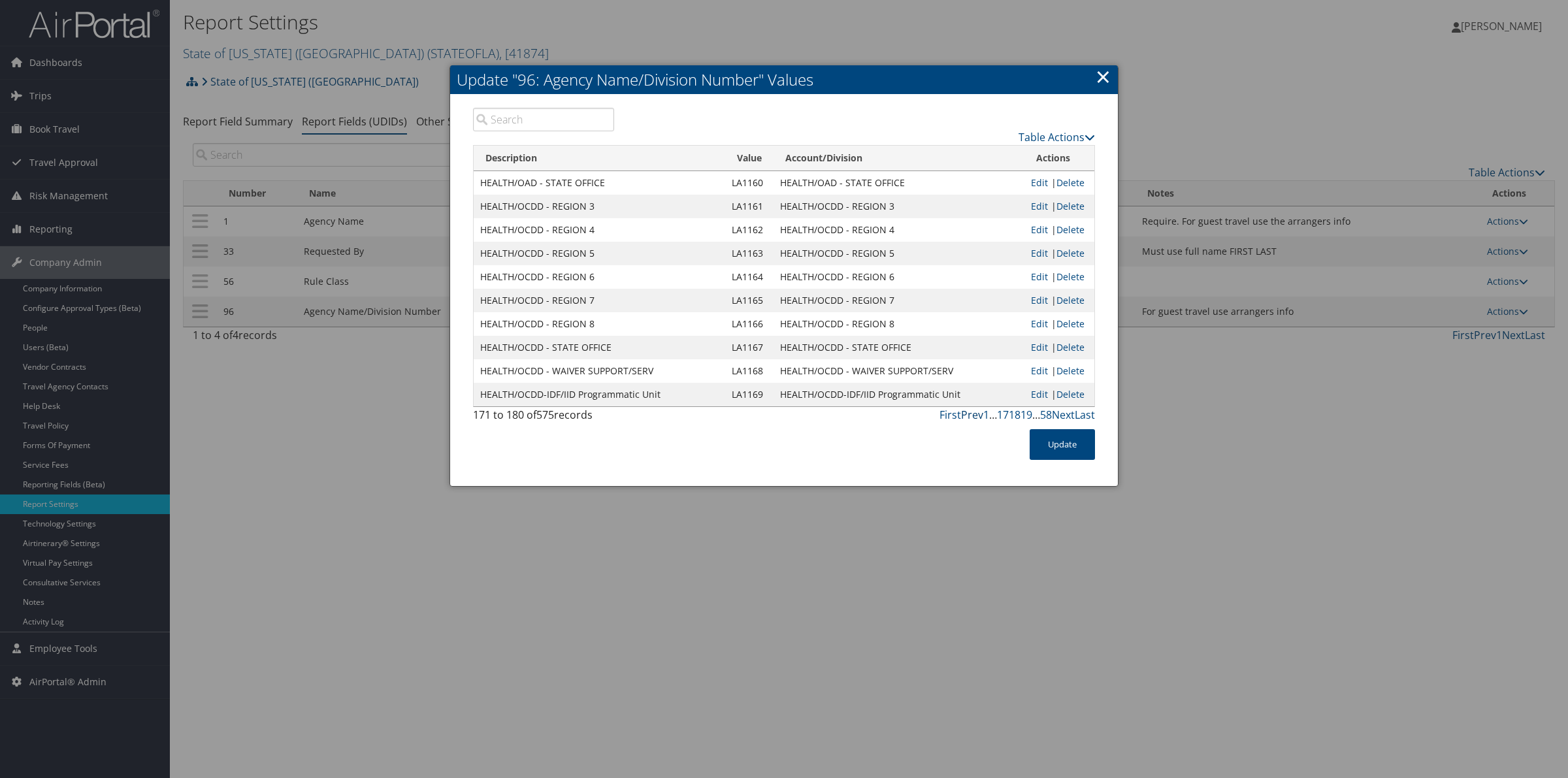
click at [967, 417] on link "Prev" at bounding box center [972, 415] width 22 height 14
click at [1105, 79] on link "×" at bounding box center [1103, 77] width 15 height 26
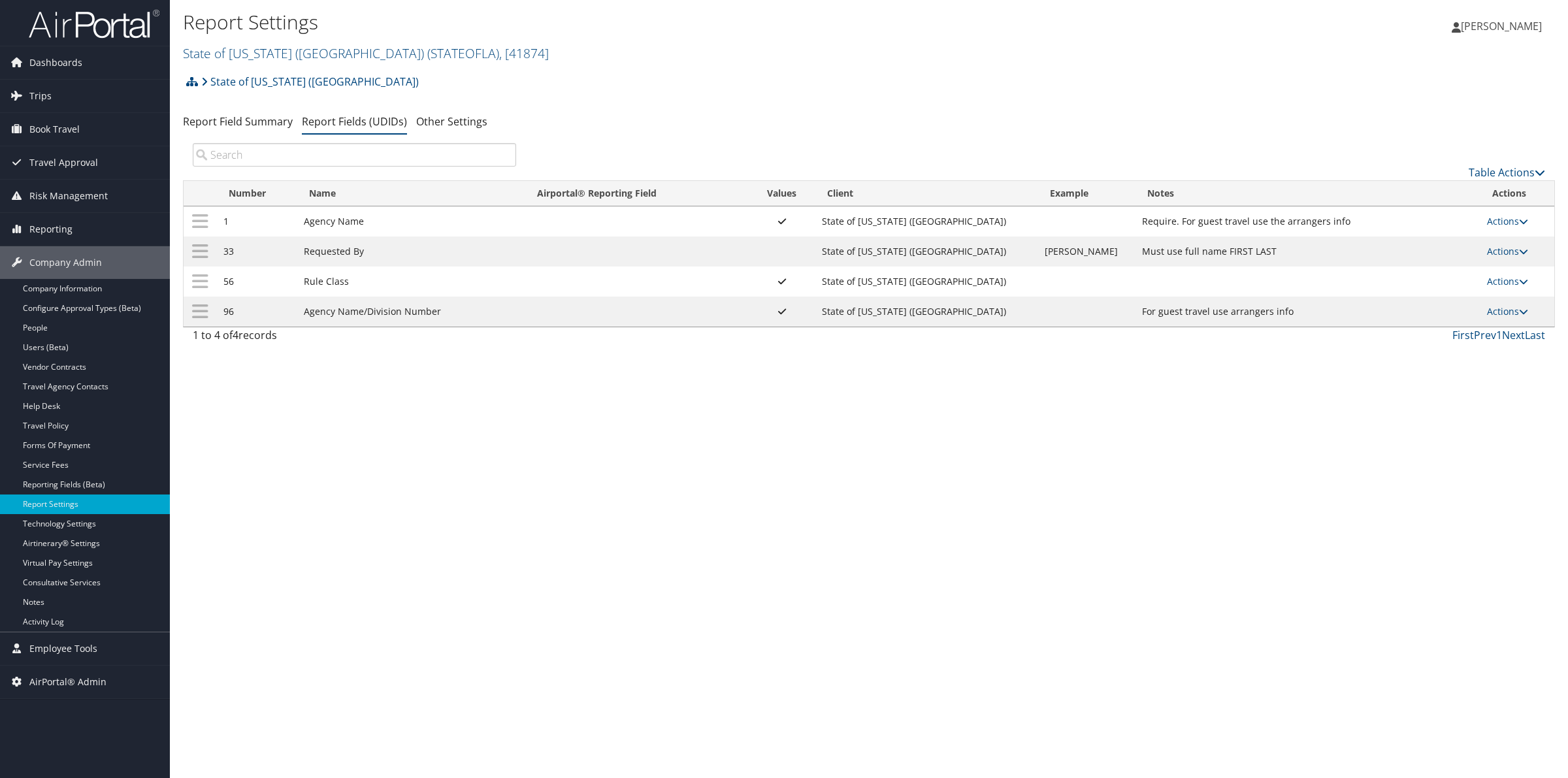
click at [1512, 213] on td "Actions Update Report Field Values Upload Report Field Values Edit Delete" at bounding box center [1517, 221] width 74 height 30
click at [1510, 223] on link "Actions" at bounding box center [1507, 221] width 41 height 12
click at [1457, 244] on link "Update Report Field Values" at bounding box center [1455, 241] width 141 height 22
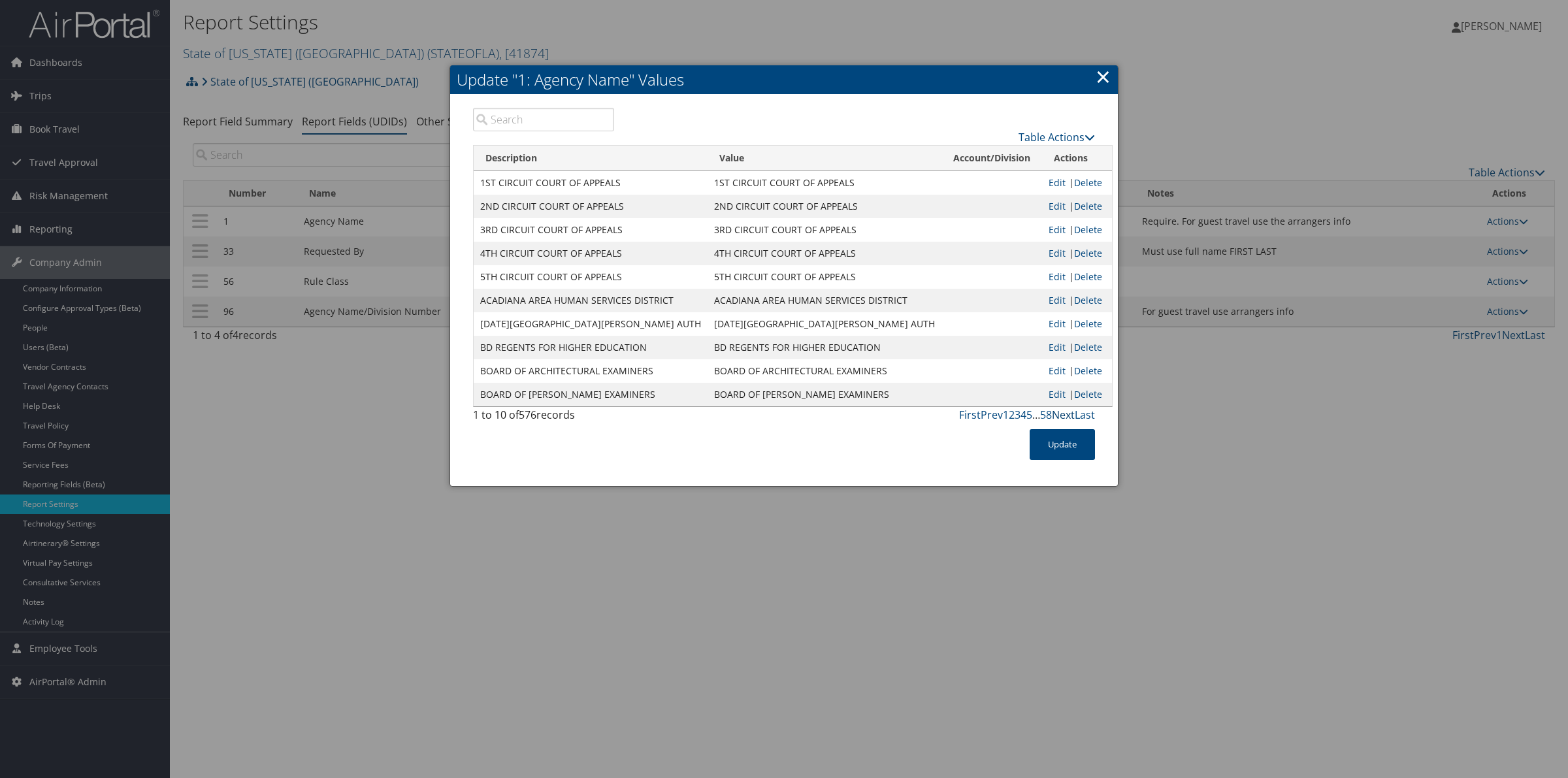
click at [1059, 414] on link "Next" at bounding box center [1063, 415] width 23 height 14
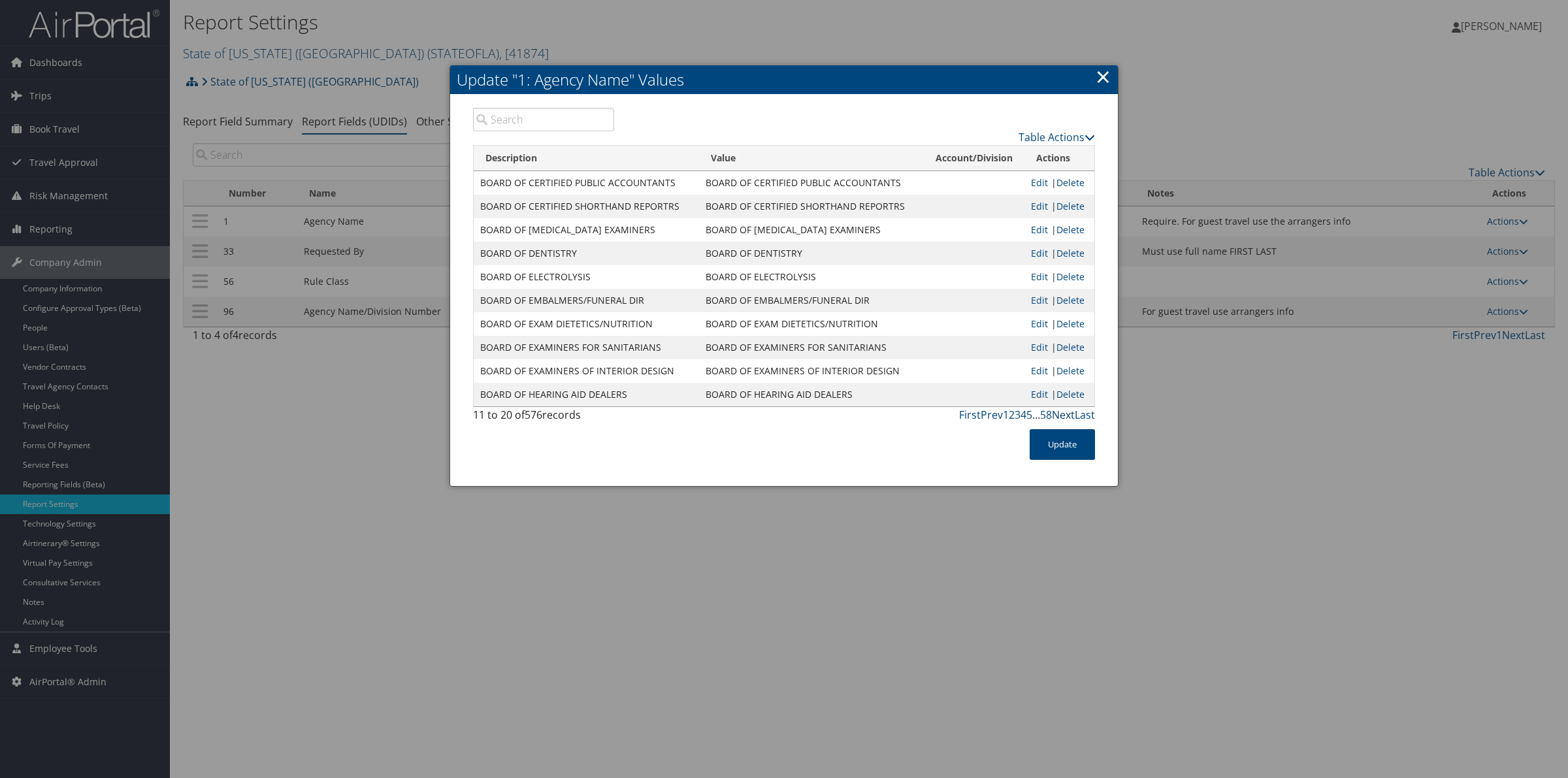
click at [1059, 414] on link "Next" at bounding box center [1063, 415] width 23 height 14
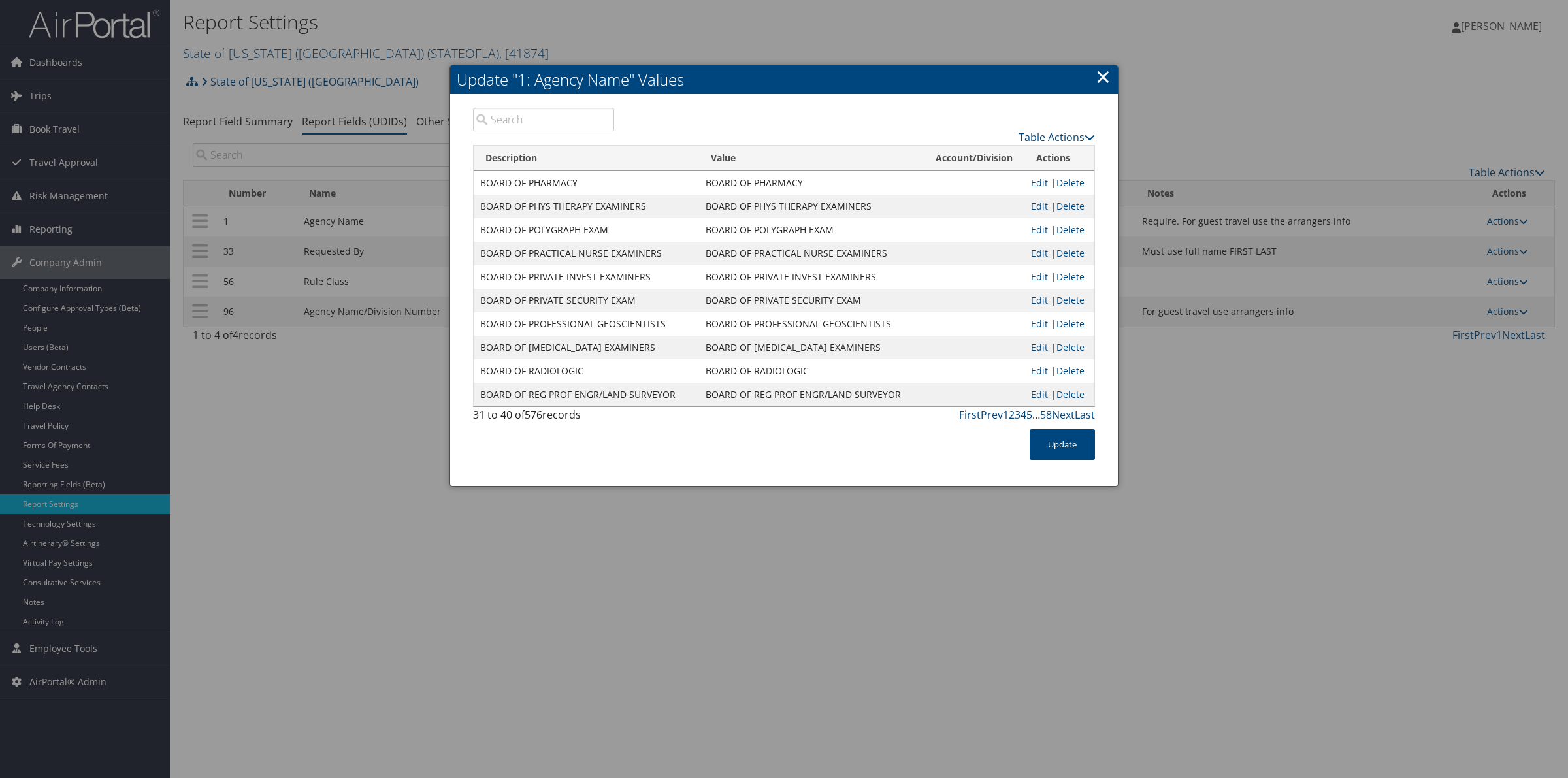
click at [1059, 414] on link "Next" at bounding box center [1063, 415] width 23 height 14
click at [1107, 77] on link "×" at bounding box center [1103, 77] width 15 height 26
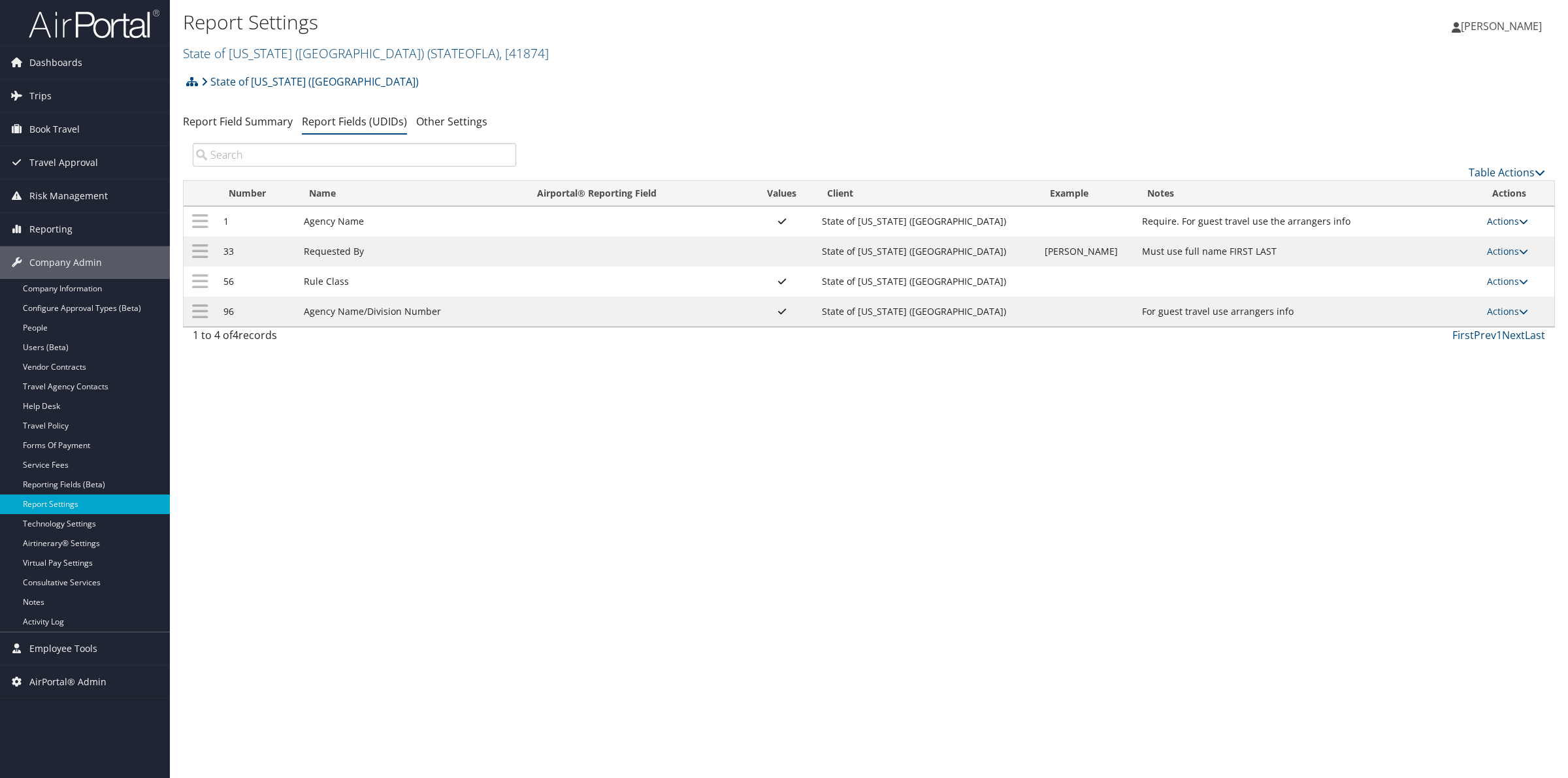
click at [1502, 220] on link "Actions" at bounding box center [1507, 221] width 41 height 12
click at [1455, 239] on link "Update Report Field Values" at bounding box center [1455, 241] width 141 height 22
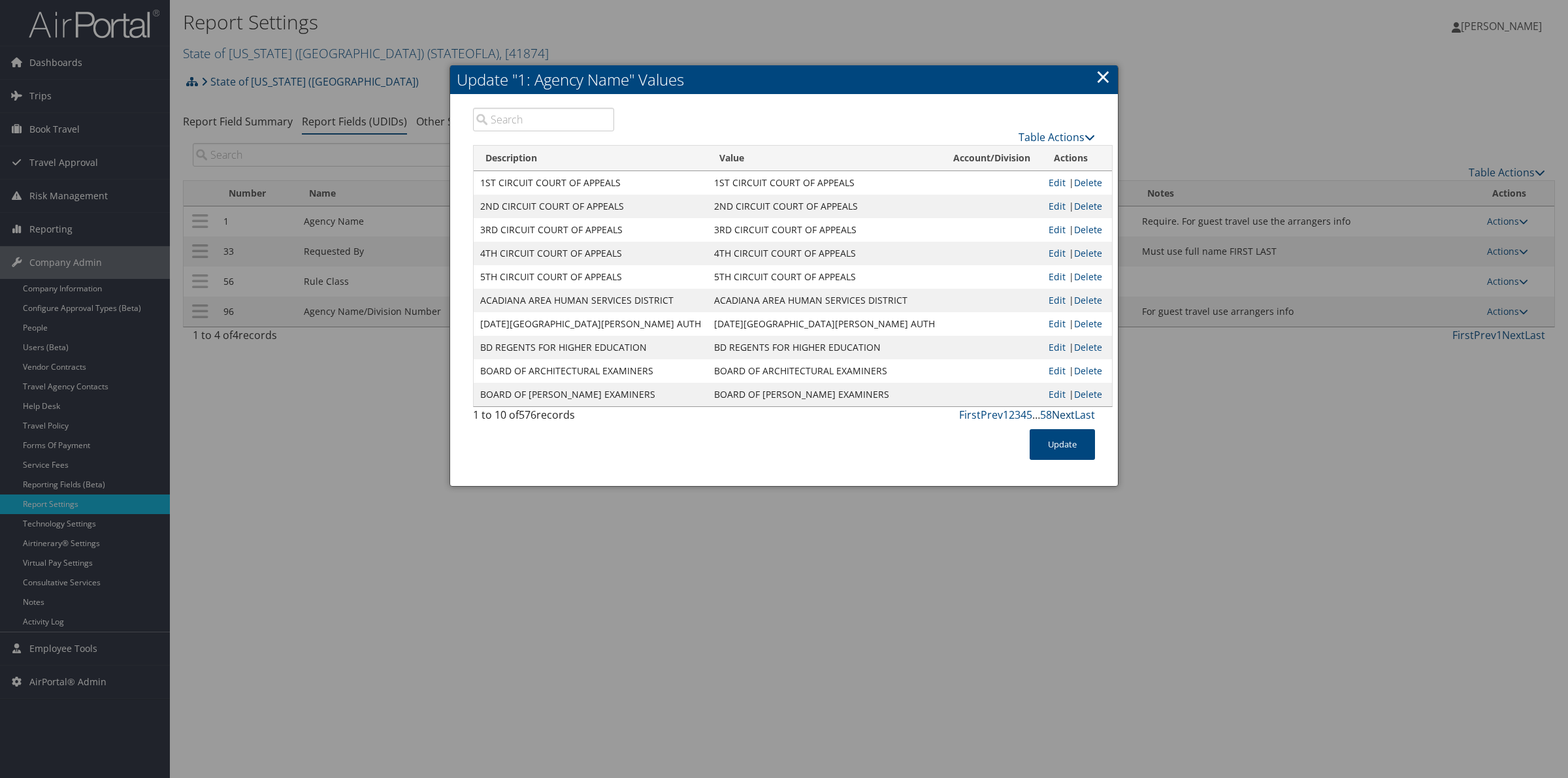
click at [1065, 415] on link "Next" at bounding box center [1063, 415] width 23 height 14
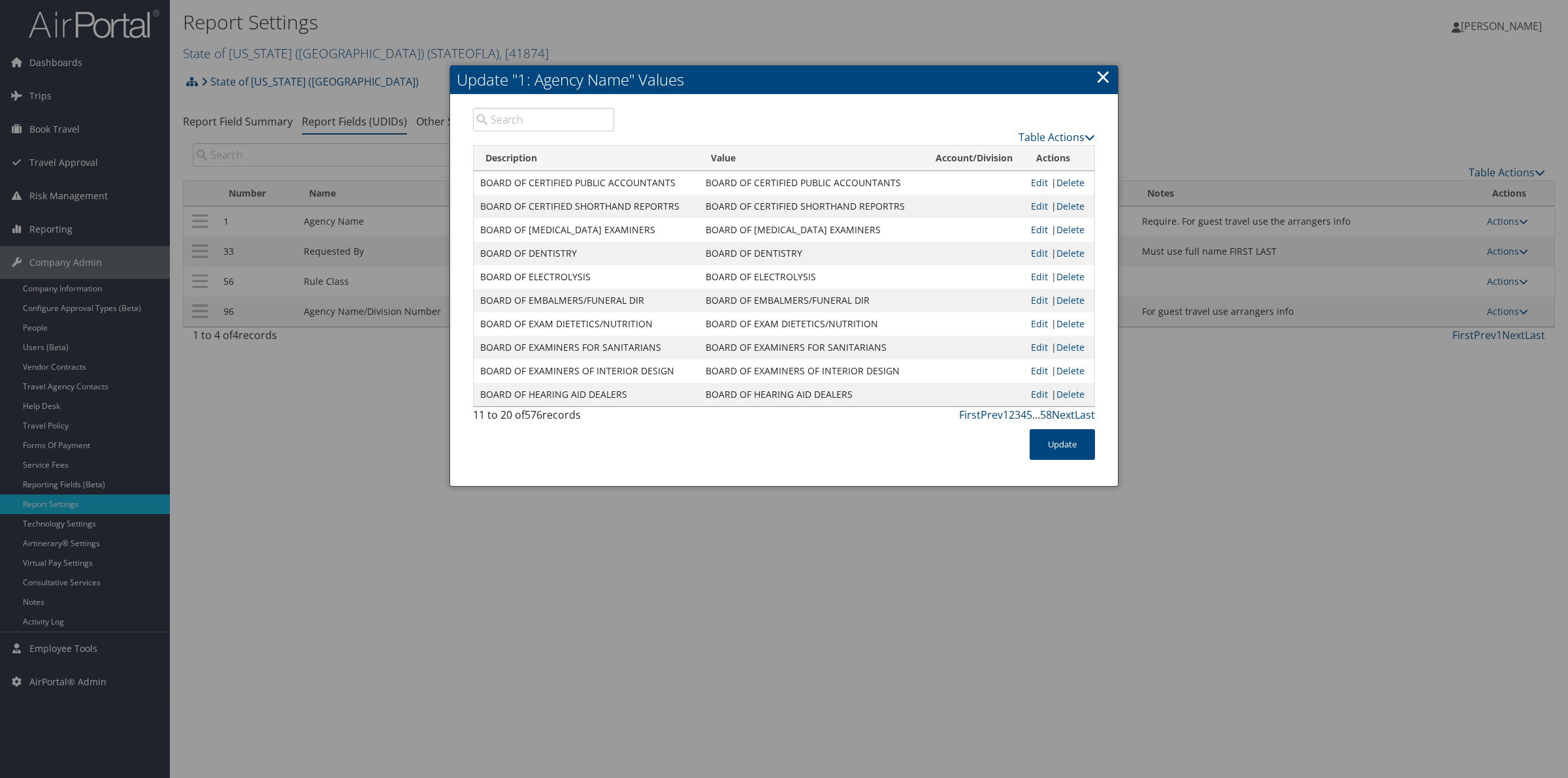
click at [1065, 415] on link "Next" at bounding box center [1063, 415] width 23 height 14
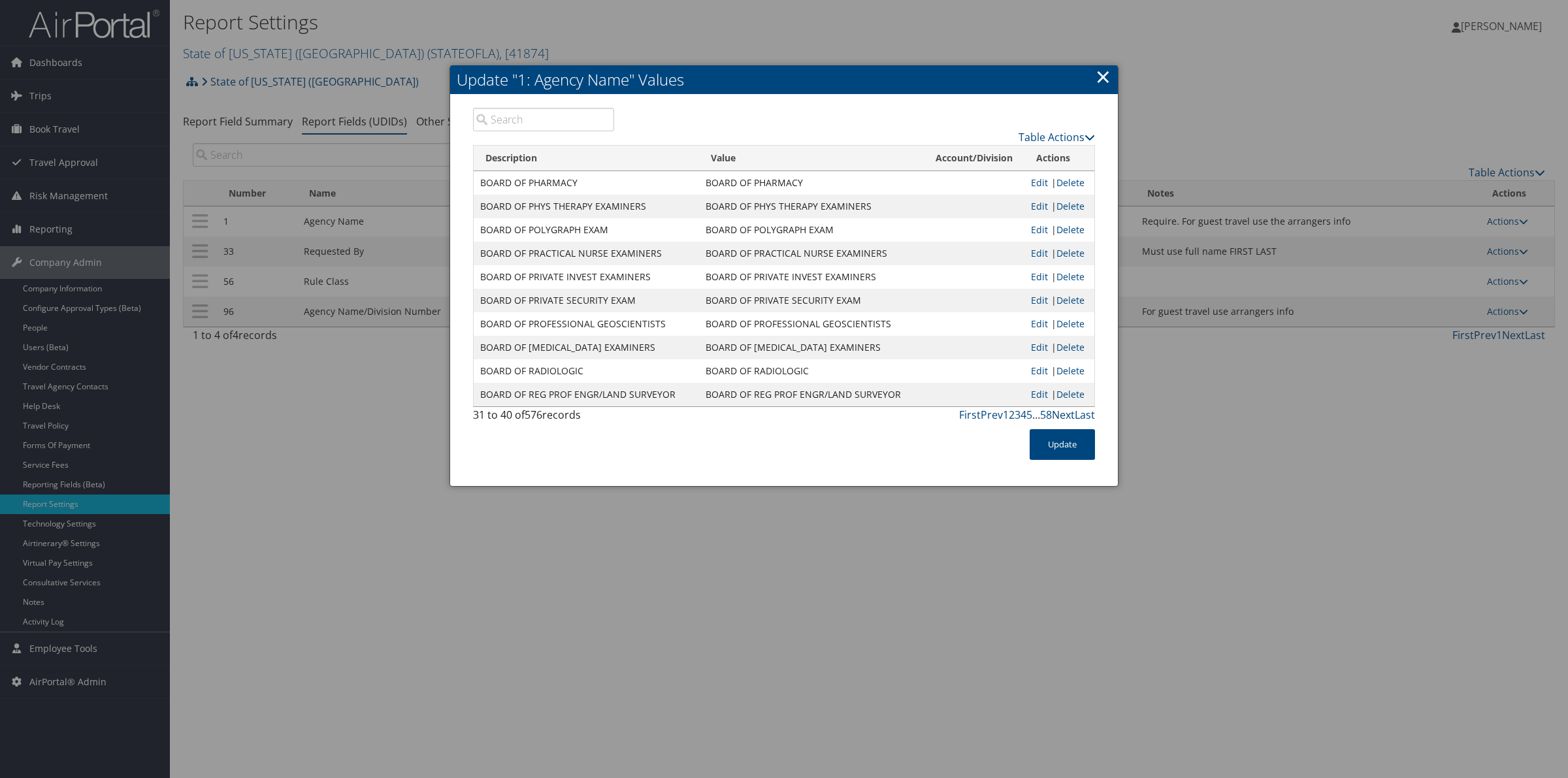
click at [1065, 415] on link "Next" at bounding box center [1063, 415] width 23 height 14
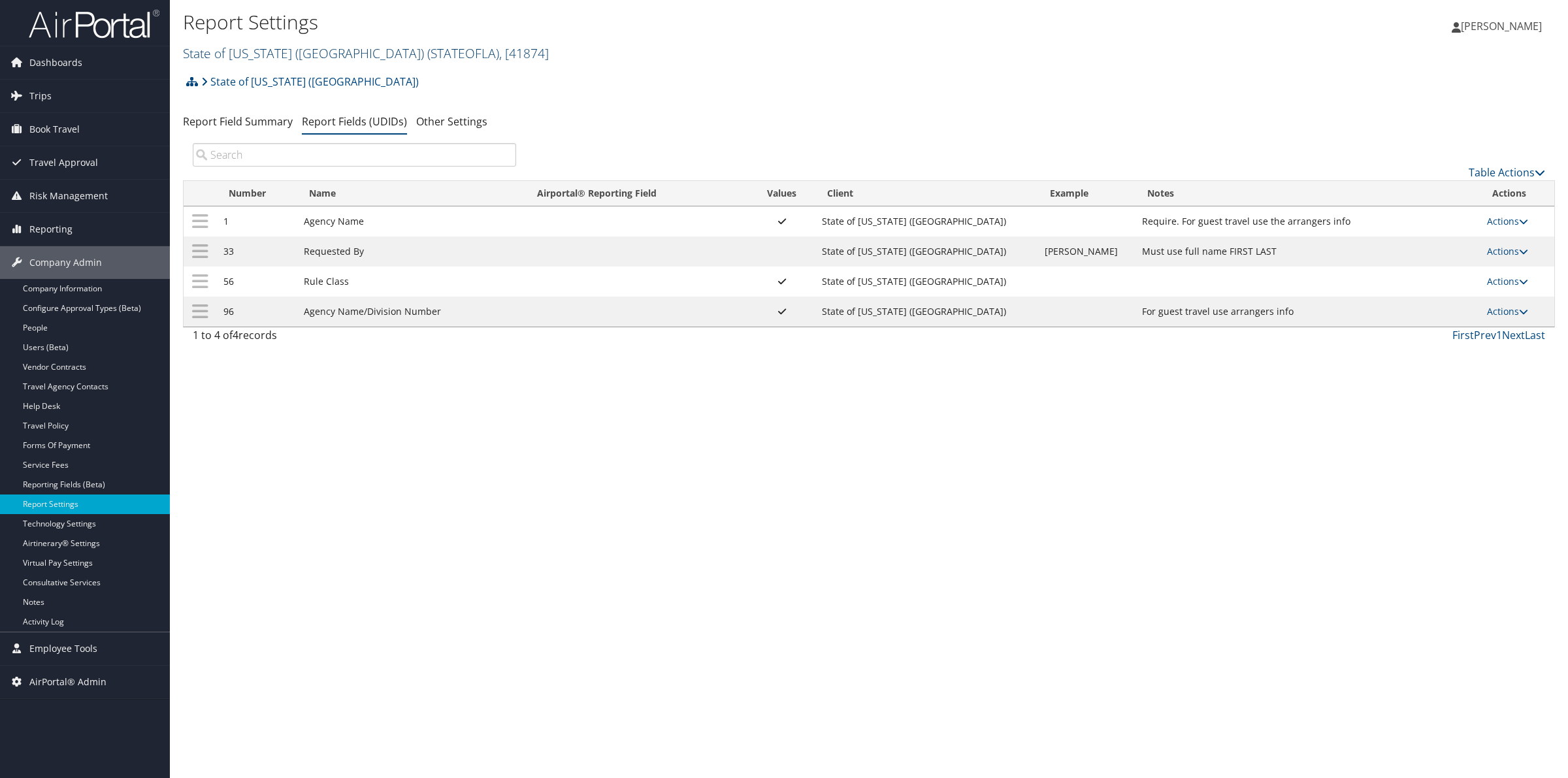
click at [427, 53] on span "( STATEOFLA )" at bounding box center [463, 53] width 72 height 17
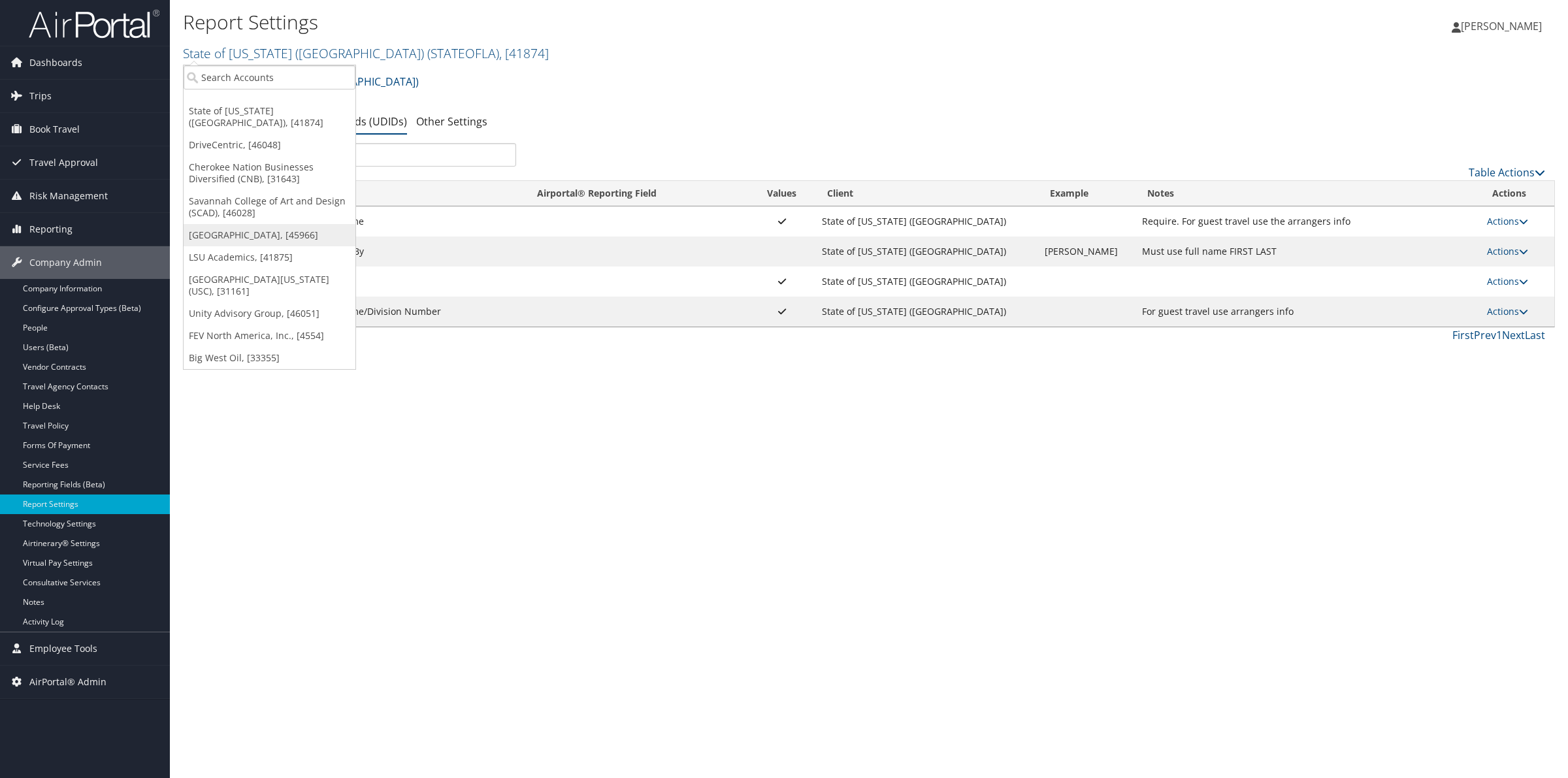
click at [251, 224] on link "[GEOGRAPHIC_DATA], [45966]" at bounding box center [269, 235] width 172 height 22
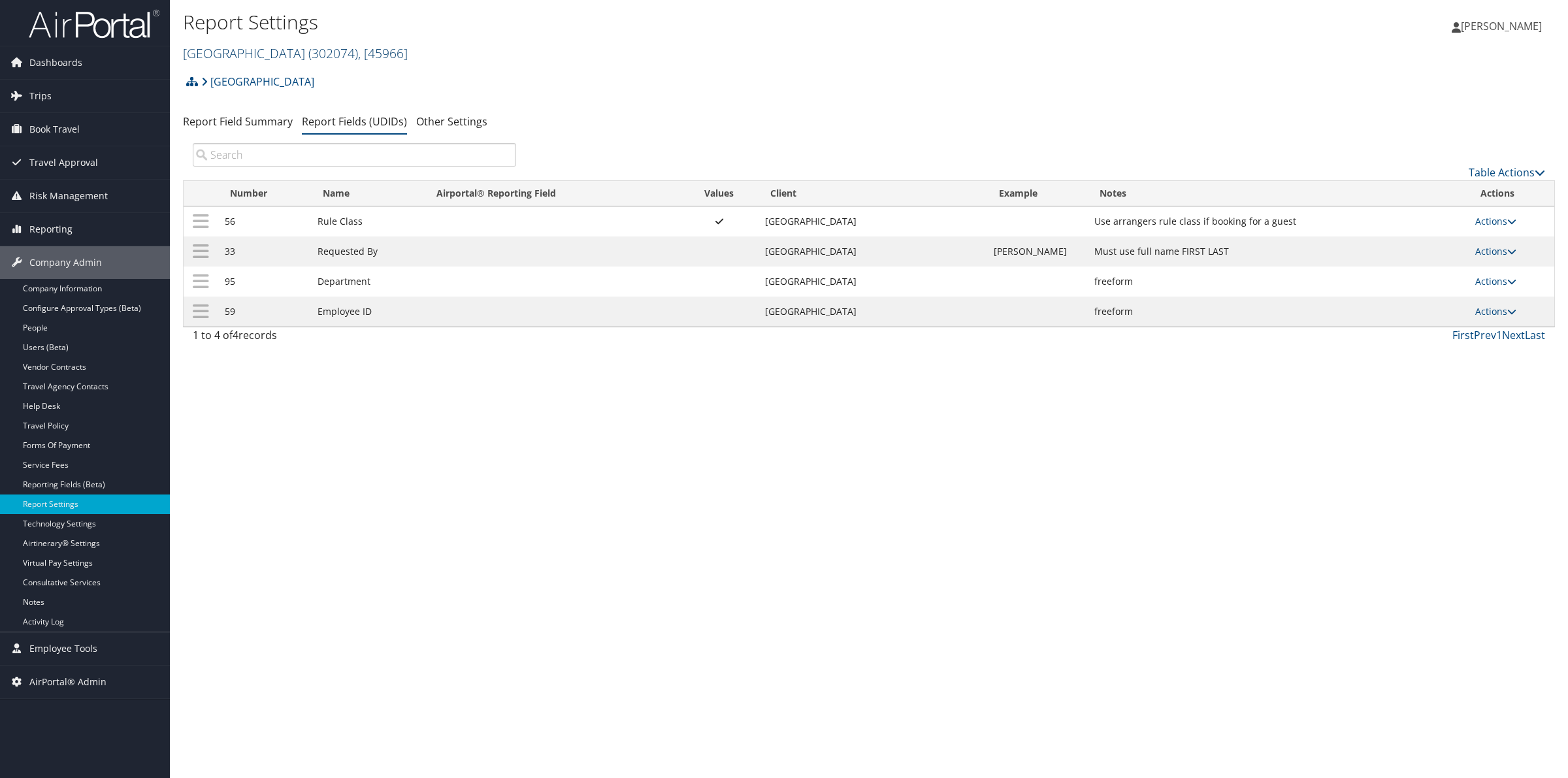
click at [268, 56] on link "[GEOGRAPHIC_DATA][DEMOGRAPHIC_DATA] ( 302074 ) , [ 45966 ]" at bounding box center [295, 53] width 224 height 17
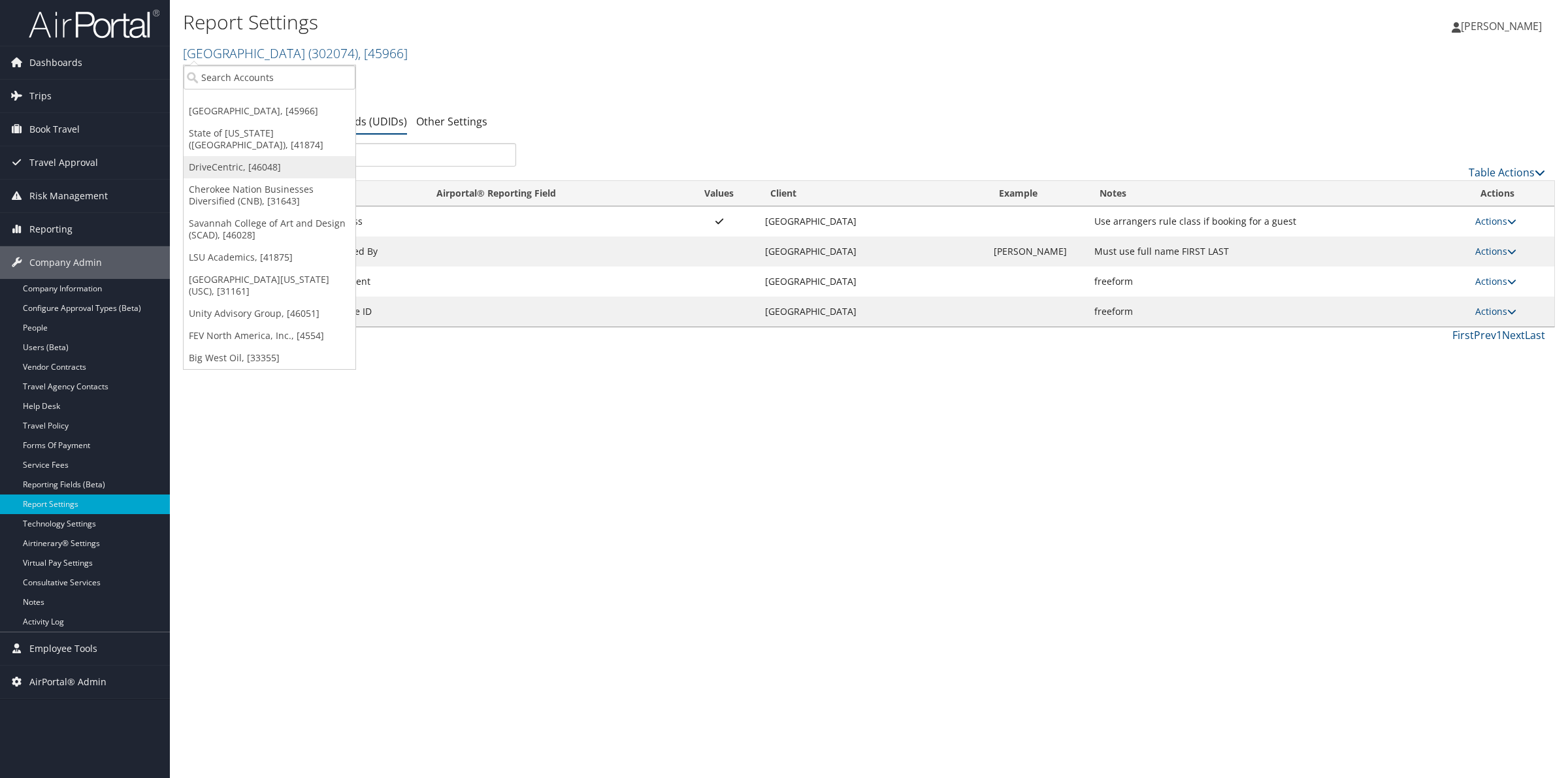
click at [247, 163] on link "DriveCentric, [46048]" at bounding box center [269, 167] width 172 height 22
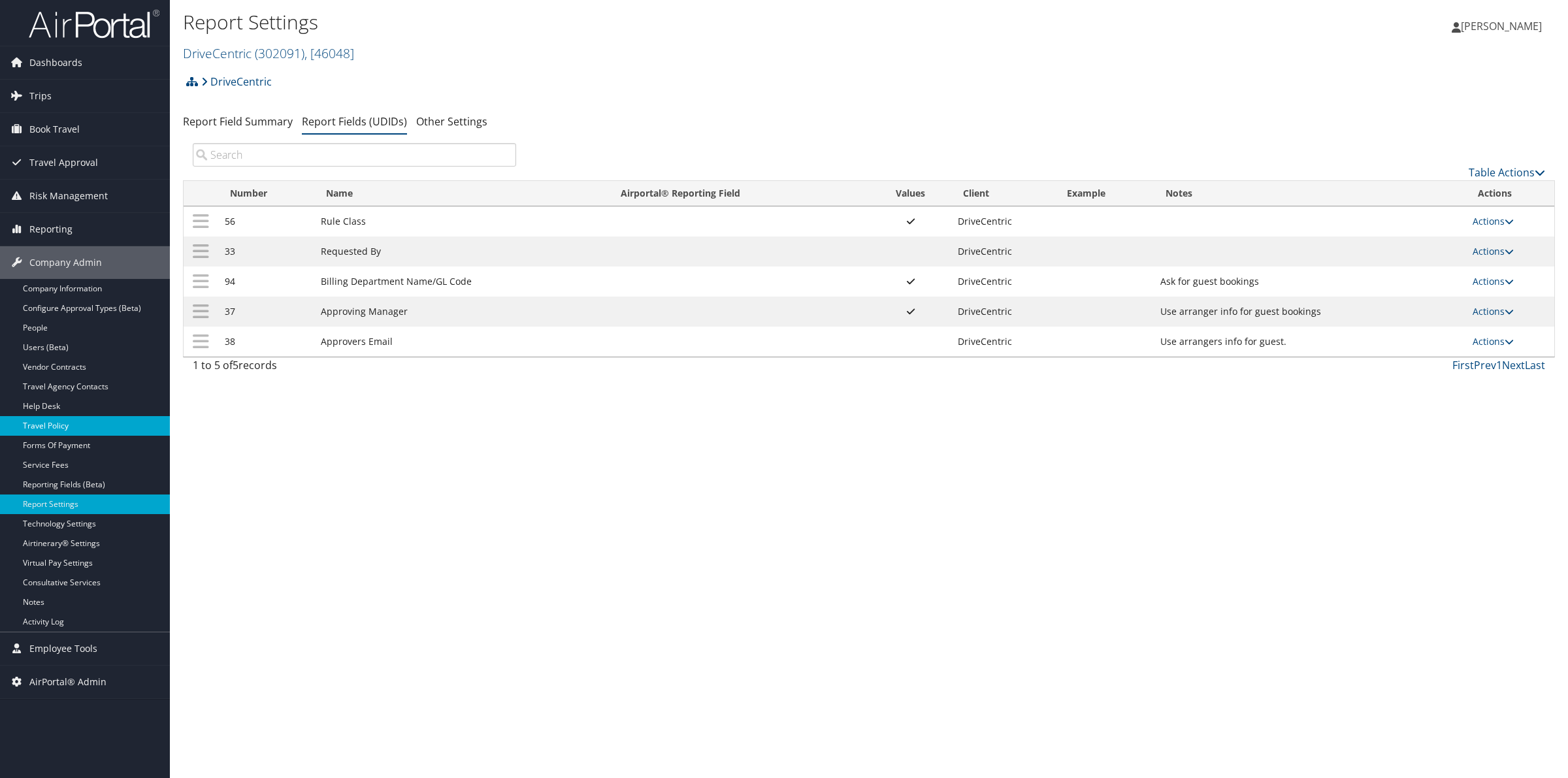
click at [54, 429] on link "Travel Policy" at bounding box center [85, 426] width 170 height 19
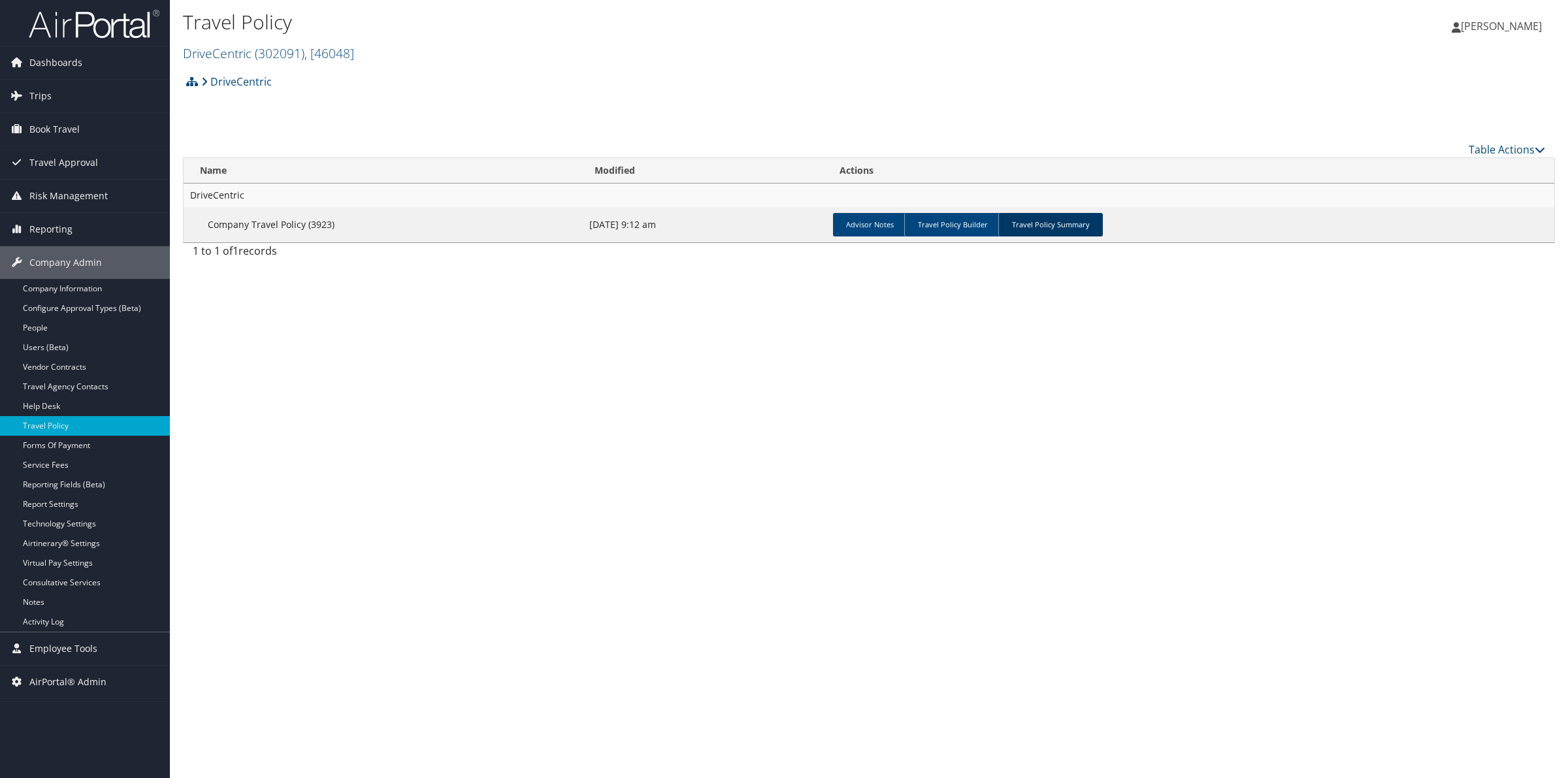
click at [1060, 227] on link "Travel Policy Summary" at bounding box center [1050, 224] width 105 height 24
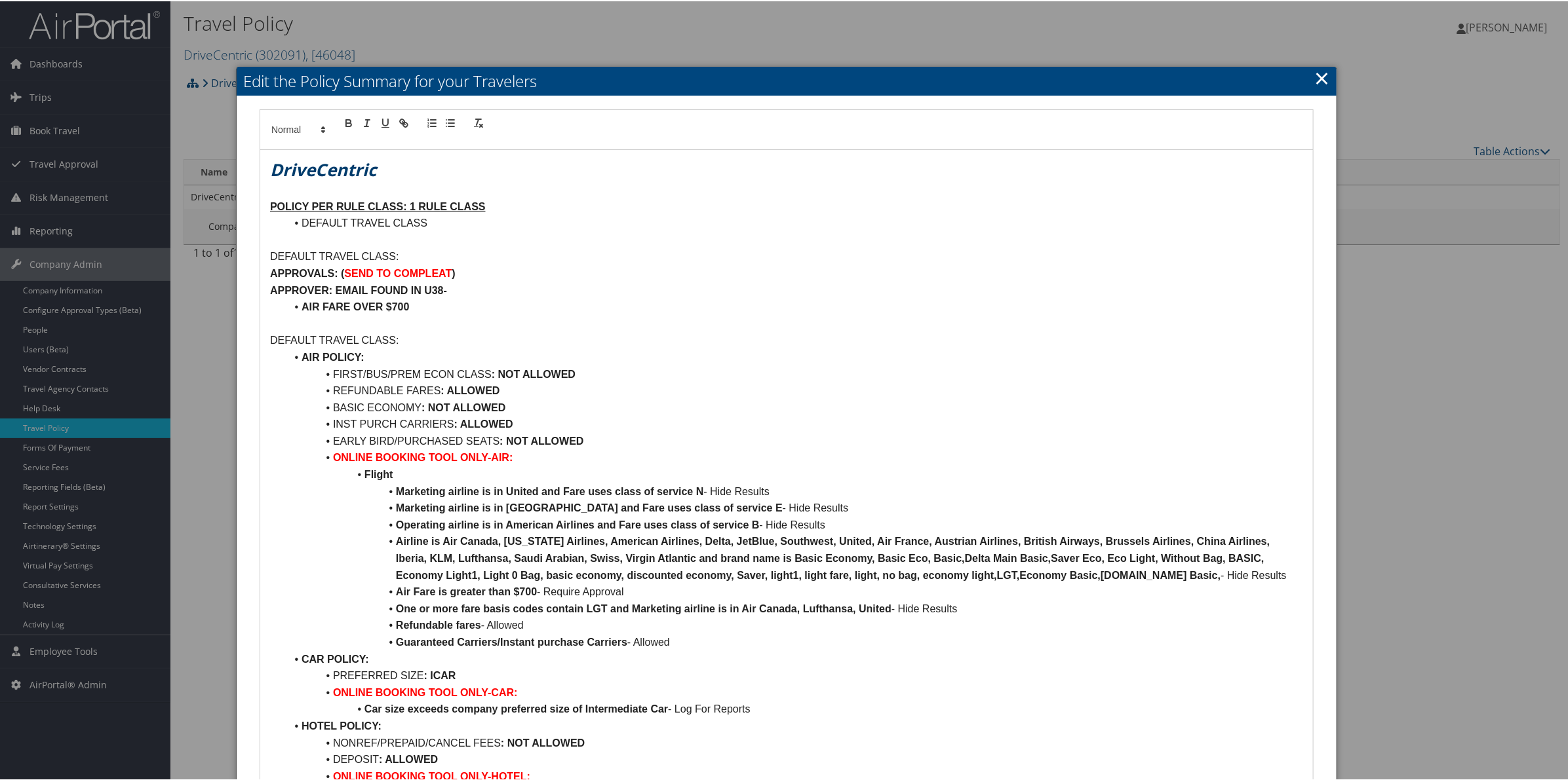
click at [1323, 84] on link "×" at bounding box center [1321, 77] width 15 height 26
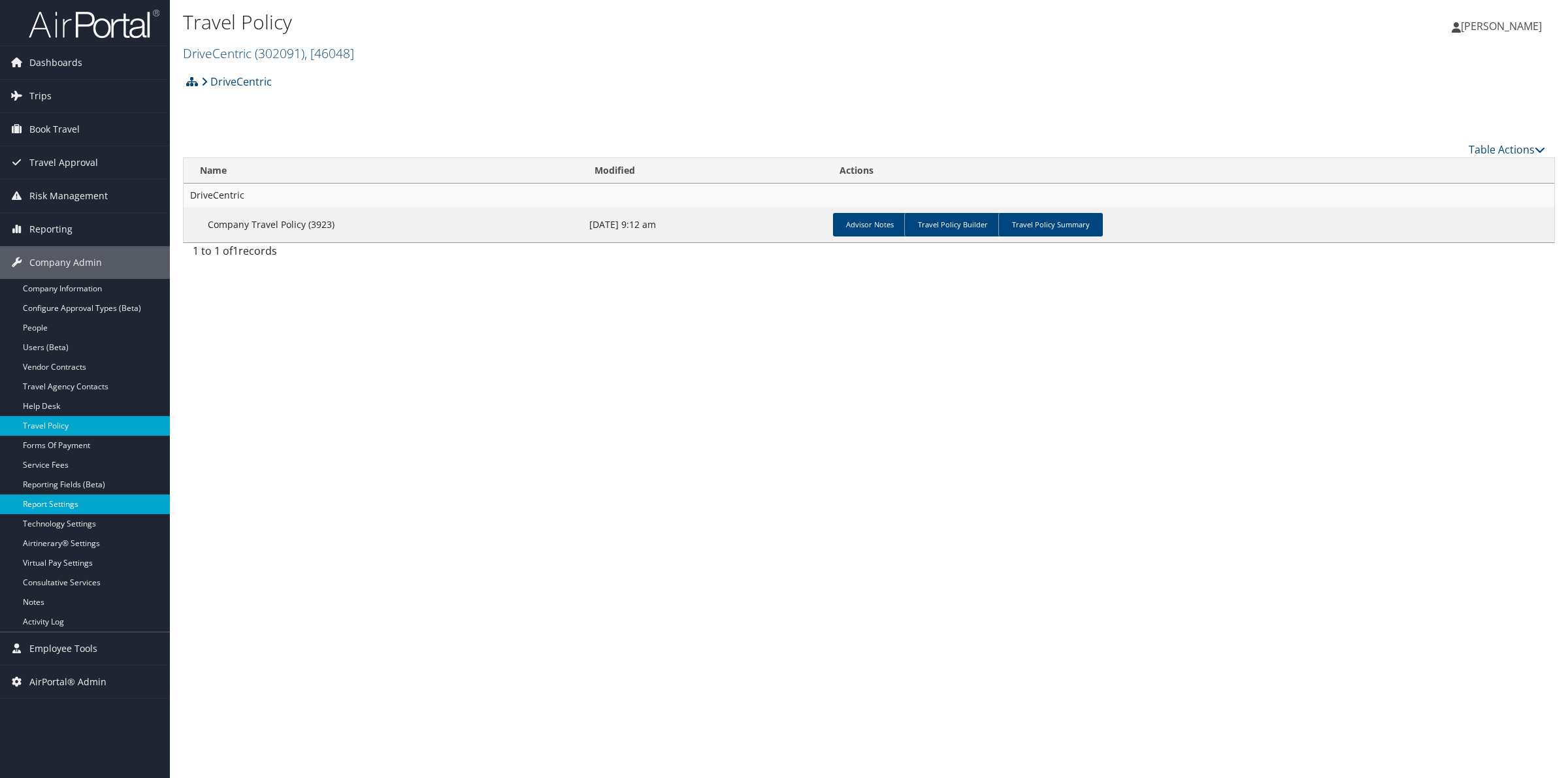
click at [37, 505] on link "Report Settings" at bounding box center [85, 505] width 170 height 19
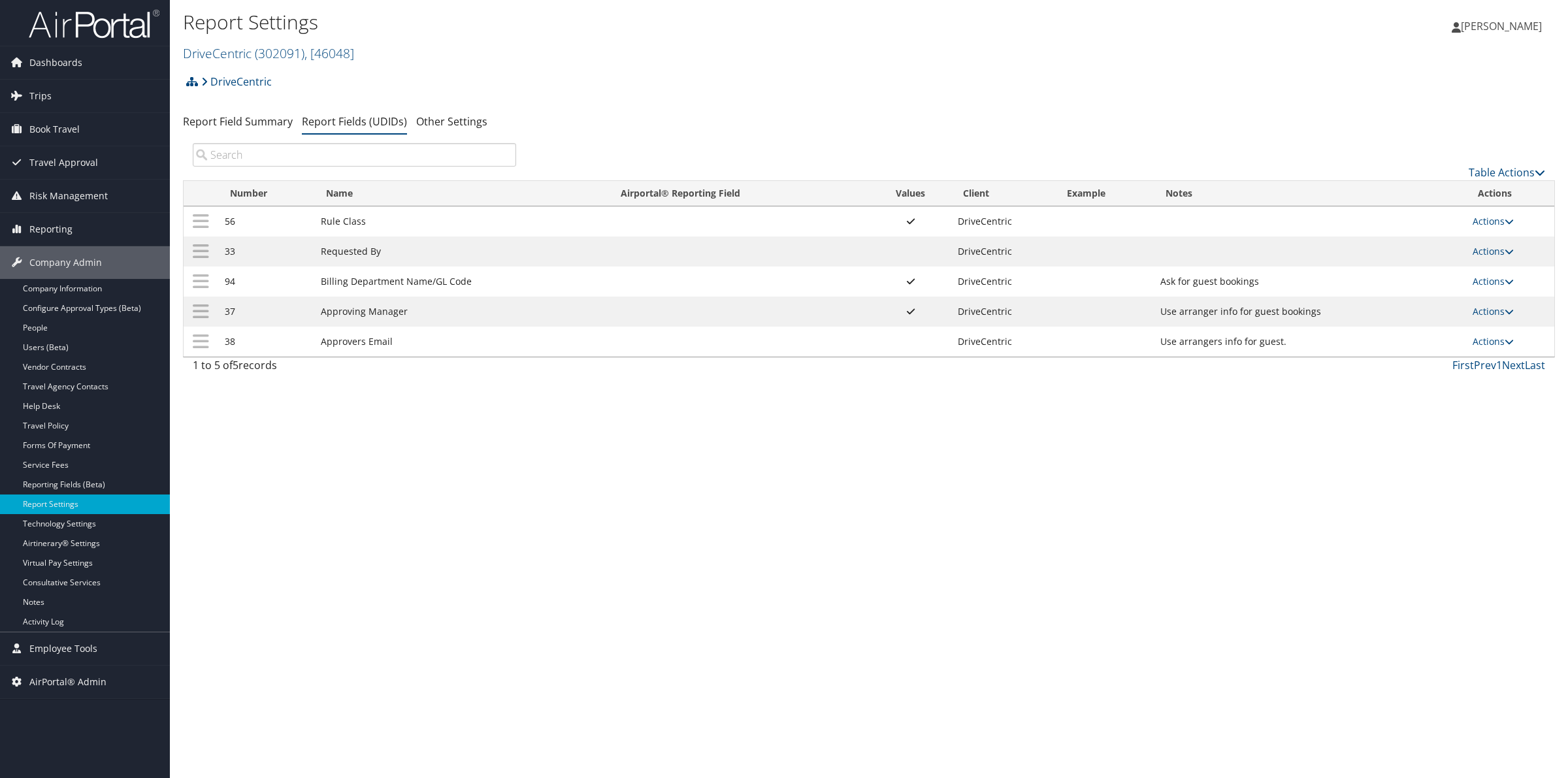
click at [1494, 318] on td "Actions Update Report Field Values Upload Report Field Values Edit Delete" at bounding box center [1510, 312] width 88 height 30
click at [1494, 308] on link "Actions" at bounding box center [1493, 311] width 41 height 12
click at [1453, 334] on link "Update Report Field Values" at bounding box center [1443, 331] width 141 height 22
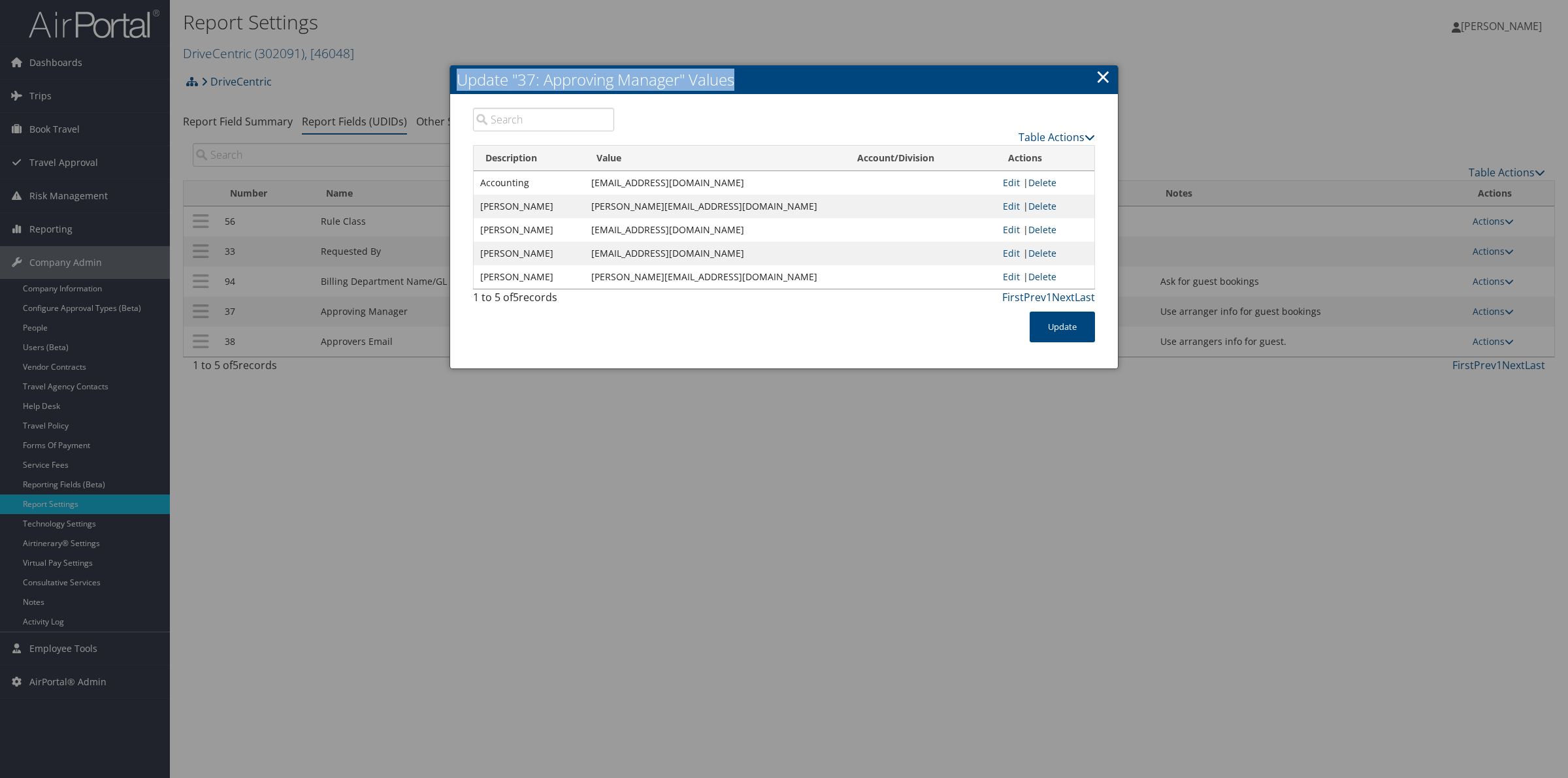
drag, startPoint x: 898, startPoint y: 79, endPoint x: 952, endPoint y: 259, distance: 187.9
click at [932, 307] on div "Update "37: Approving Manager" Values × Table Actions Loading... Description Va…" at bounding box center [784, 217] width 669 height 304
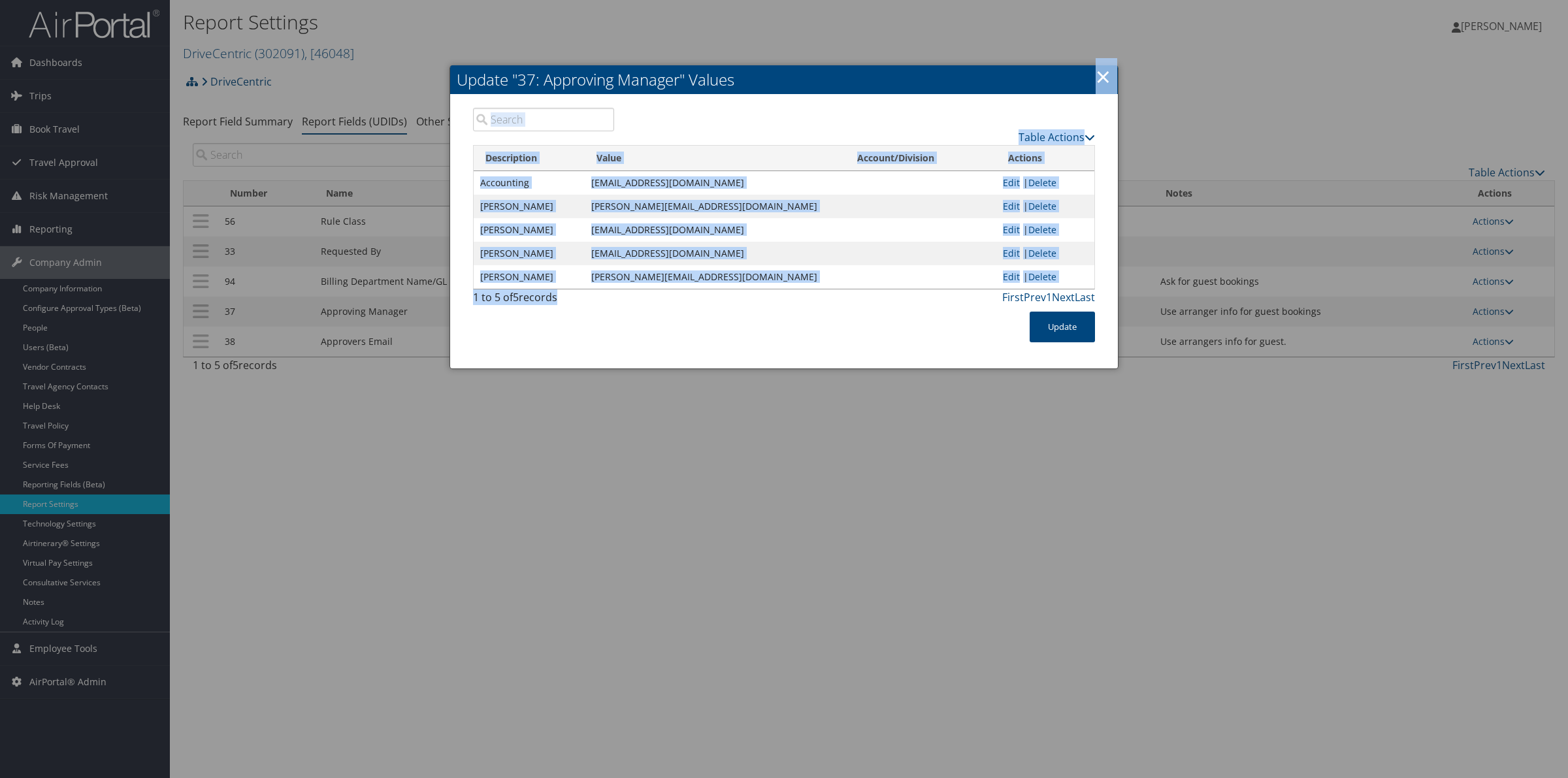
click at [1102, 79] on link "×" at bounding box center [1103, 77] width 15 height 26
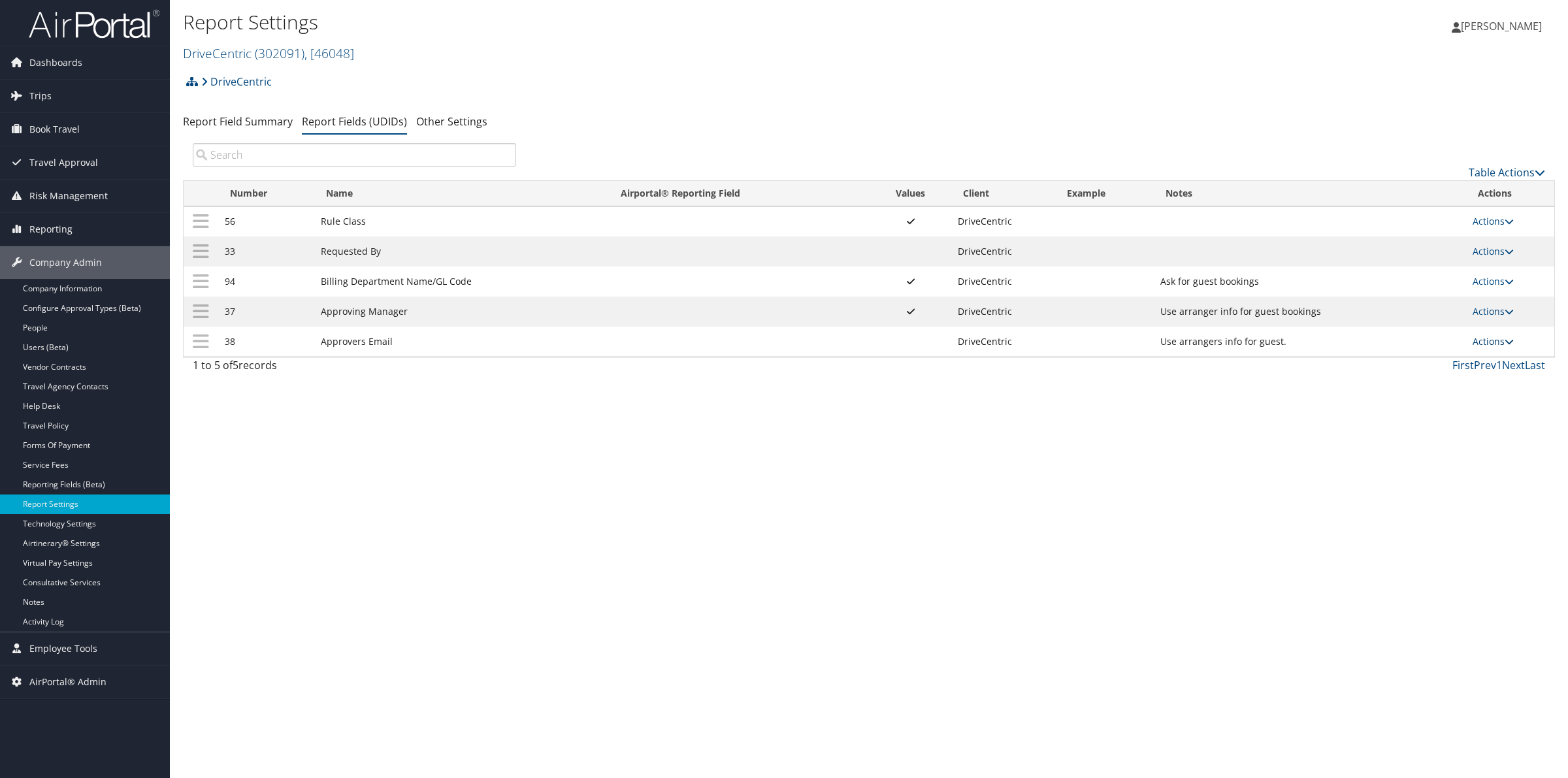
click at [1503, 336] on link "Actions" at bounding box center [1493, 341] width 41 height 12
click at [1464, 356] on link "Update Report Field Values" at bounding box center [1443, 361] width 141 height 22
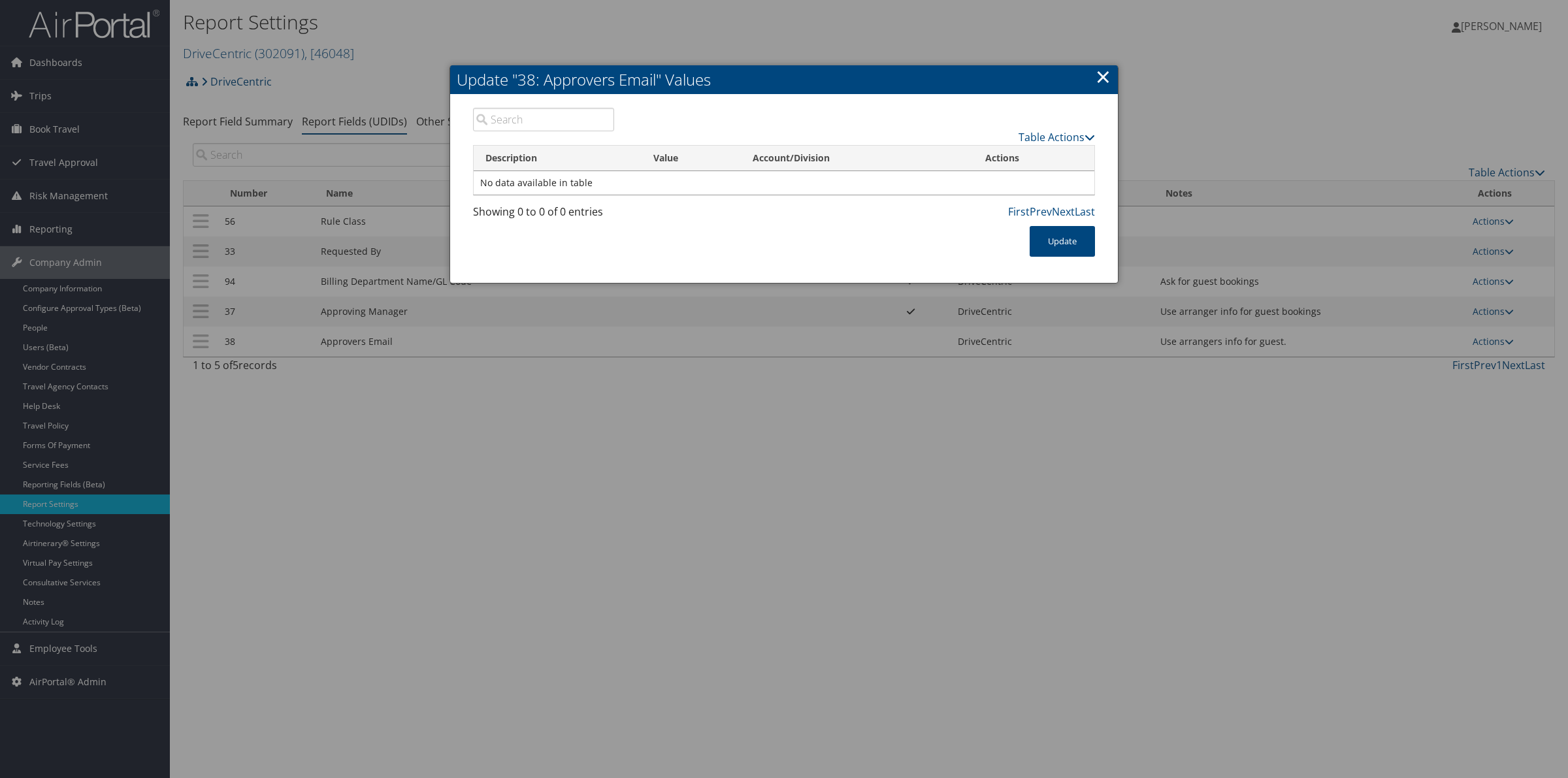
click at [1097, 74] on link "×" at bounding box center [1103, 77] width 15 height 26
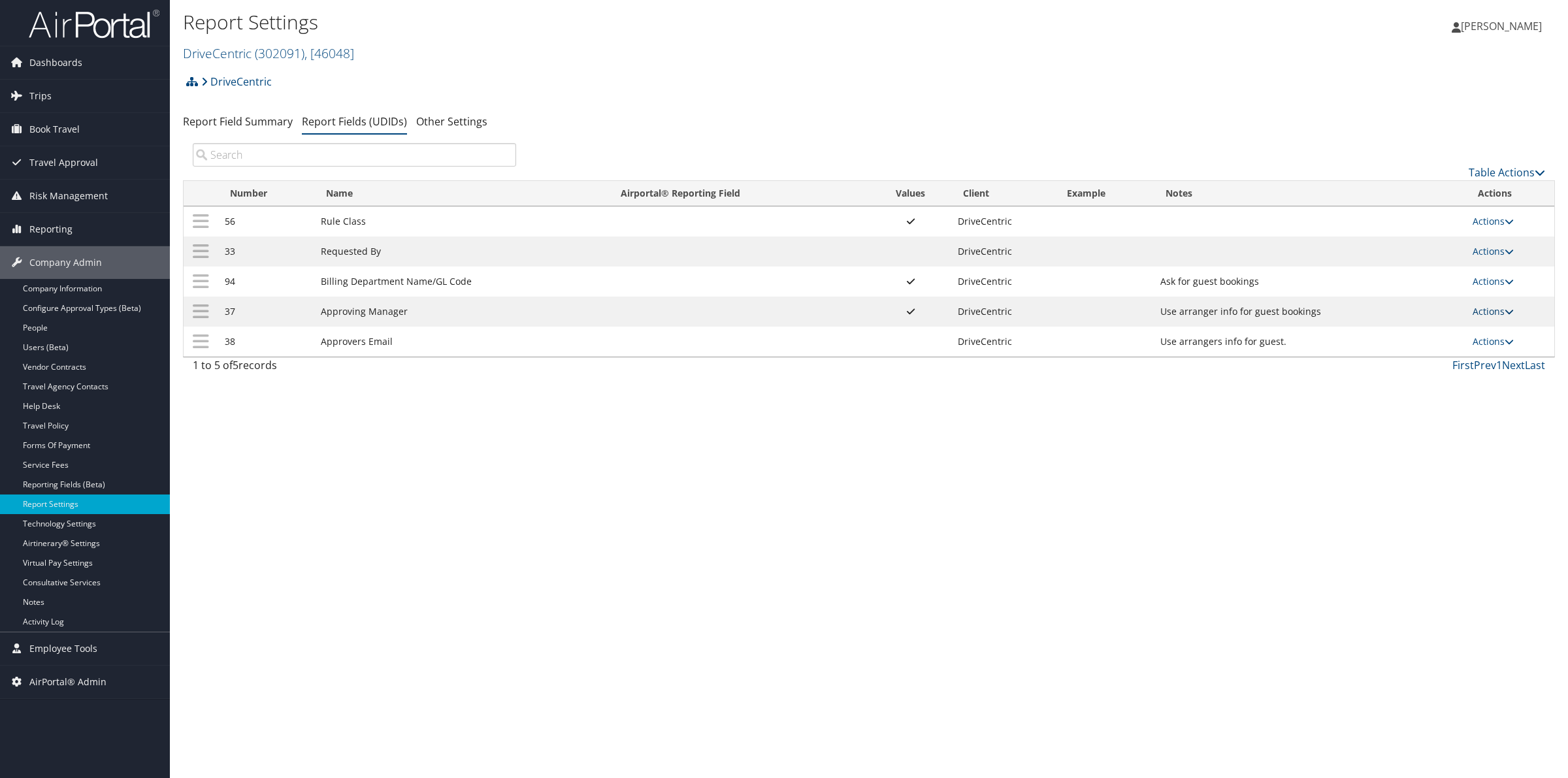
click at [1494, 315] on link "Actions" at bounding box center [1493, 311] width 41 height 12
click at [1427, 332] on link "Update Report Field Values" at bounding box center [1443, 331] width 141 height 22
